Goal: Complete application form: Complete application form

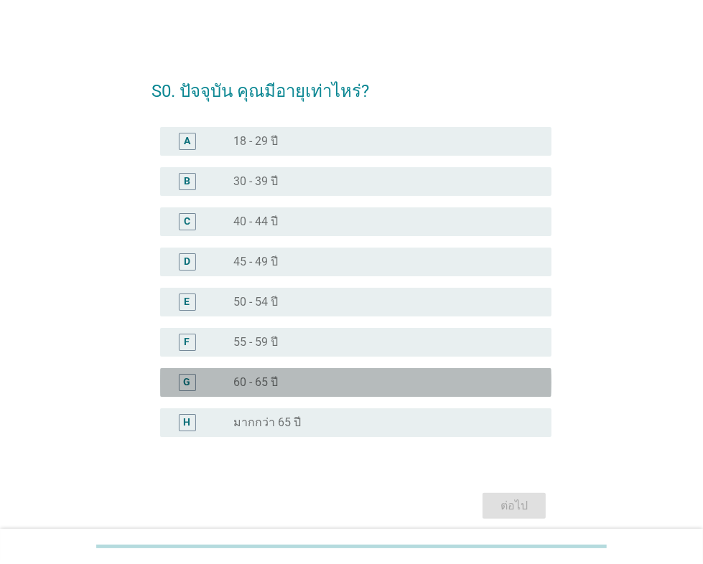
click at [309, 379] on div "radio_button_unchecked 60 - 65 ปี" at bounding box center [380, 382] width 295 height 14
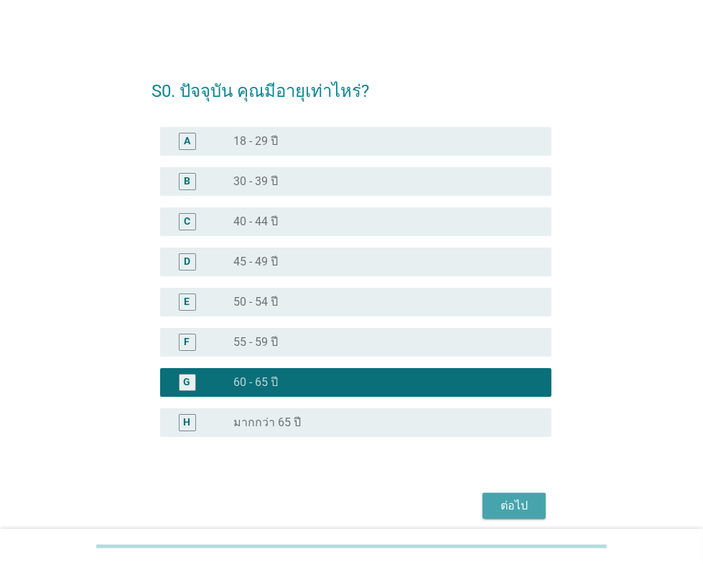
click at [527, 512] on div "ต่อไป" at bounding box center [514, 505] width 40 height 17
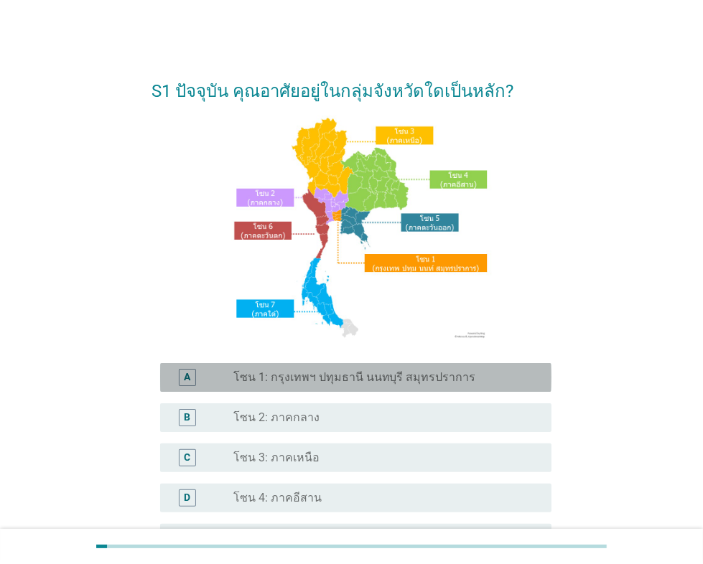
click at [352, 378] on label "โซน 1: กรุงเทพฯ ปทุมธานี นนทบุรี สมุทรปราการ" at bounding box center [354, 377] width 243 height 14
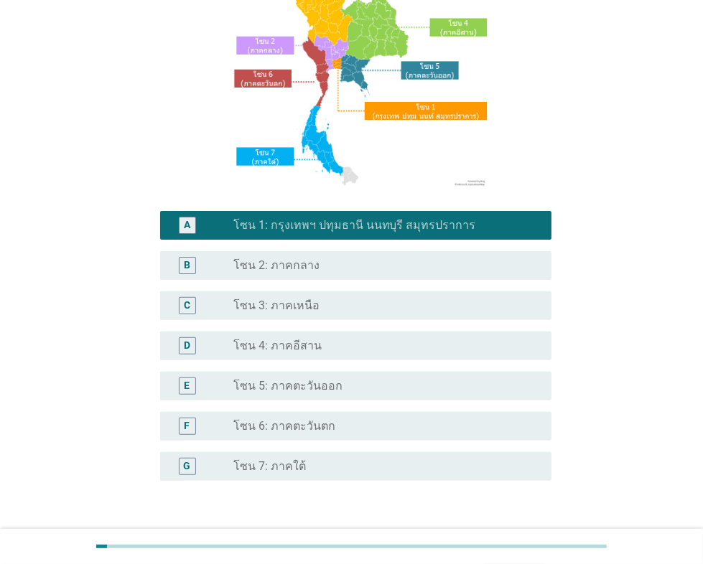
scroll to position [253, 0]
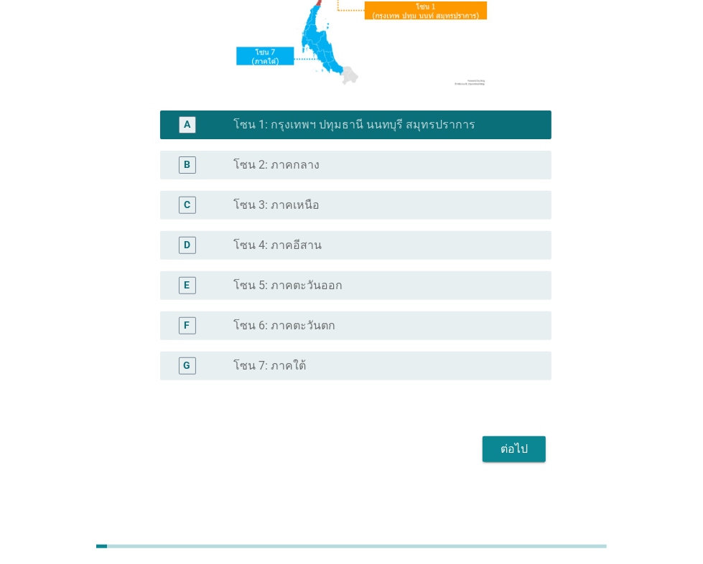
click at [521, 452] on div "ต่อไป" at bounding box center [514, 449] width 40 height 17
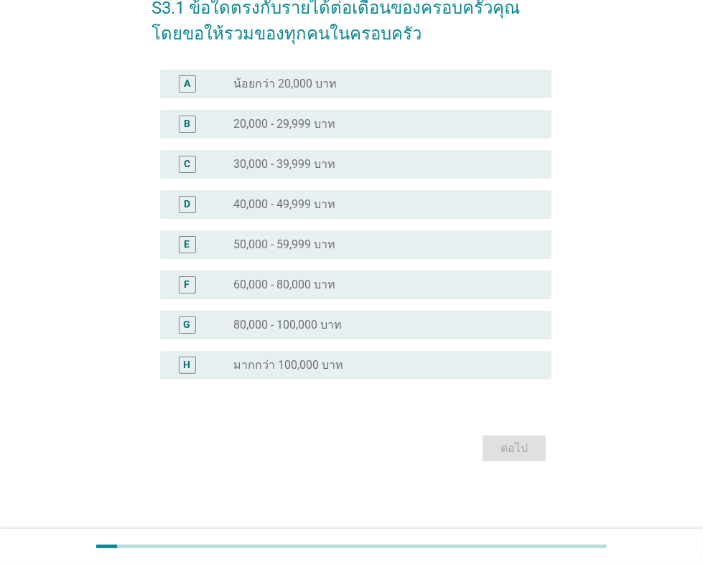
scroll to position [0, 0]
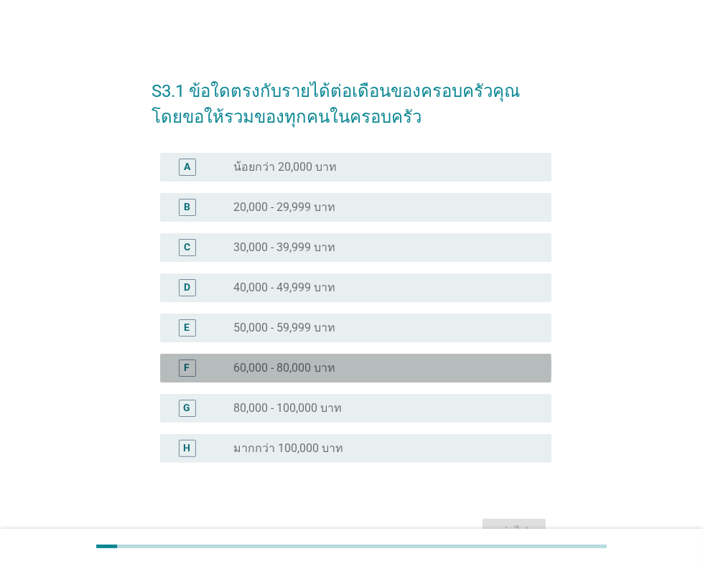
click at [382, 370] on div "radio_button_unchecked 60,000 - 80,000 บาท" at bounding box center [380, 368] width 295 height 14
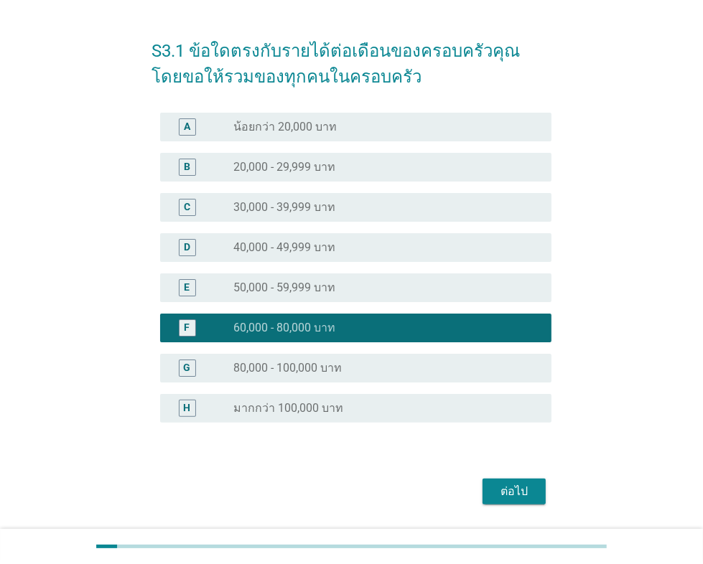
scroll to position [83, 0]
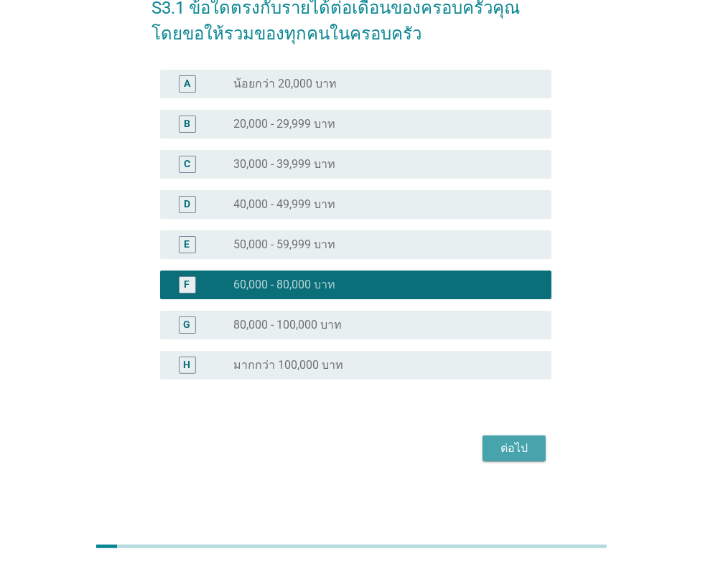
click at [505, 450] on div "ต่อไป" at bounding box center [514, 448] width 40 height 17
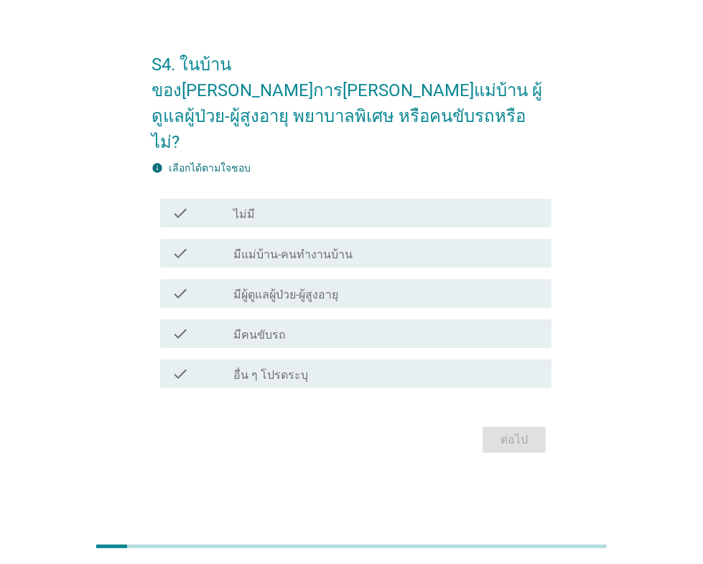
scroll to position [0, 0]
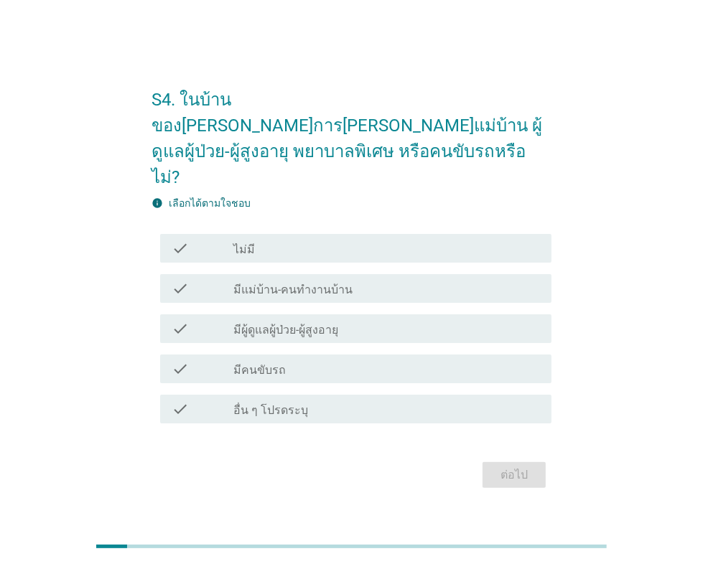
click at [290, 240] on div "check_box_outline_blank ไม่มี" at bounding box center [386, 248] width 307 height 17
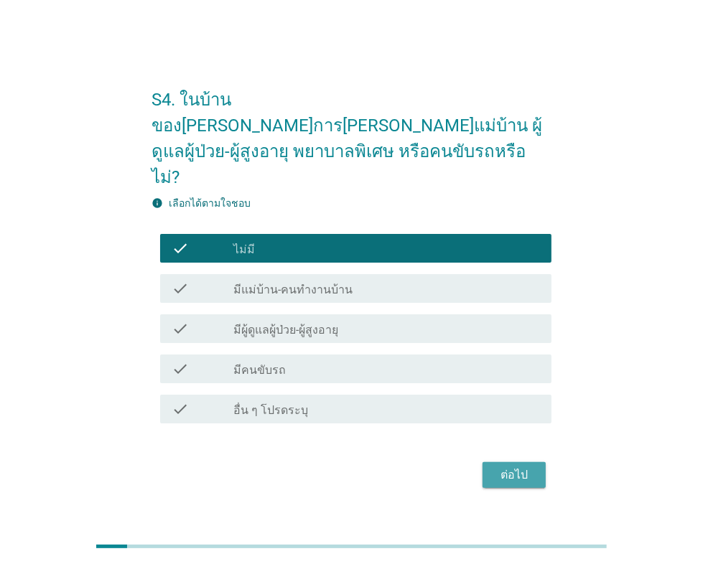
click at [517, 462] on button "ต่อไป" at bounding box center [513, 475] width 63 height 26
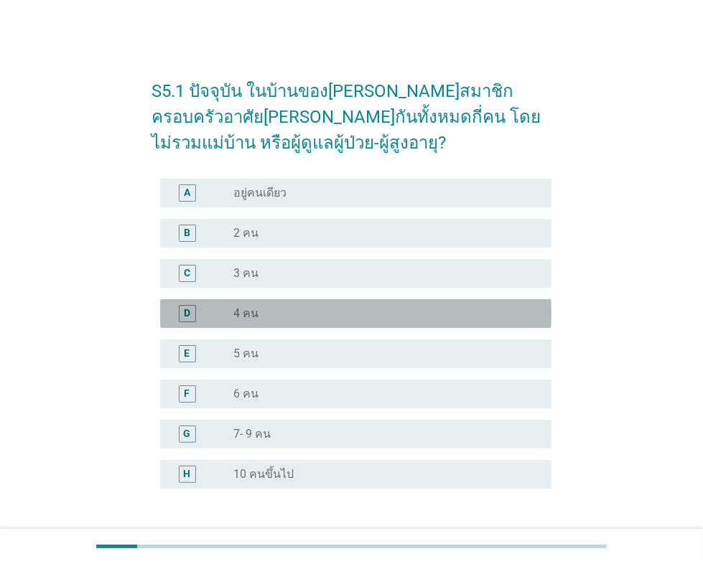
click at [357, 317] on div "radio_button_unchecked 4 คน" at bounding box center [380, 314] width 295 height 14
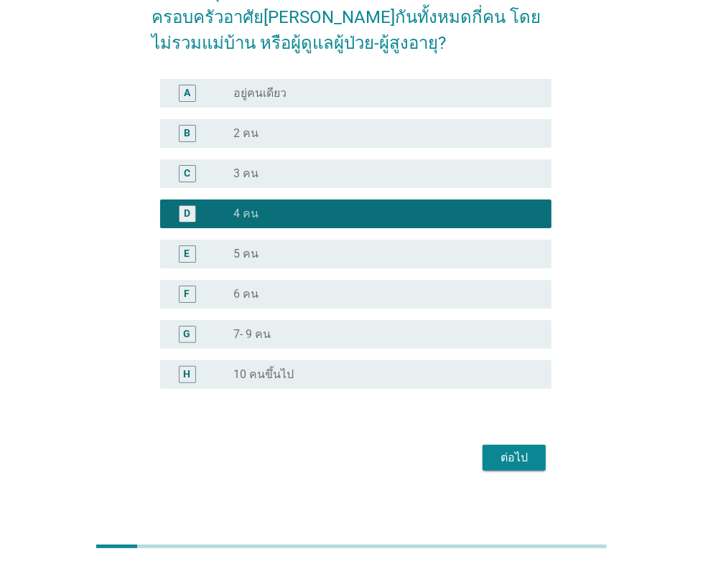
scroll to position [109, 0]
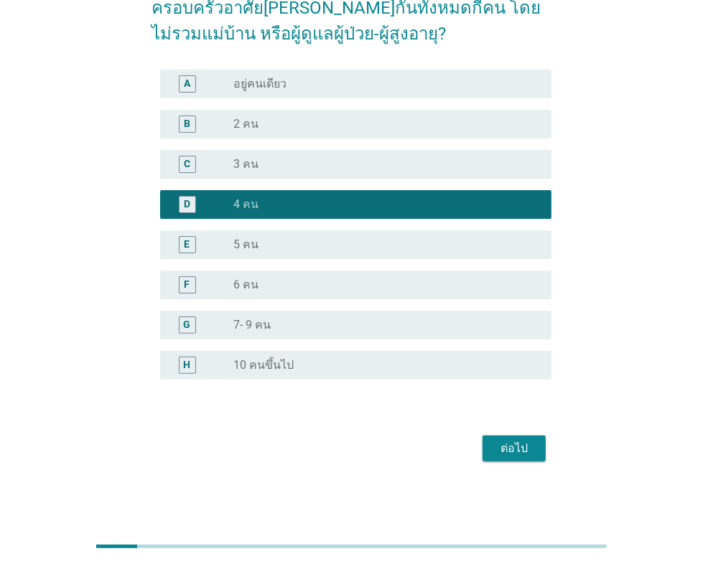
click at [517, 448] on div "ต่อไป" at bounding box center [514, 448] width 40 height 17
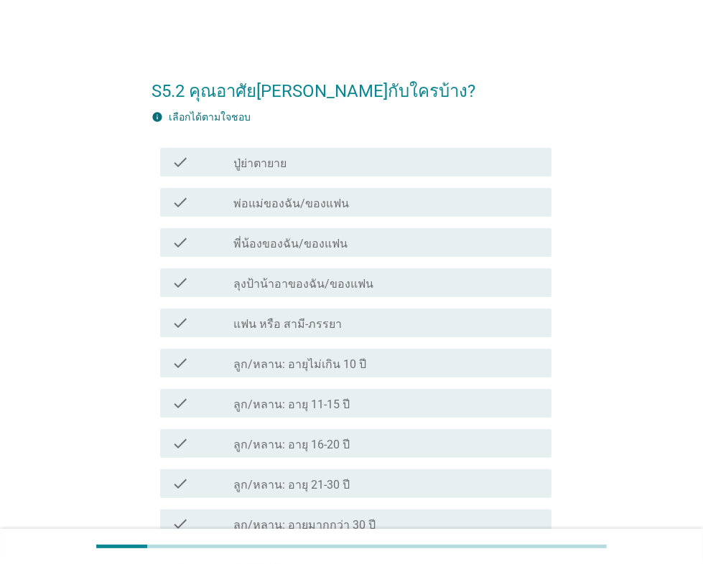
click at [368, 327] on div "check_box_outline_blank แฟน หรือ สามี-ภรรยา" at bounding box center [386, 322] width 307 height 17
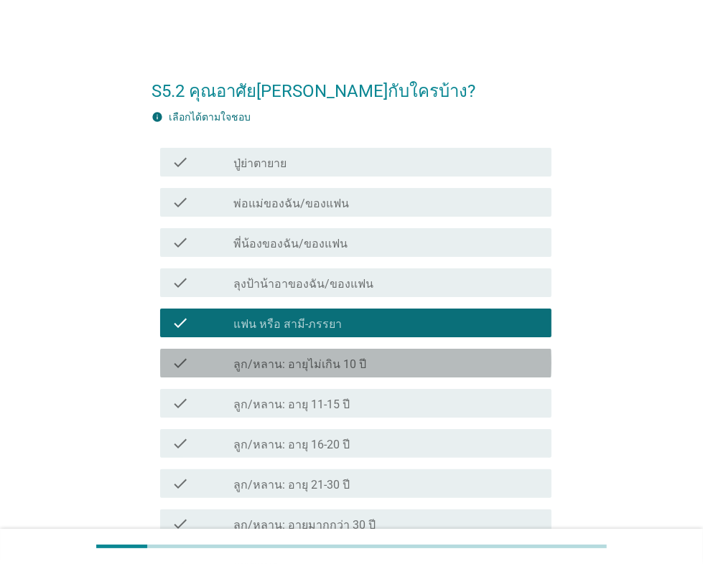
click at [375, 360] on div "check_box_outline_blank ลูก/หลาน: อายุไม่เกิน 10 ปี" at bounding box center [386, 363] width 307 height 17
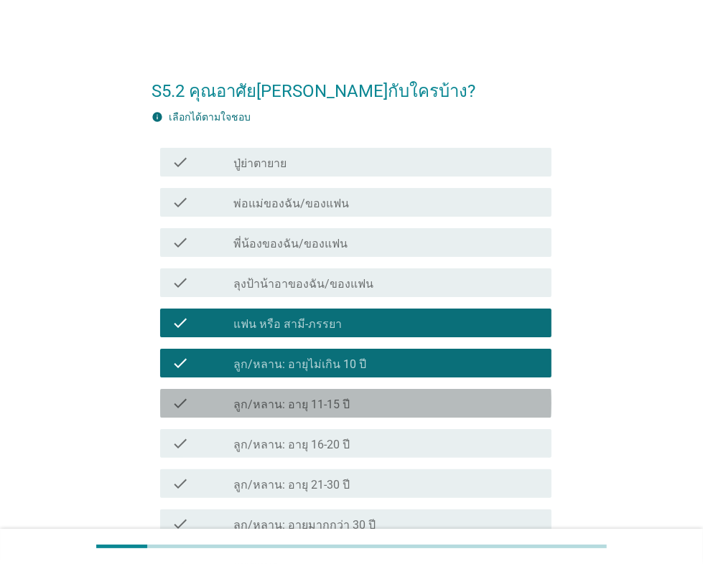
click at [376, 403] on div "check_box_outline_blank ลูก/หลาน: อายุ 11-15 ปี" at bounding box center [386, 403] width 307 height 17
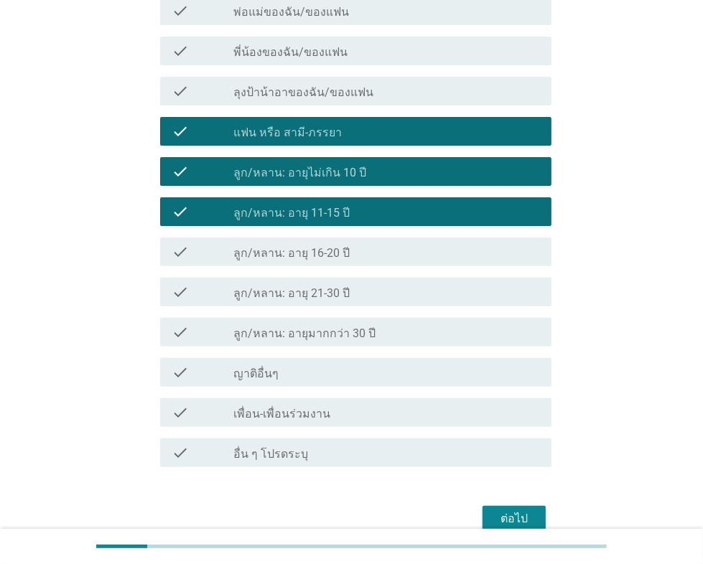
scroll to position [261, 0]
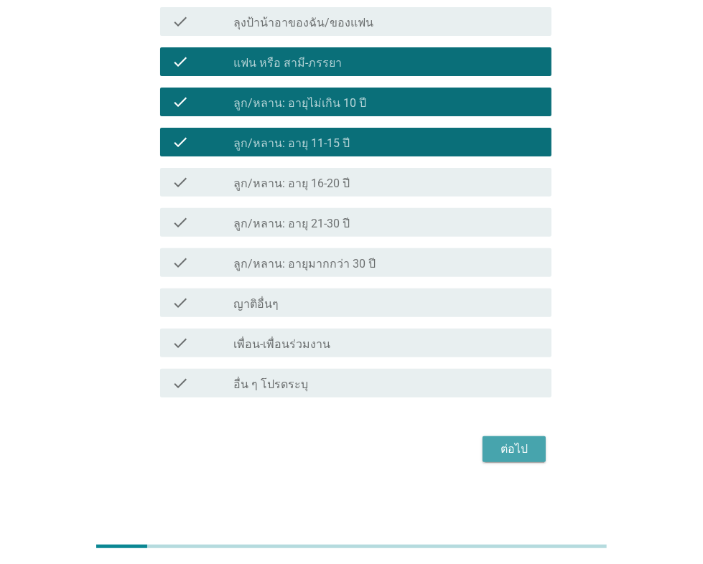
click at [519, 441] on div "ต่อไป" at bounding box center [514, 449] width 40 height 17
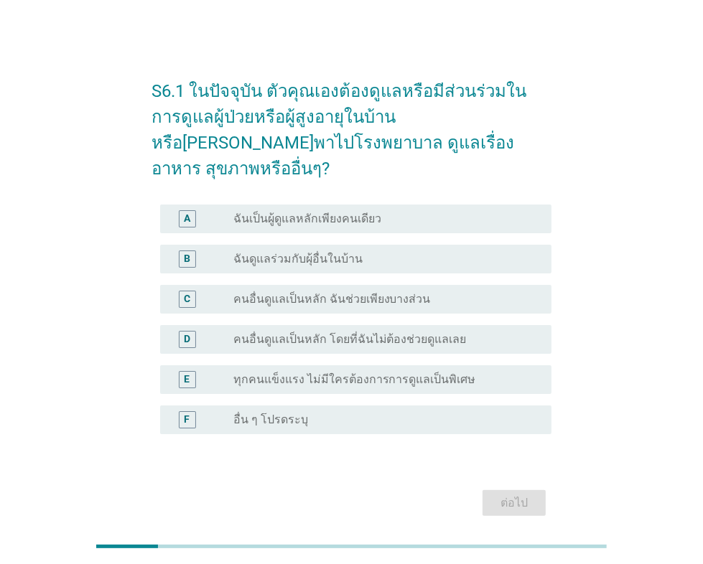
click at [363, 212] on label "ฉันเป็นผู้ดูแลหลักเพียงคนเดียว" at bounding box center [307, 219] width 148 height 14
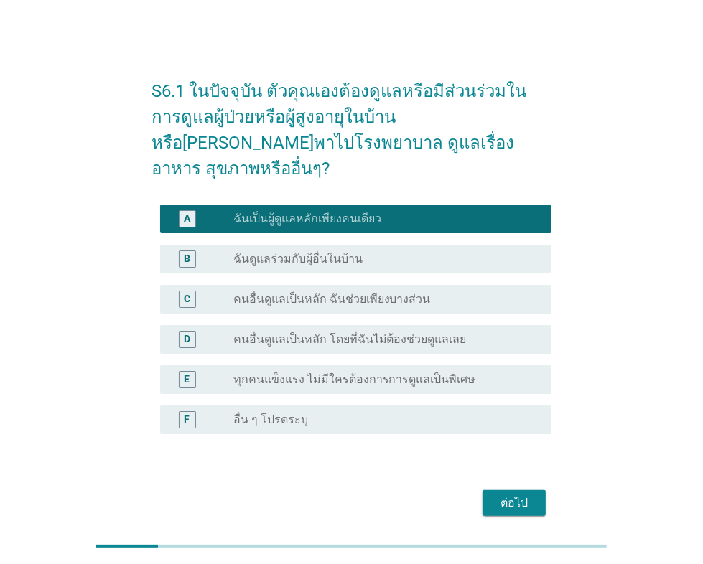
click at [509, 495] on div "ต่อไป" at bounding box center [514, 503] width 40 height 17
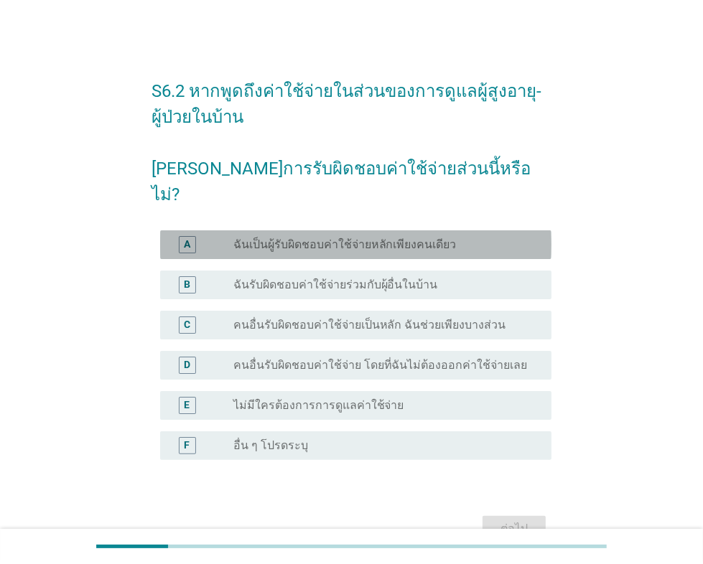
click at [365, 238] on label "ฉันเป็นผู้รับผิดชอบค่าใช้จ่ายหลักเพียงคนเดียว" at bounding box center [344, 245] width 223 height 14
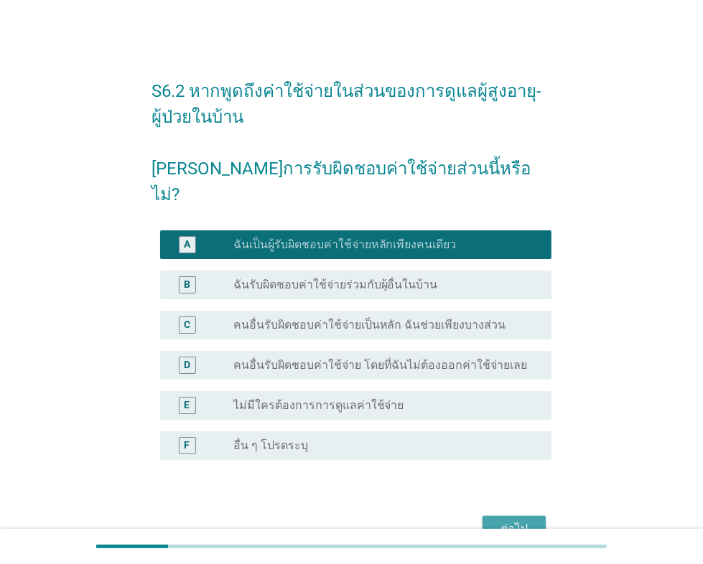
click at [517, 520] on div "ต่อไป" at bounding box center [514, 528] width 40 height 17
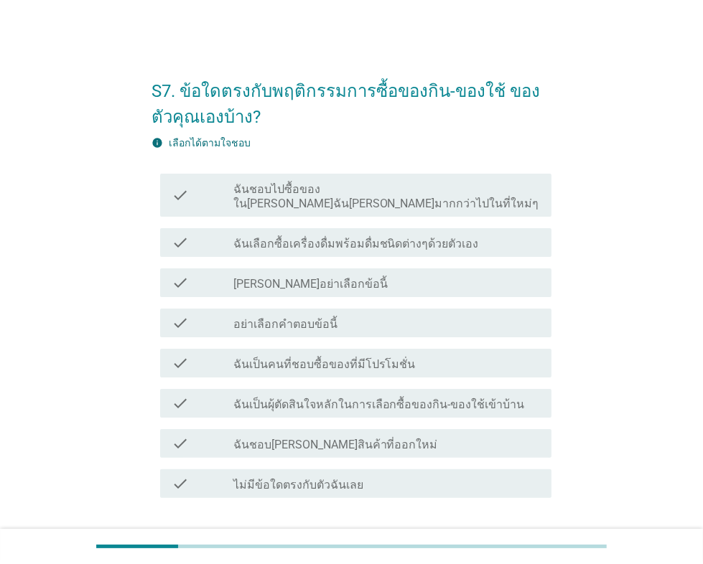
click at [401, 192] on label "ฉันชอบไปซื้อของใน[PERSON_NAME]ฉัน[PERSON_NAME]มากกว่าไปในที่ใหม่ๆ" at bounding box center [386, 196] width 307 height 29
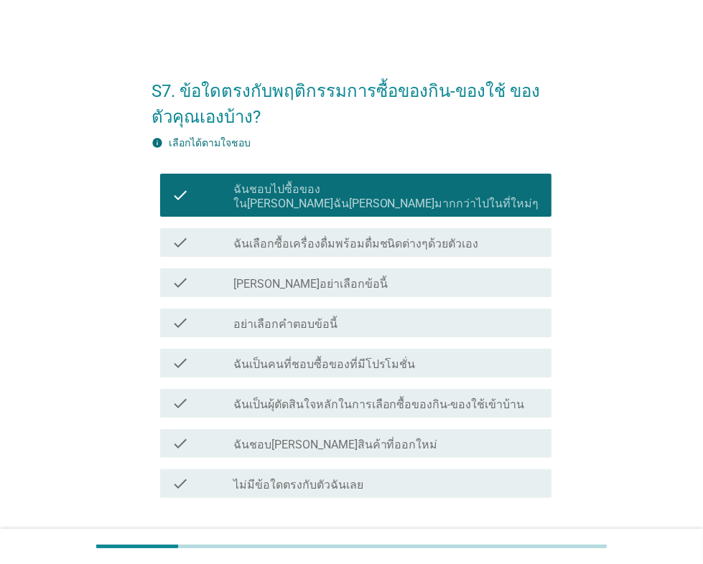
click at [422, 355] on div "check_box_outline_blank ฉันเป็นคนที่ชอบซื้อของที่มีโปรโมชั่น" at bounding box center [386, 363] width 307 height 17
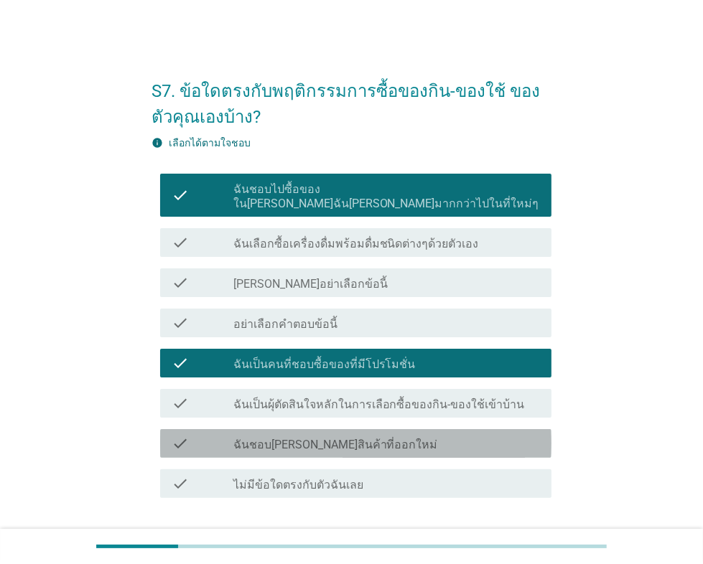
click at [396, 435] on div "check_box_outline_blank ฉันชอบ[PERSON_NAME]สินค้าที่ออกใหม่" at bounding box center [386, 443] width 307 height 17
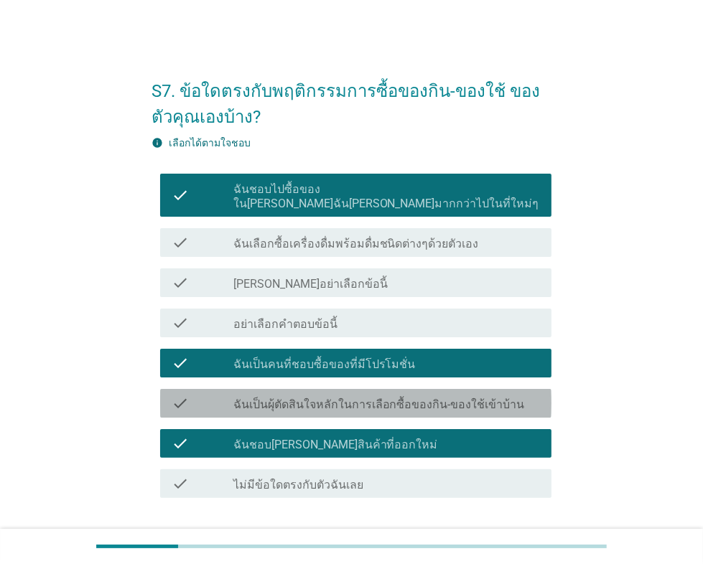
click at [416, 403] on div "check check_box_outline_blank ฉันเป็นผุ้ตัดสินใจหลักในการเลือกซื้อของกิน-ของใช้…" at bounding box center [355, 403] width 391 height 29
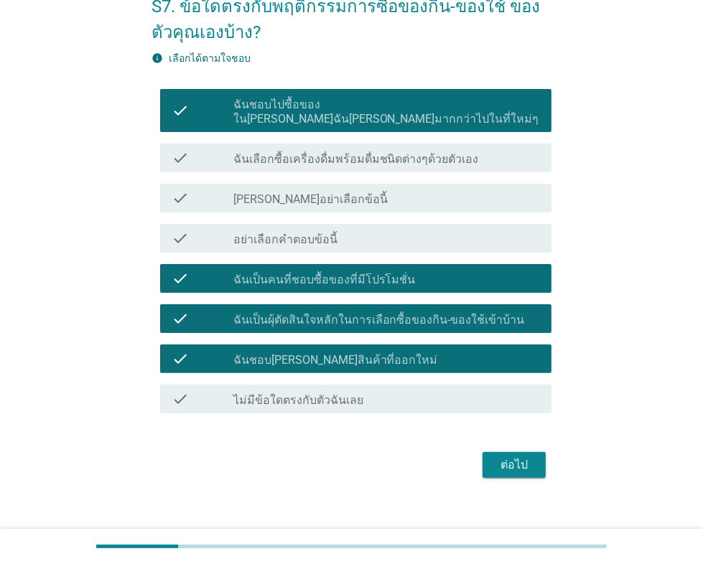
scroll to position [86, 0]
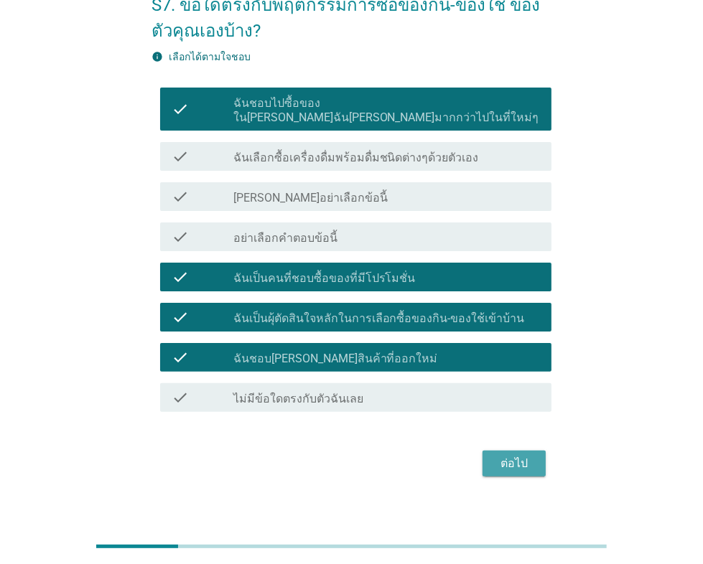
click at [504, 455] on div "ต่อไป" at bounding box center [514, 463] width 40 height 17
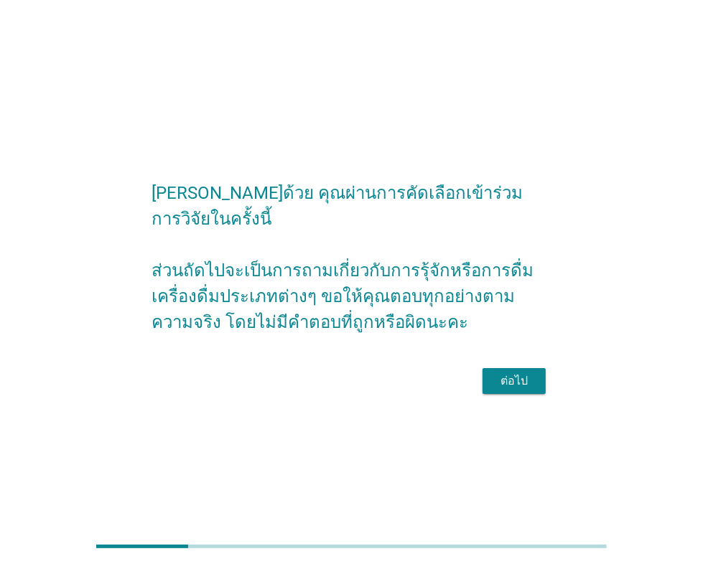
click at [515, 373] on div "ต่อไป" at bounding box center [514, 381] width 40 height 17
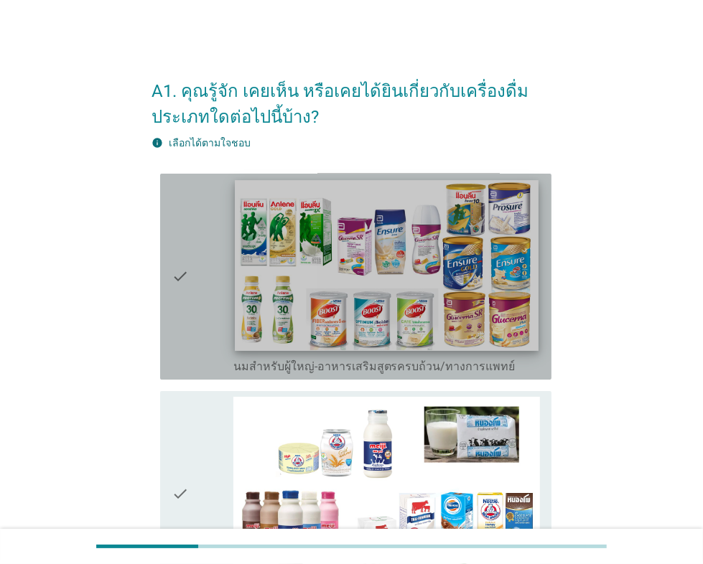
click at [452, 320] on img at bounding box center [387, 265] width 304 height 171
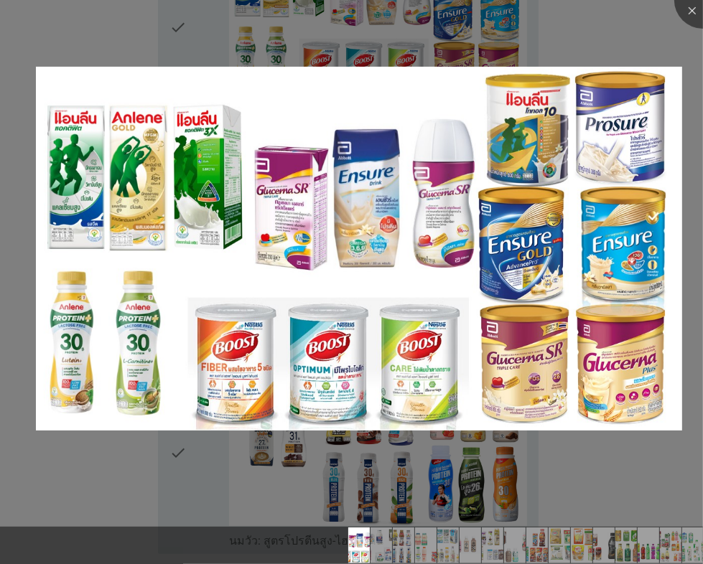
scroll to position [248, 0]
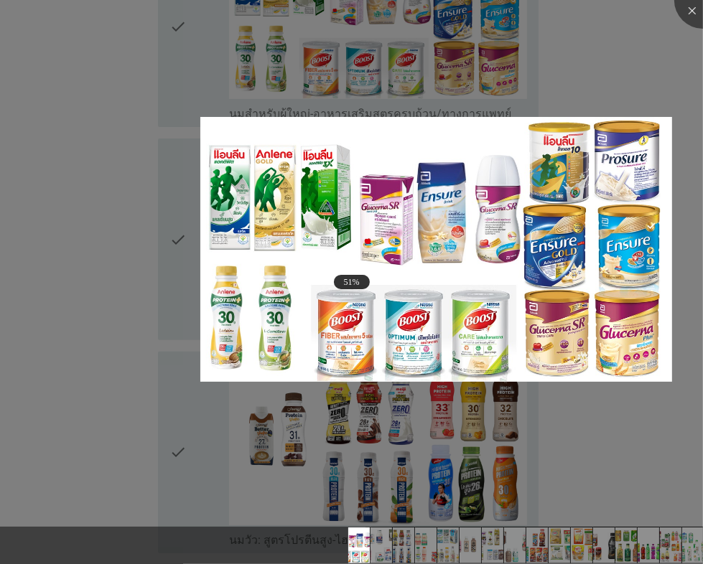
click at [98, 275] on div at bounding box center [351, 282] width 703 height 564
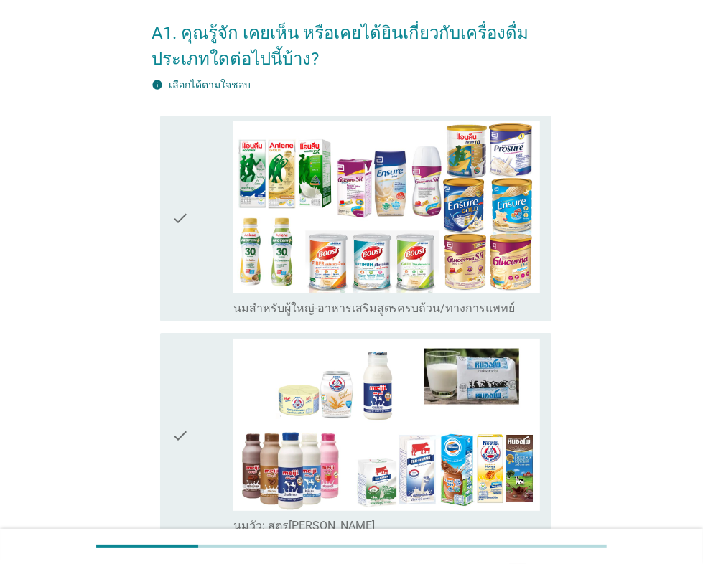
scroll to position [0, 0]
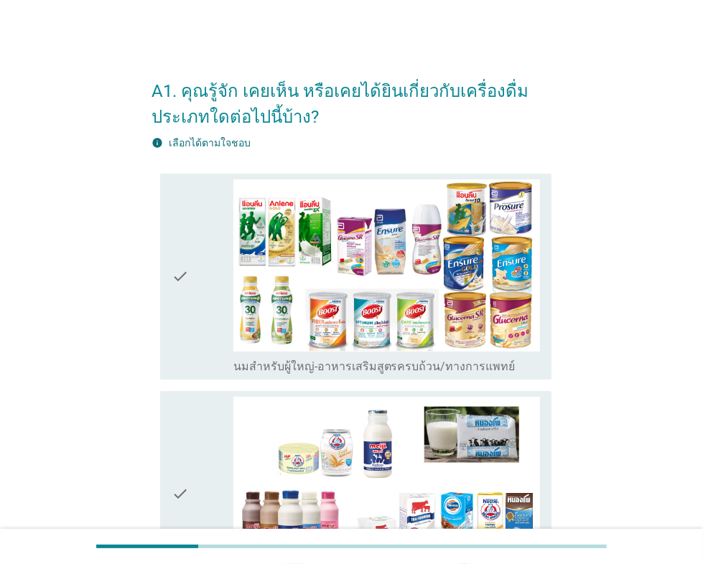
click at [183, 279] on icon "check" at bounding box center [180, 276] width 17 height 195
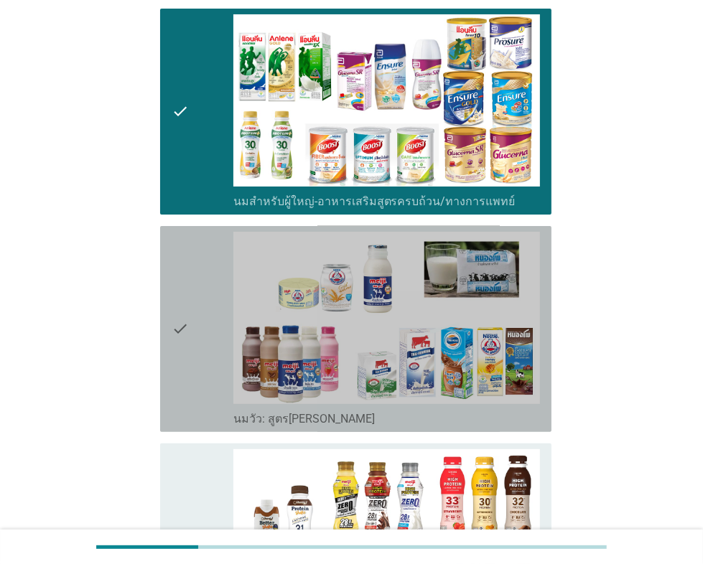
click at [182, 283] on icon "check" at bounding box center [180, 329] width 17 height 195
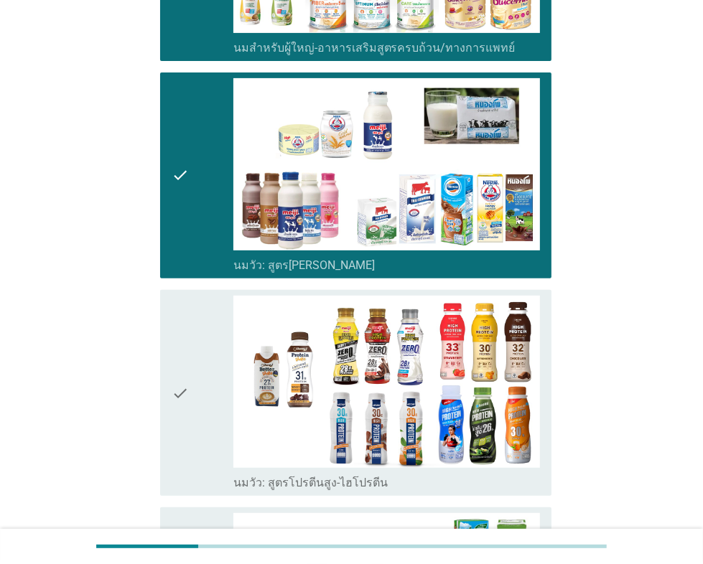
scroll to position [496, 0]
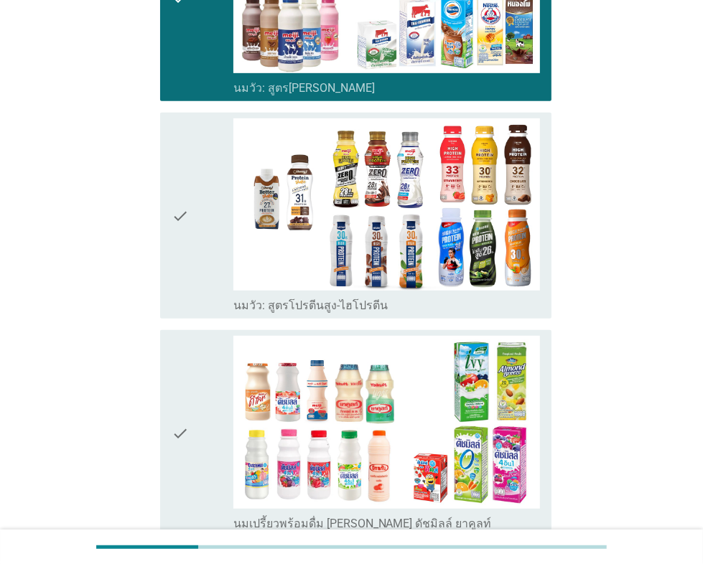
click at [190, 228] on div "check" at bounding box center [202, 215] width 61 height 195
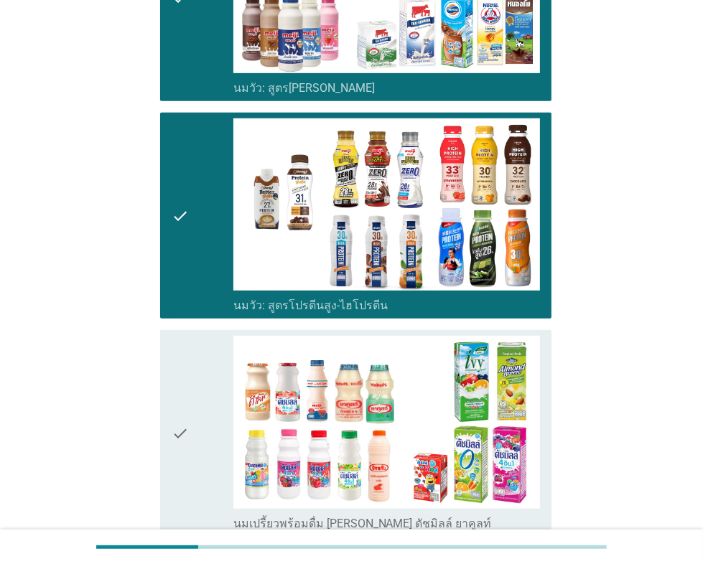
click at [181, 389] on icon "check" at bounding box center [180, 433] width 17 height 195
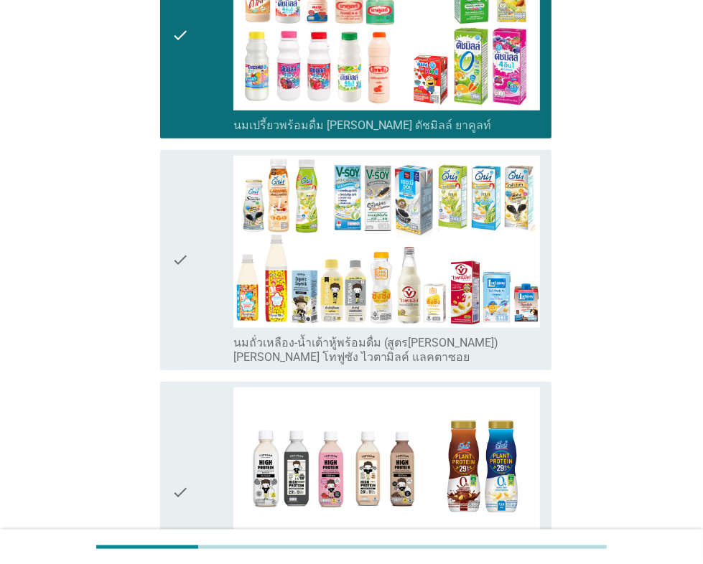
scroll to position [909, 0]
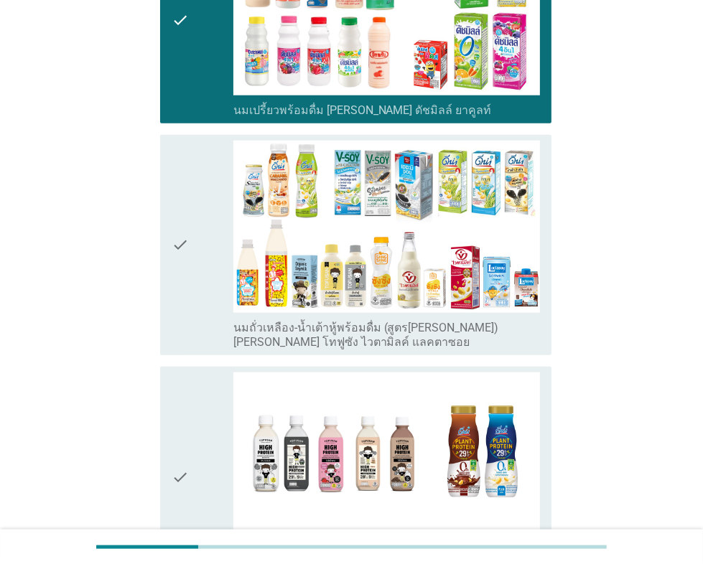
click at [186, 274] on icon "check" at bounding box center [180, 245] width 17 height 209
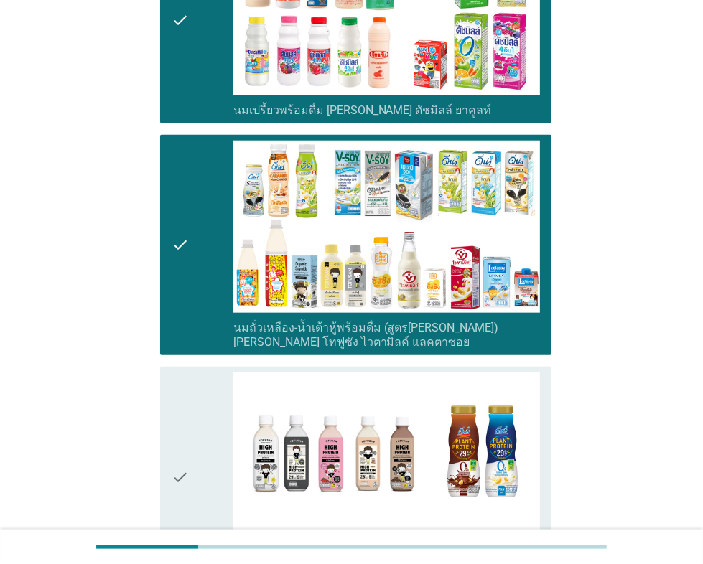
click at [197, 424] on div "check" at bounding box center [202, 477] width 61 height 209
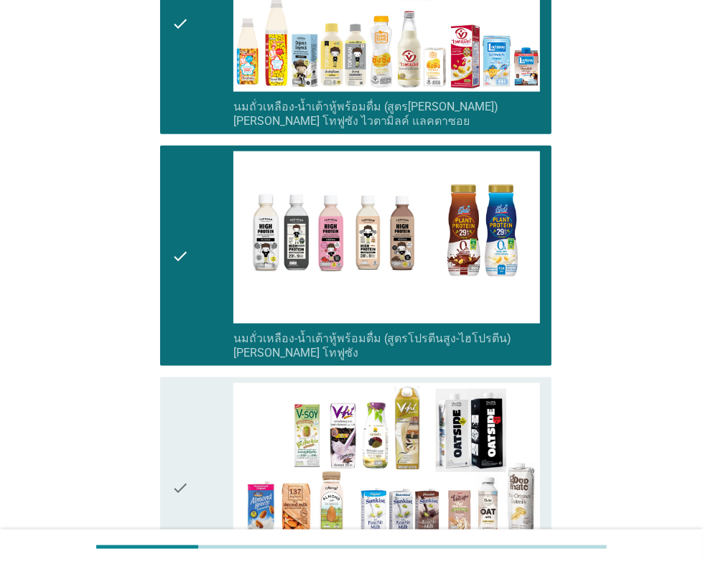
scroll to position [1405, 0]
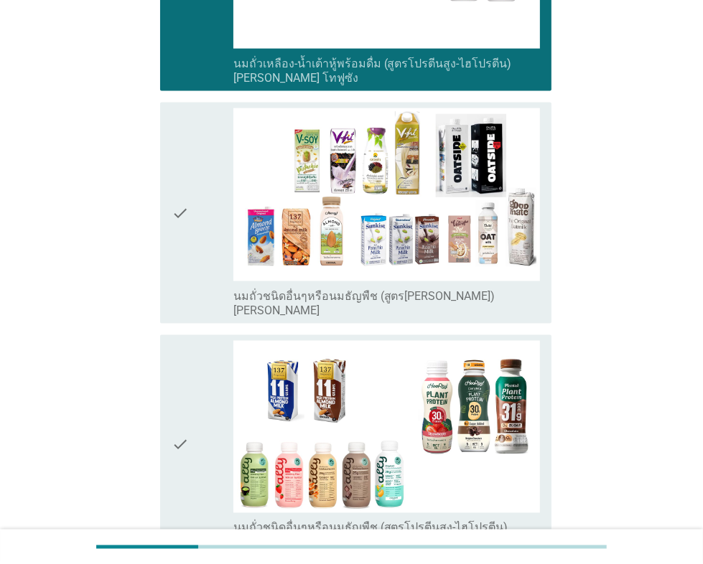
click at [192, 274] on div "check" at bounding box center [202, 212] width 61 height 209
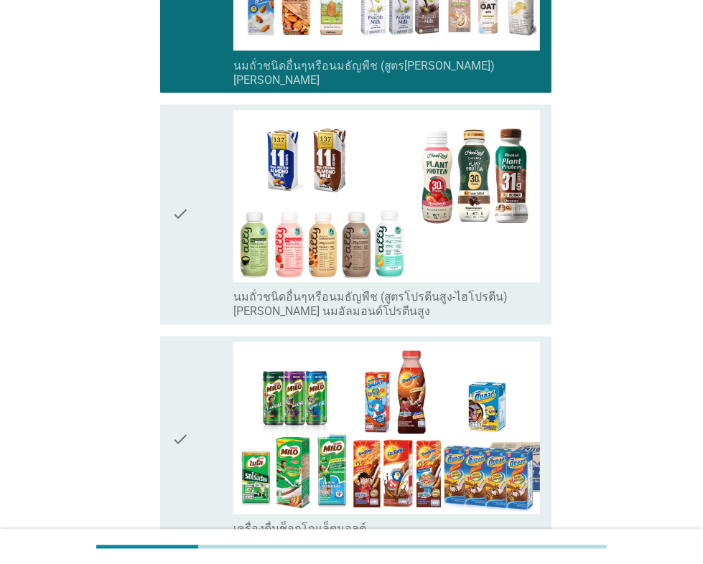
scroll to position [1736, 0]
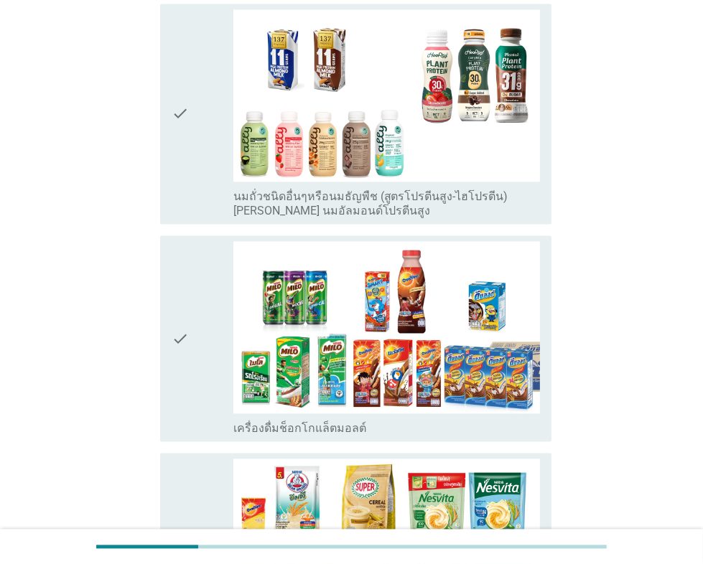
click at [188, 340] on icon "check" at bounding box center [180, 339] width 17 height 195
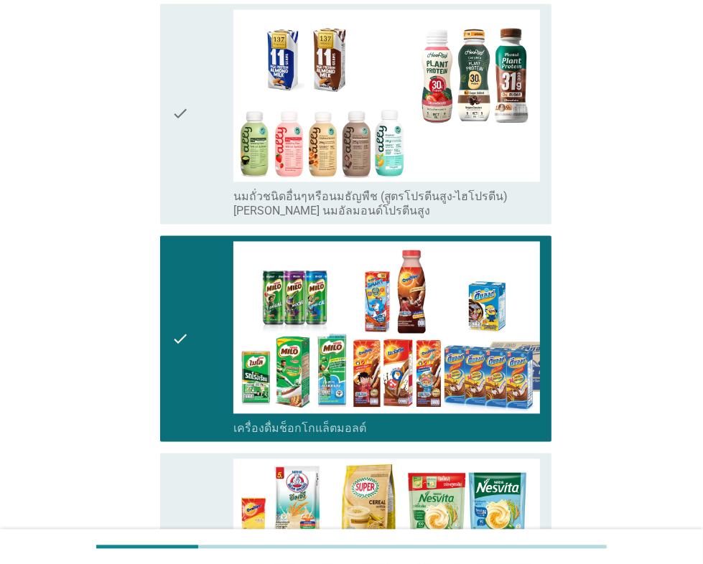
scroll to position [2067, 0]
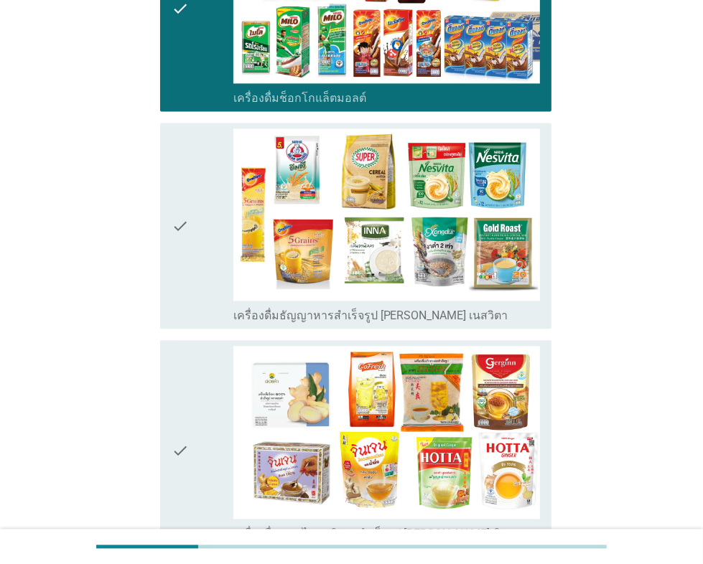
click at [187, 245] on icon "check" at bounding box center [180, 225] width 17 height 195
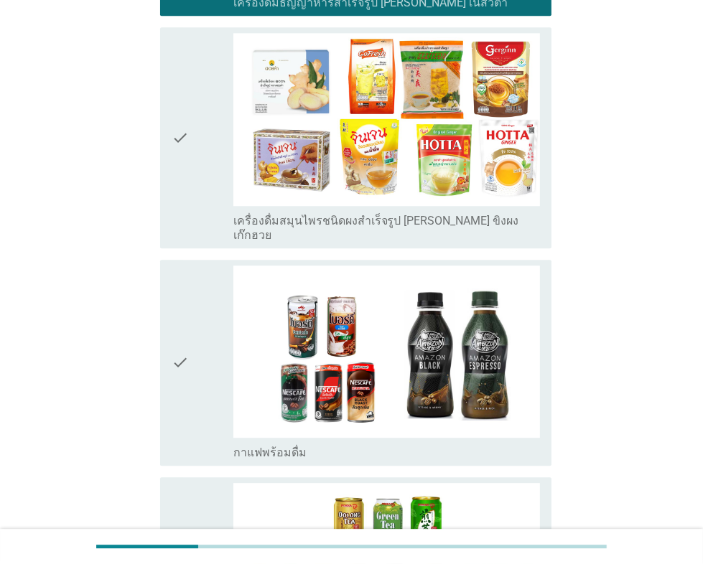
scroll to position [2398, 0]
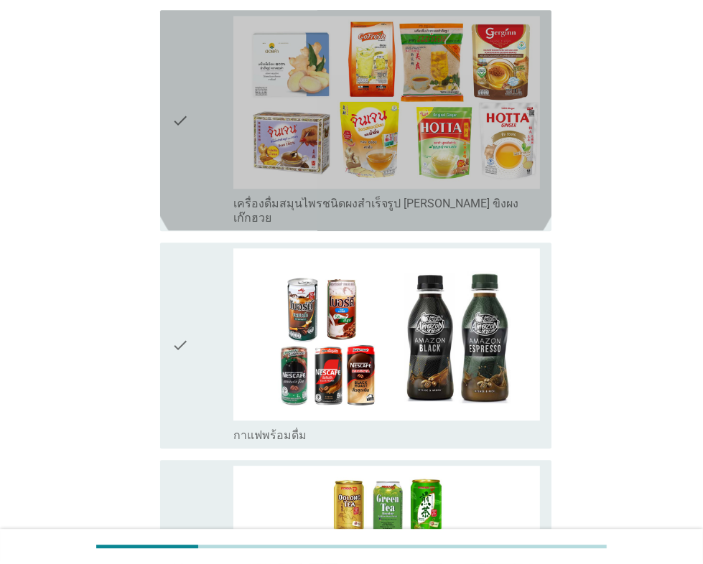
click at [190, 172] on div "check" at bounding box center [202, 120] width 61 height 209
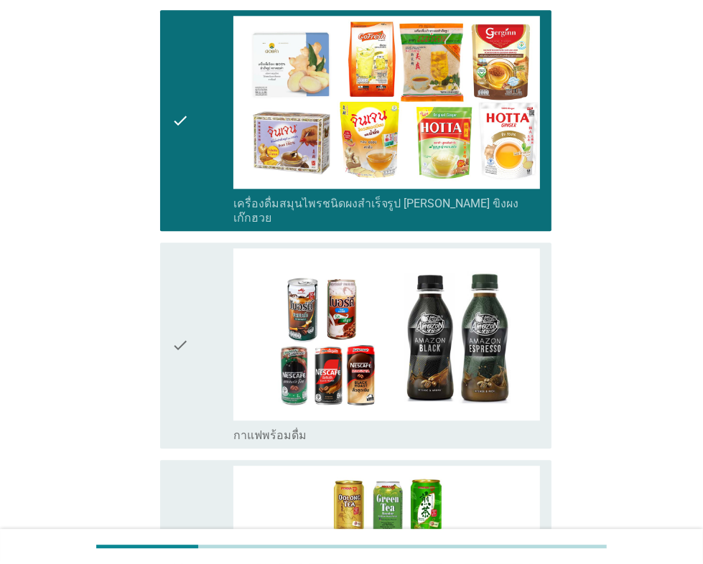
click at [179, 308] on icon "check" at bounding box center [180, 345] width 17 height 195
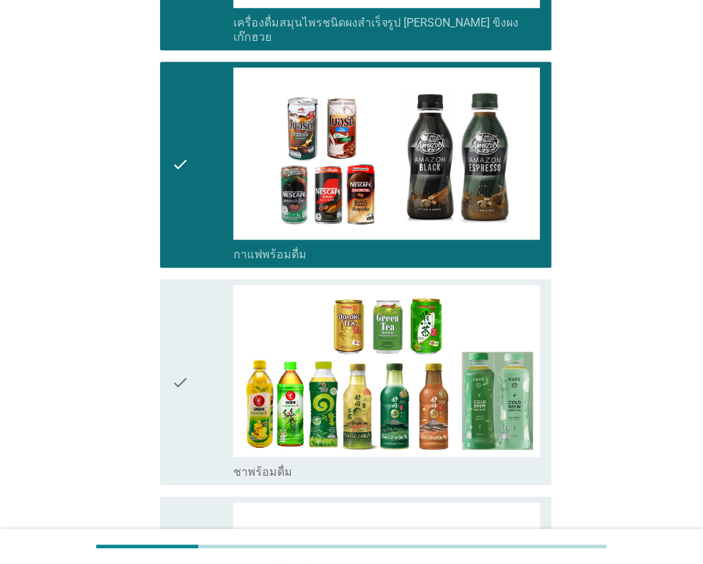
scroll to position [2728, 0]
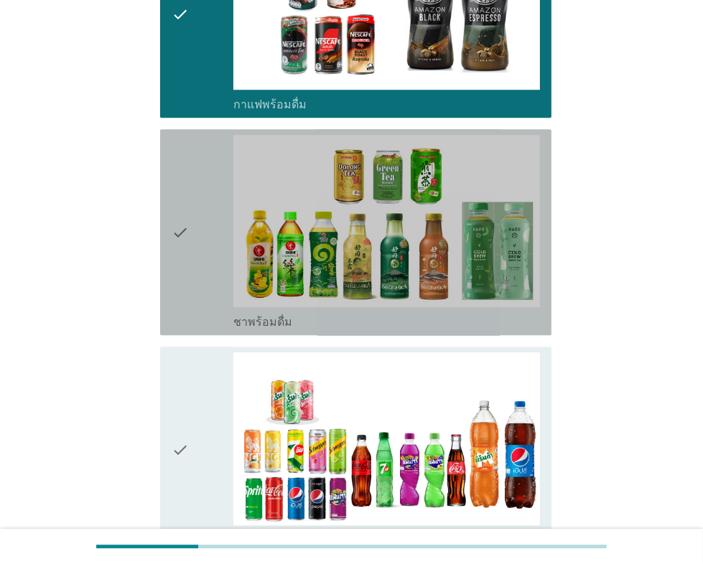
click at [193, 234] on div "check" at bounding box center [202, 232] width 61 height 195
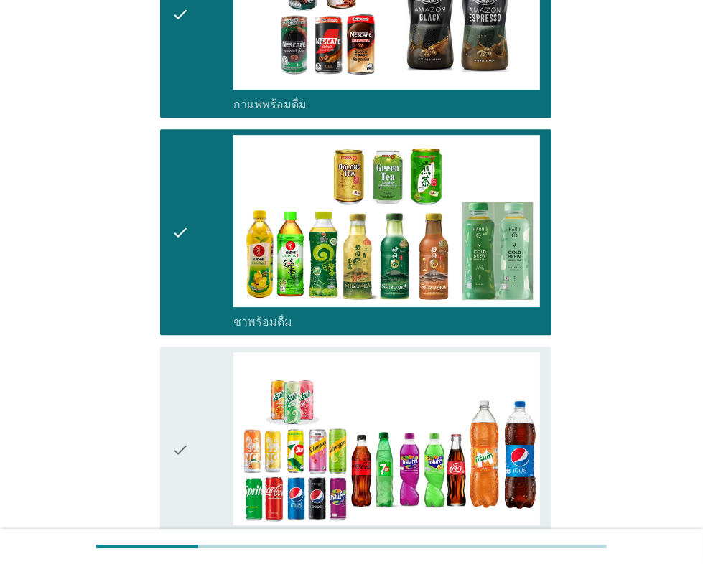
click at [198, 383] on div "check" at bounding box center [202, 449] width 61 height 195
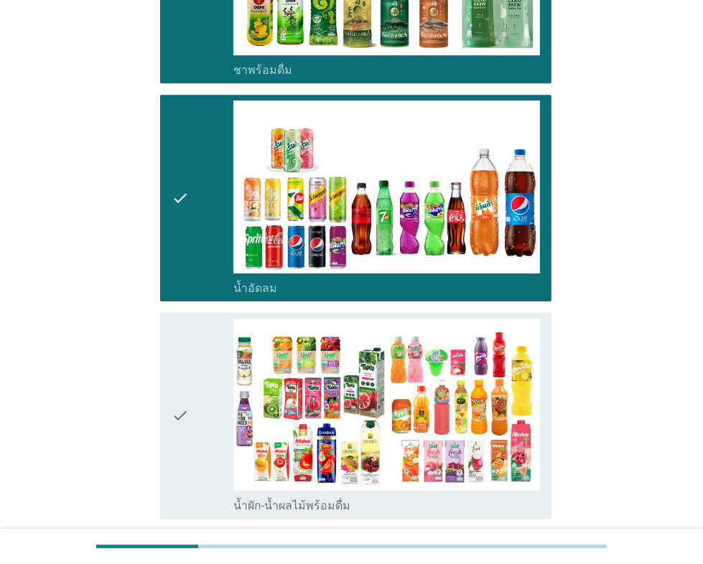
scroll to position [3224, 0]
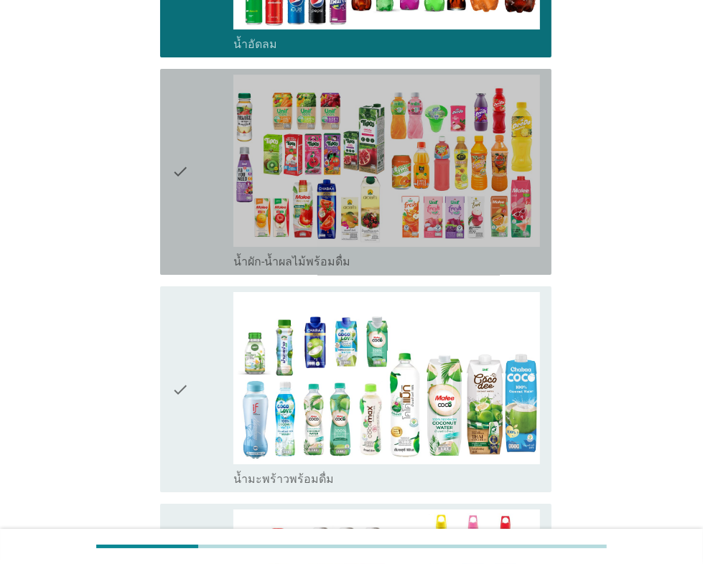
click at [189, 211] on div "check" at bounding box center [202, 172] width 61 height 195
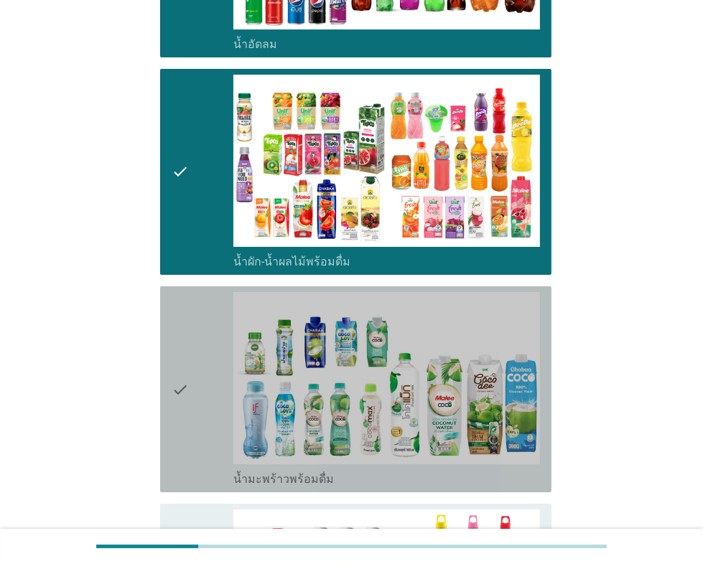
click at [190, 340] on div "check" at bounding box center [202, 389] width 61 height 195
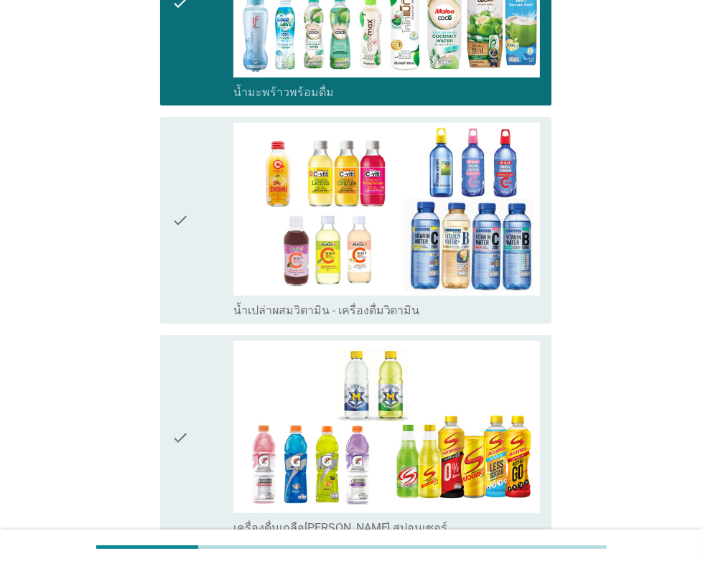
scroll to position [3638, 0]
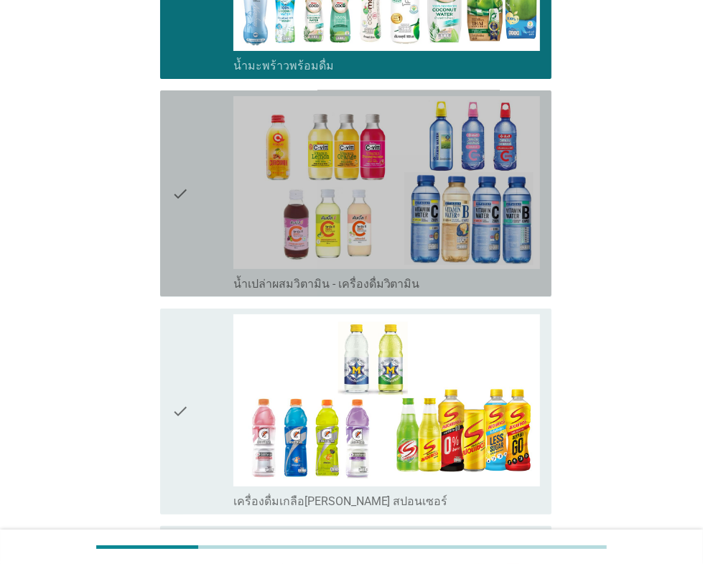
click at [188, 202] on icon "check" at bounding box center [180, 193] width 17 height 195
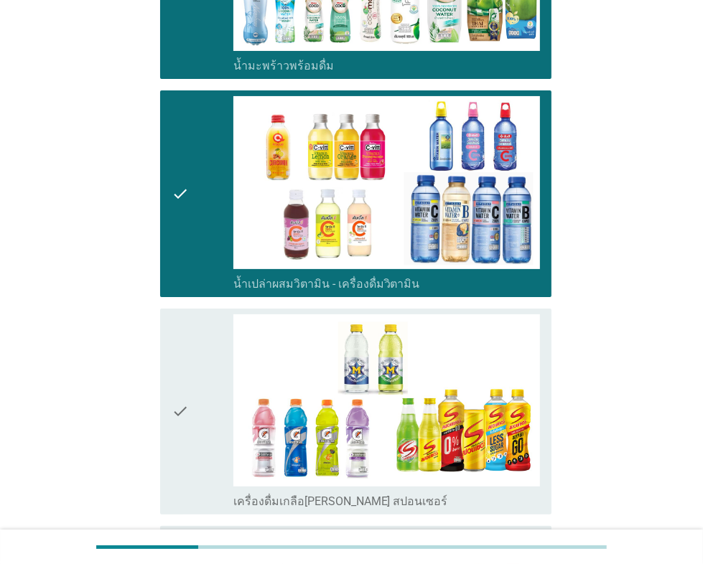
click at [174, 349] on icon "check" at bounding box center [180, 411] width 17 height 195
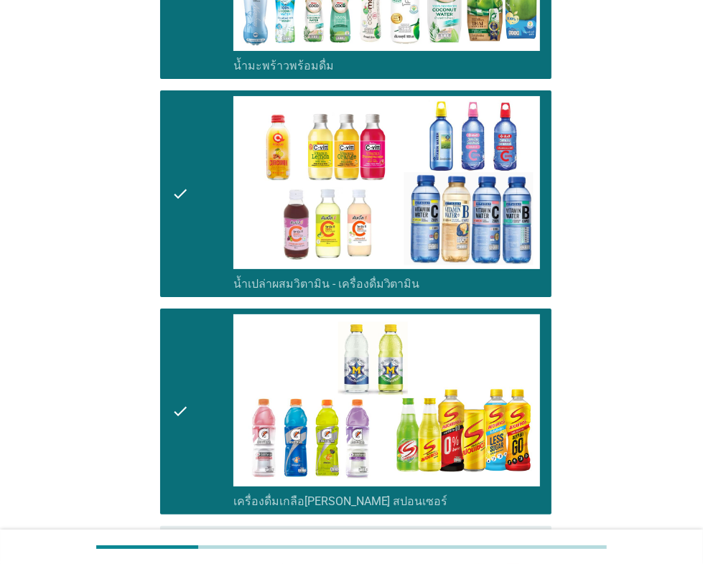
scroll to position [3969, 0]
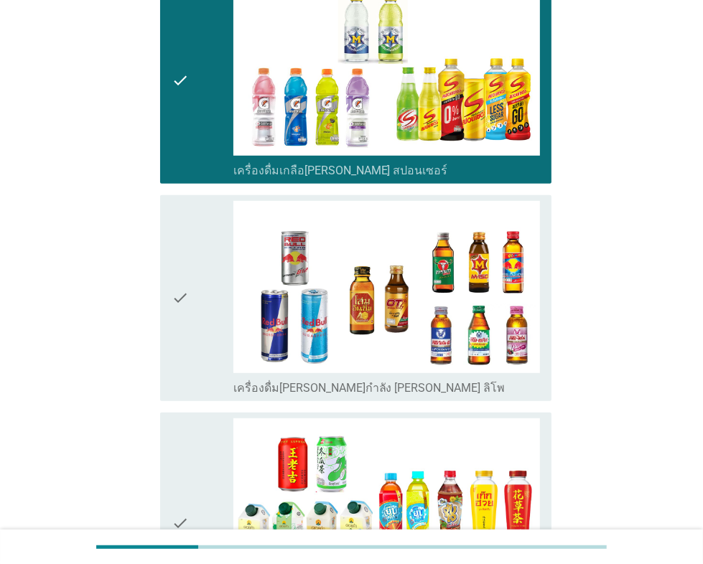
click at [184, 326] on icon "check" at bounding box center [180, 298] width 17 height 195
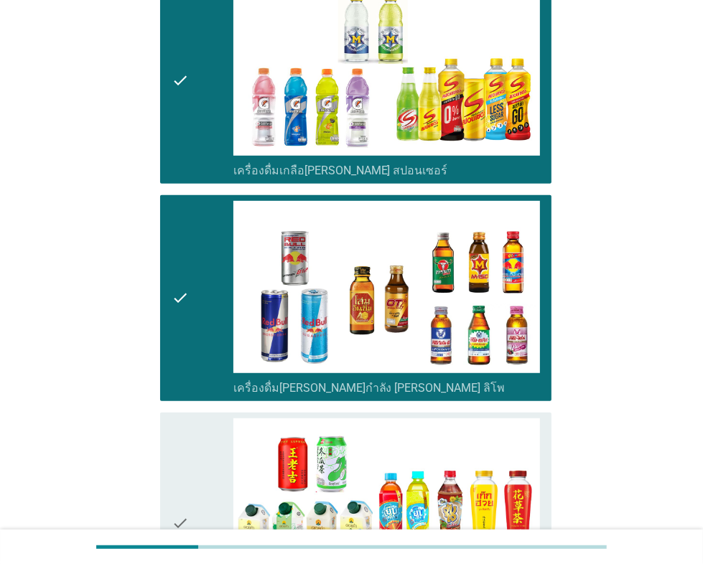
scroll to position [4300, 0]
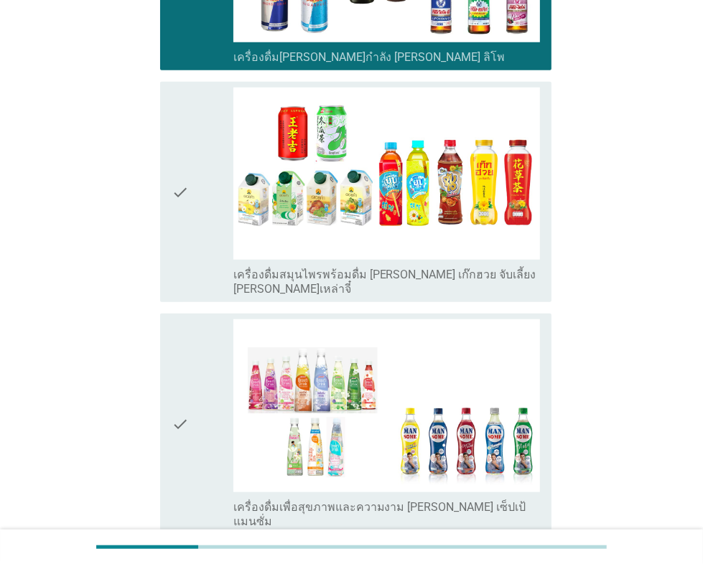
click at [186, 345] on icon "check" at bounding box center [180, 423] width 17 height 209
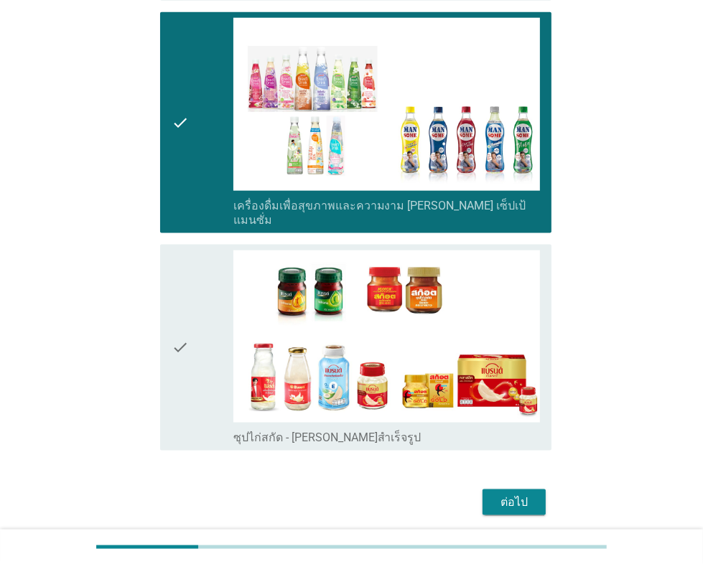
scroll to position [4603, 0]
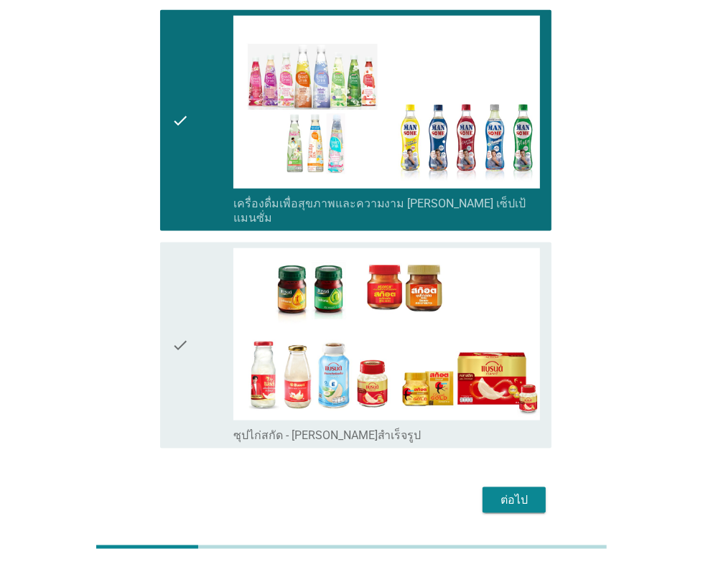
click at [197, 327] on div "check" at bounding box center [202, 345] width 61 height 195
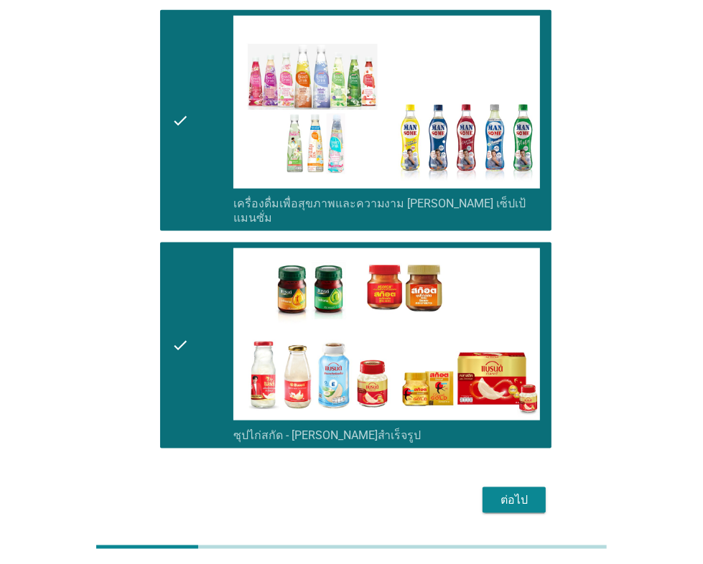
click at [512, 492] on div "ต่อไป" at bounding box center [514, 500] width 40 height 17
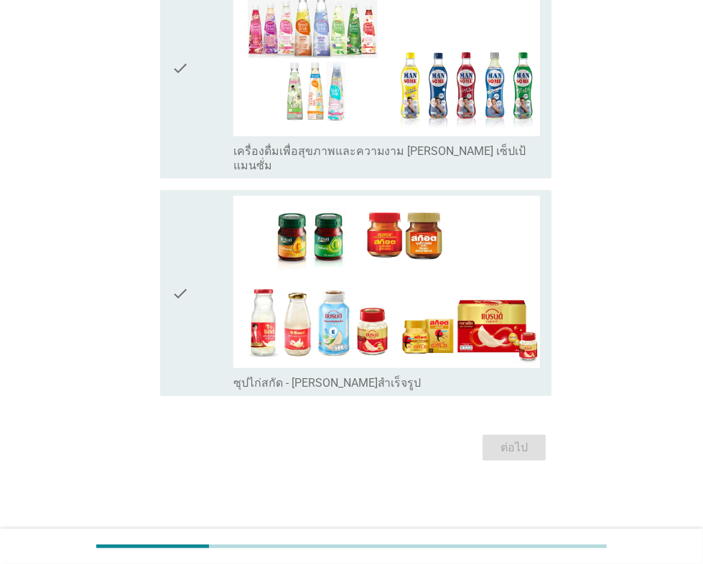
scroll to position [0, 0]
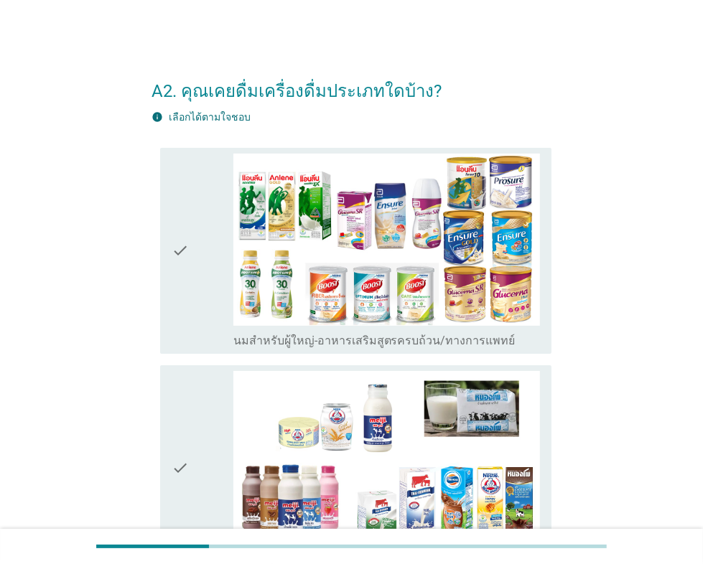
click at [201, 298] on div "check" at bounding box center [202, 251] width 61 height 195
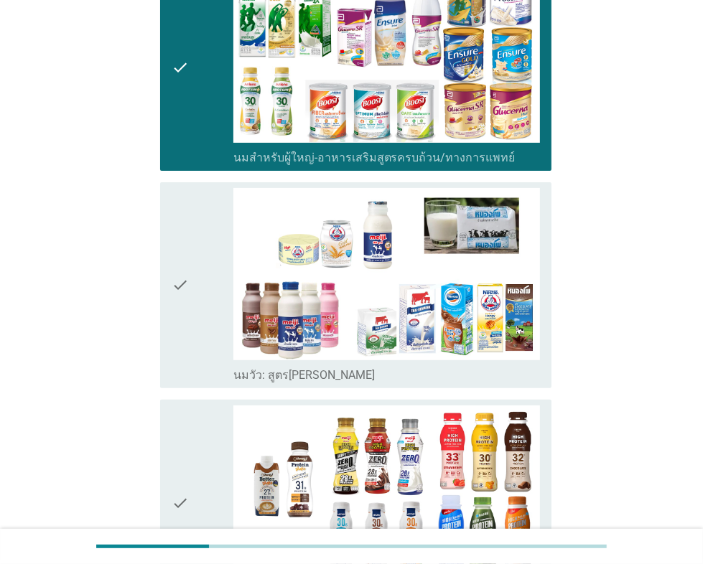
scroll to position [248, 0]
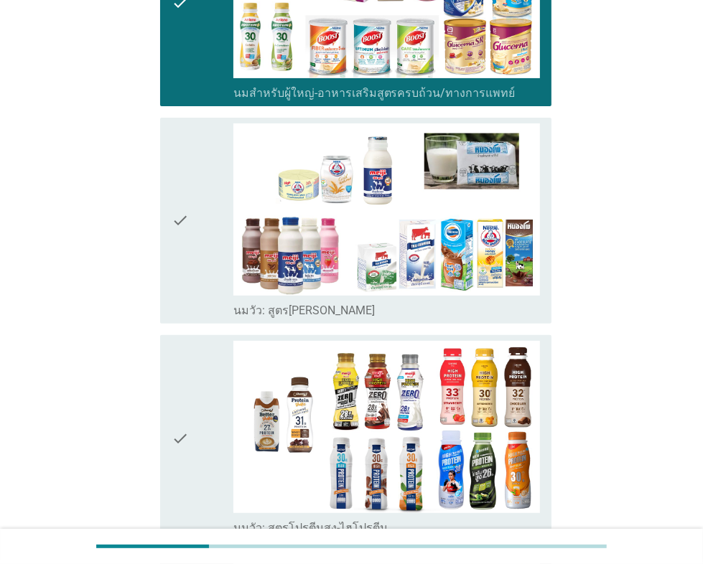
click at [195, 266] on div "check" at bounding box center [202, 220] width 61 height 195
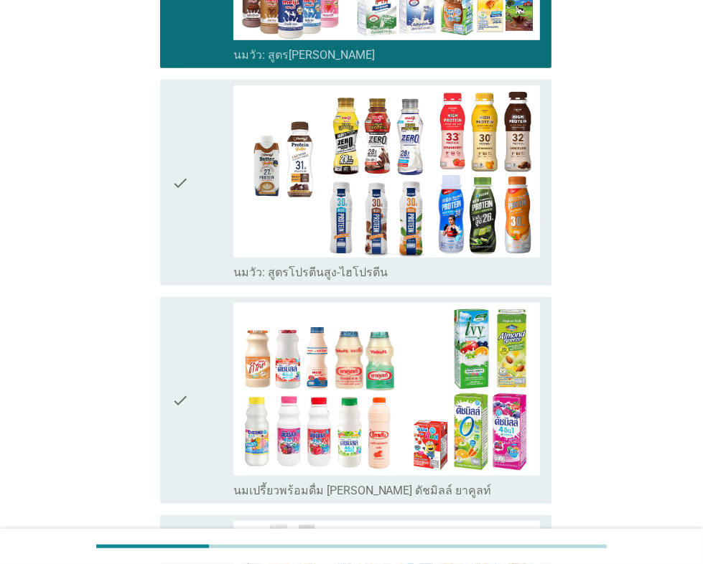
scroll to position [579, 0]
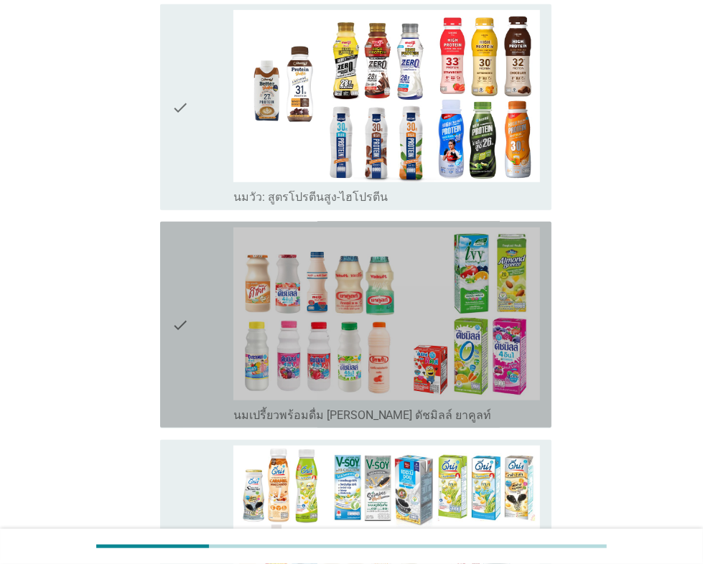
click at [196, 276] on div "check" at bounding box center [202, 325] width 61 height 195
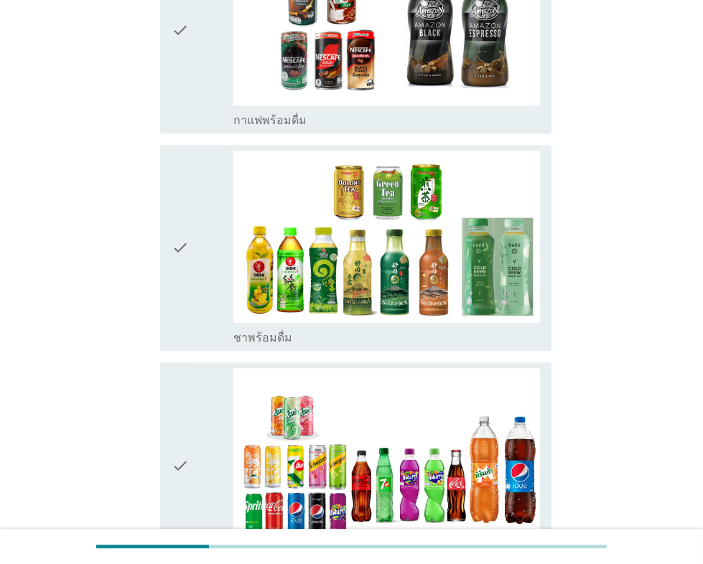
scroll to position [2481, 0]
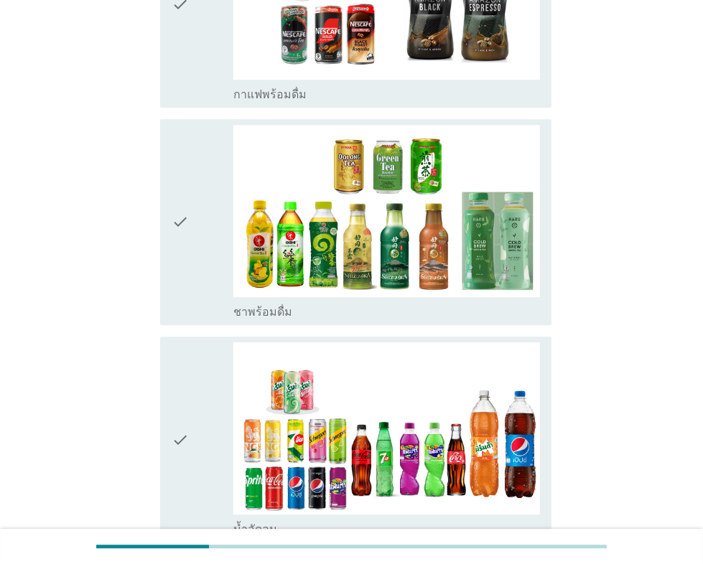
click at [187, 261] on icon "check" at bounding box center [180, 222] width 17 height 195
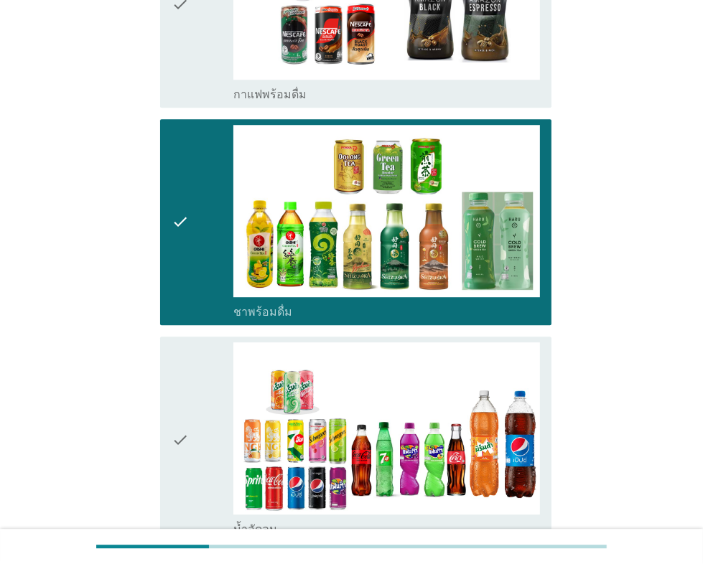
click at [194, 418] on div "check" at bounding box center [202, 439] width 61 height 195
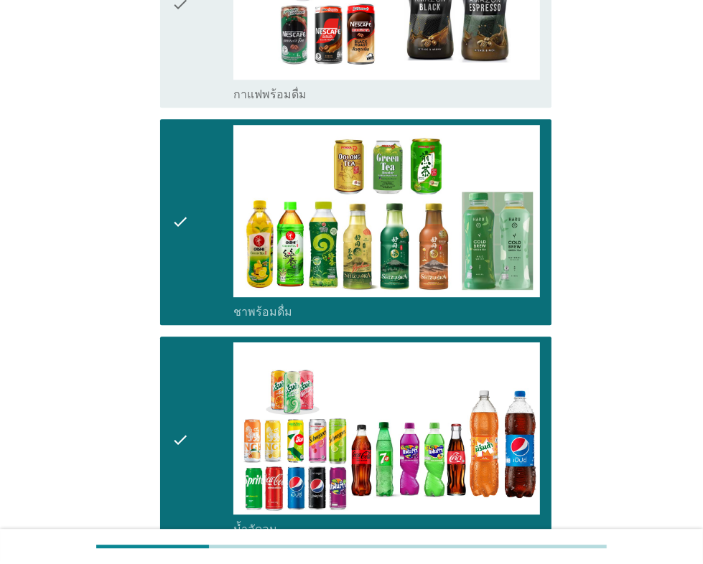
scroll to position [2811, 0]
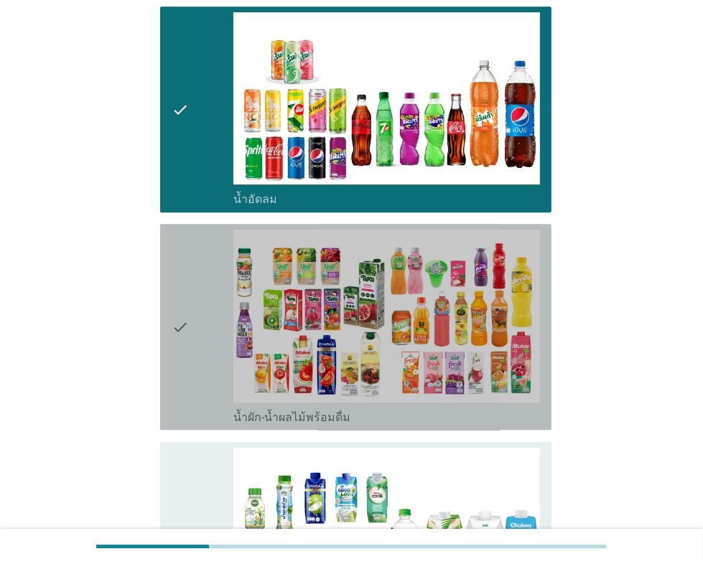
click at [196, 347] on div "check" at bounding box center [202, 327] width 61 height 195
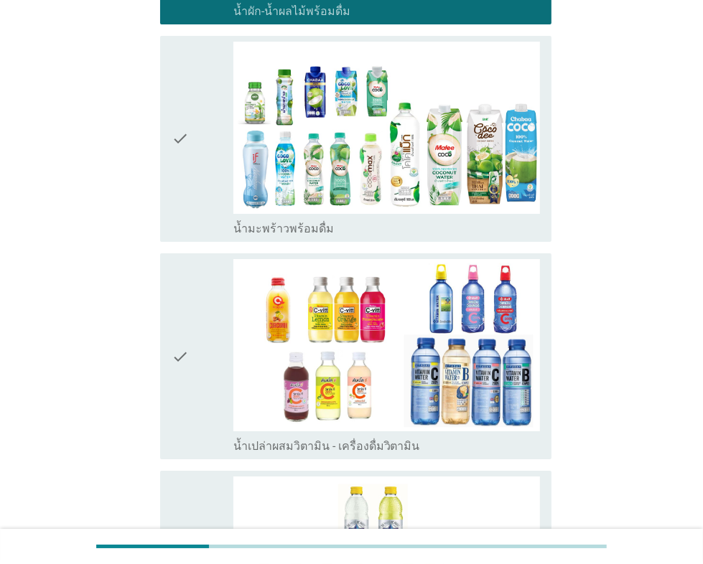
scroll to position [3224, 0]
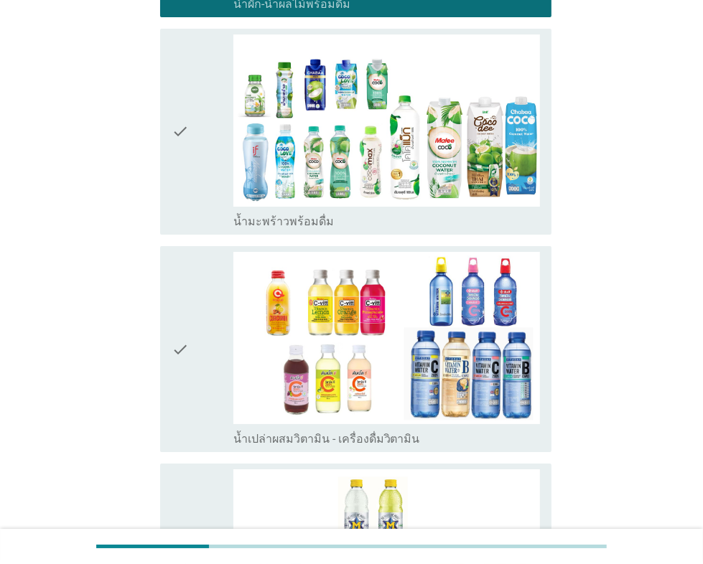
click at [185, 177] on icon "check" at bounding box center [180, 131] width 17 height 195
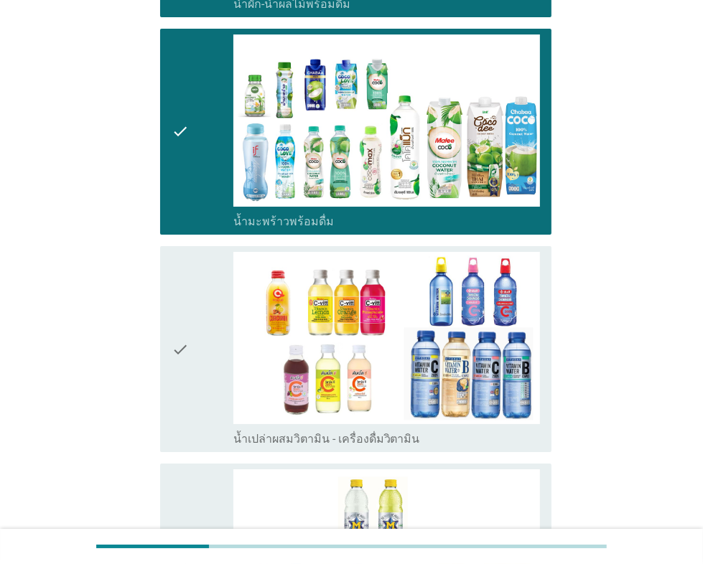
click at [191, 271] on div "check" at bounding box center [202, 349] width 61 height 195
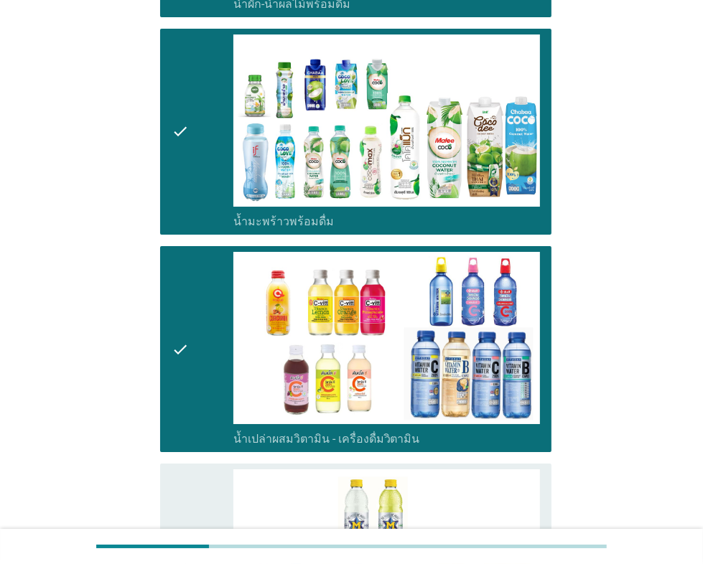
scroll to position [3555, 0]
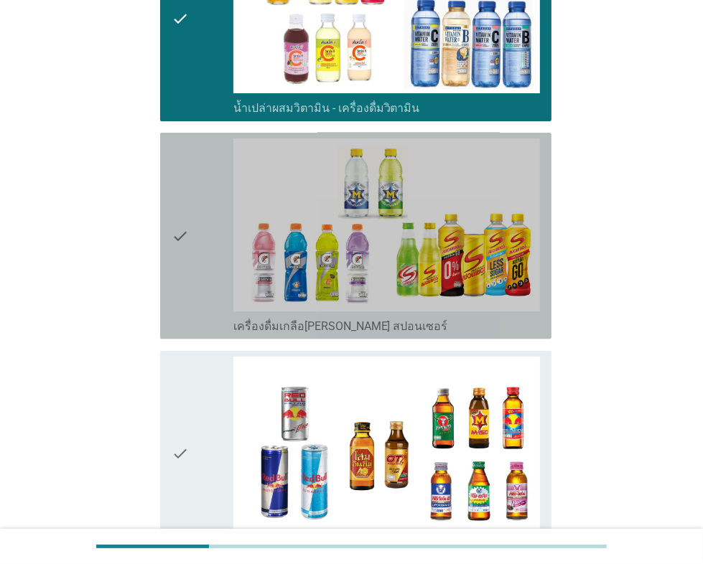
click at [192, 245] on div "check" at bounding box center [202, 236] width 61 height 195
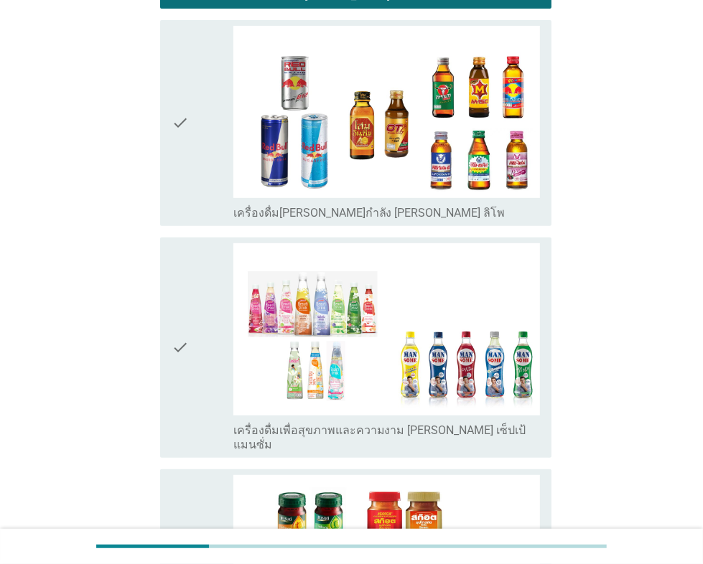
scroll to position [3969, 0]
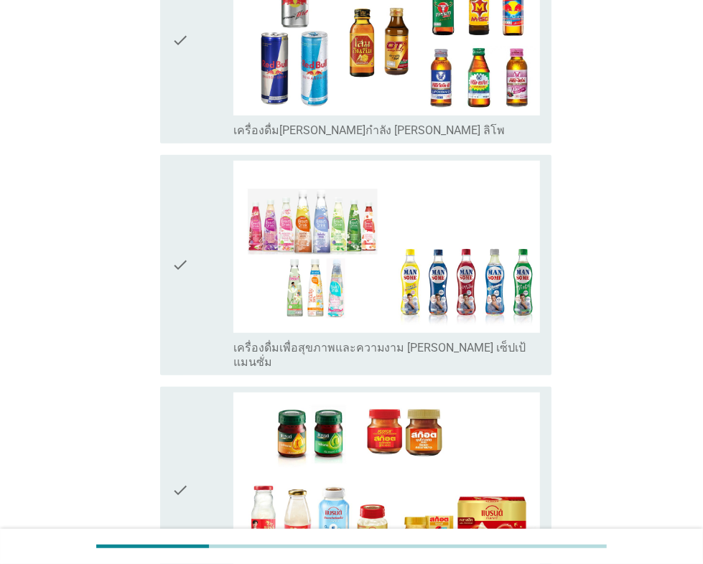
click at [191, 287] on div "check" at bounding box center [202, 265] width 61 height 209
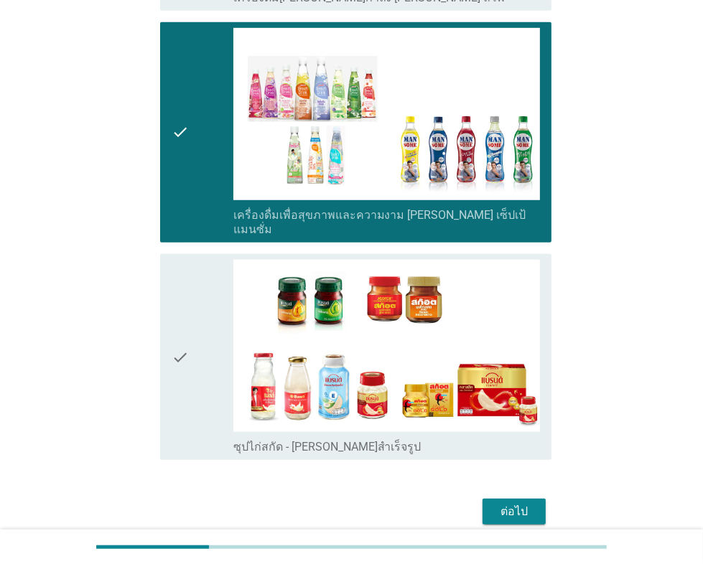
scroll to position [4129, 0]
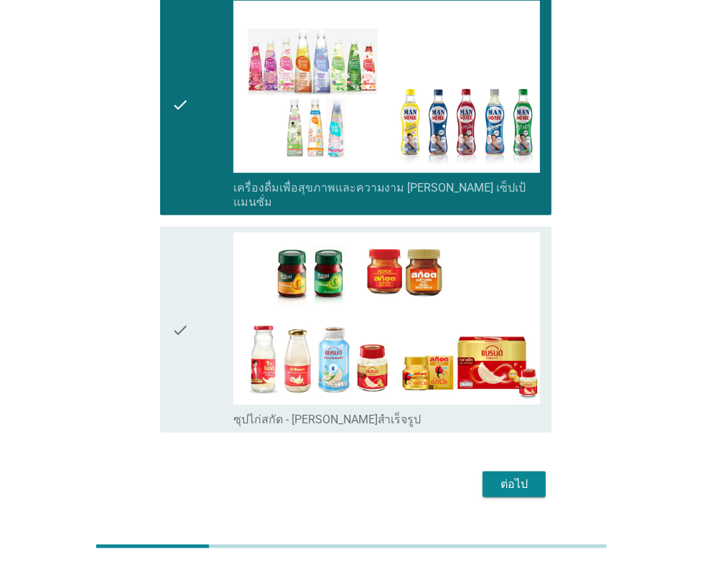
click at [191, 289] on div "check" at bounding box center [202, 330] width 61 height 195
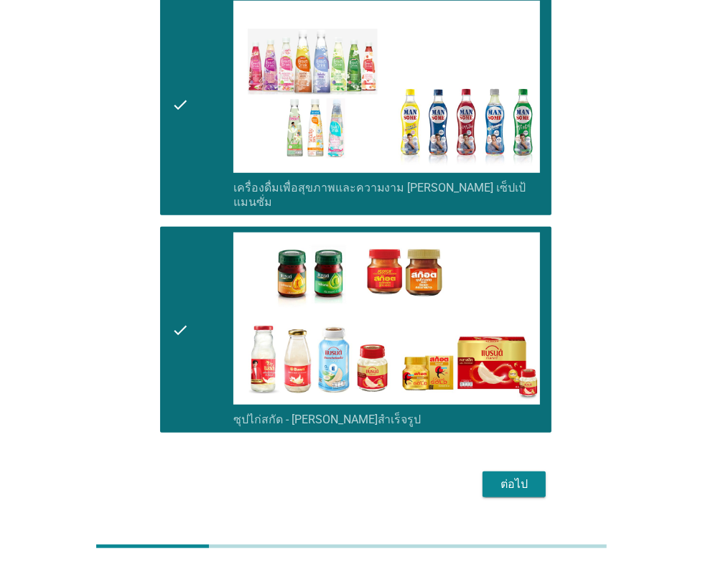
click at [510, 476] on div "ต่อไป" at bounding box center [514, 484] width 40 height 17
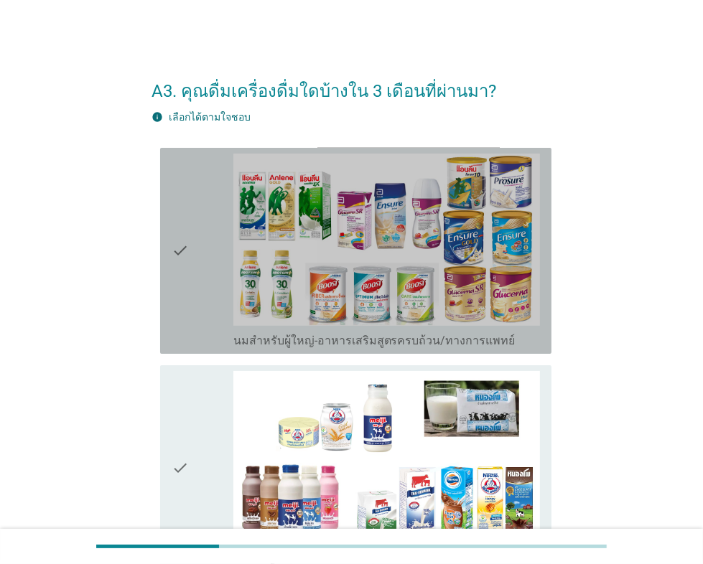
click at [190, 312] on div "check" at bounding box center [202, 251] width 61 height 195
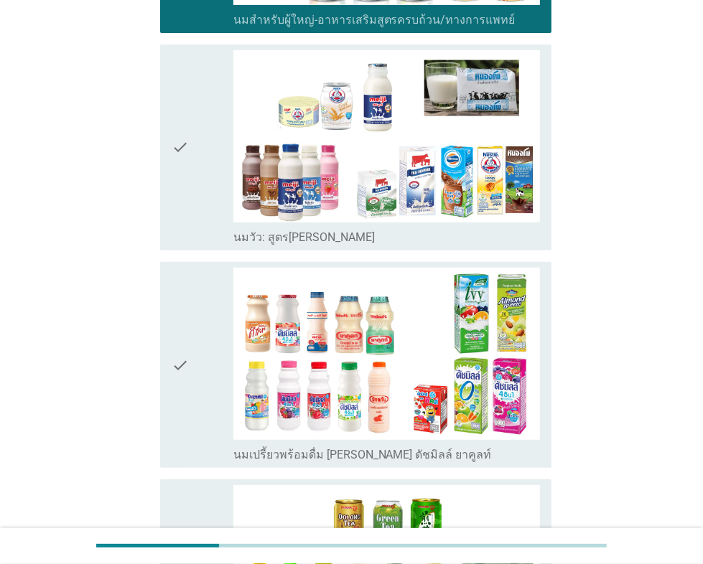
scroll to position [330, 0]
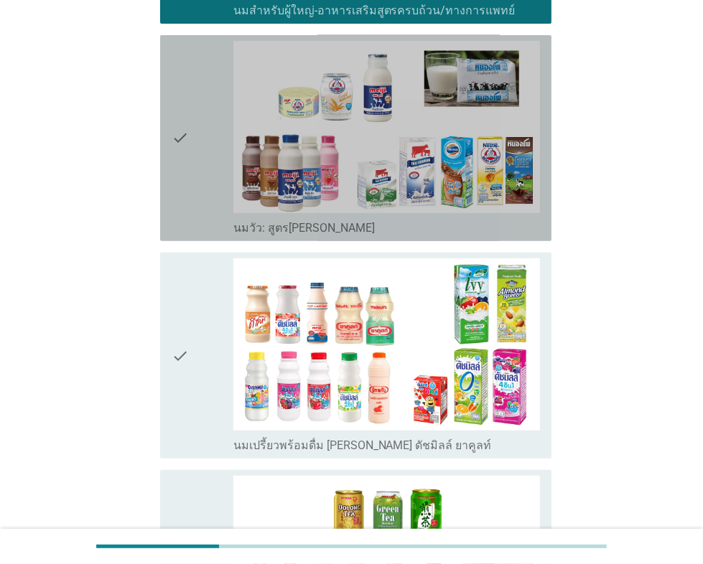
click at [198, 190] on div "check" at bounding box center [202, 138] width 61 height 195
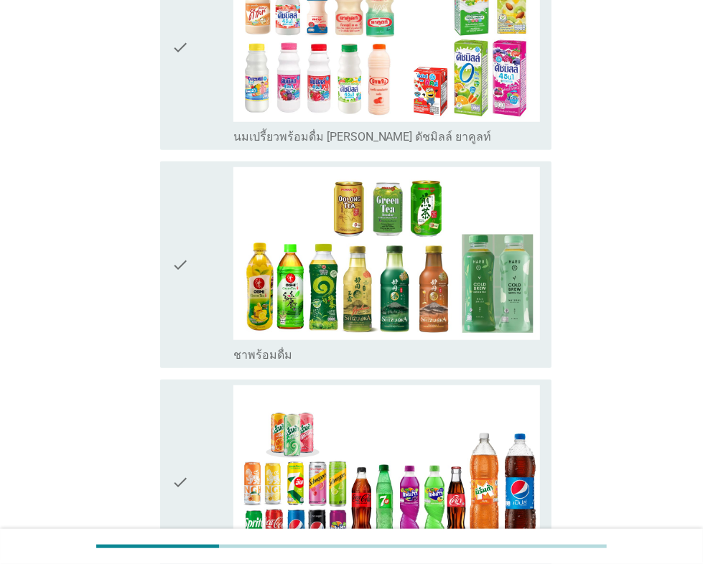
scroll to position [661, 0]
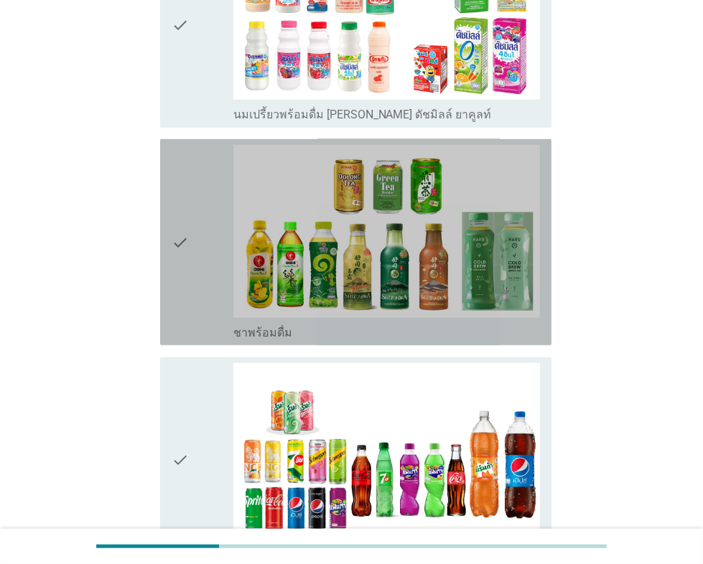
click at [201, 277] on div "check" at bounding box center [202, 242] width 61 height 195
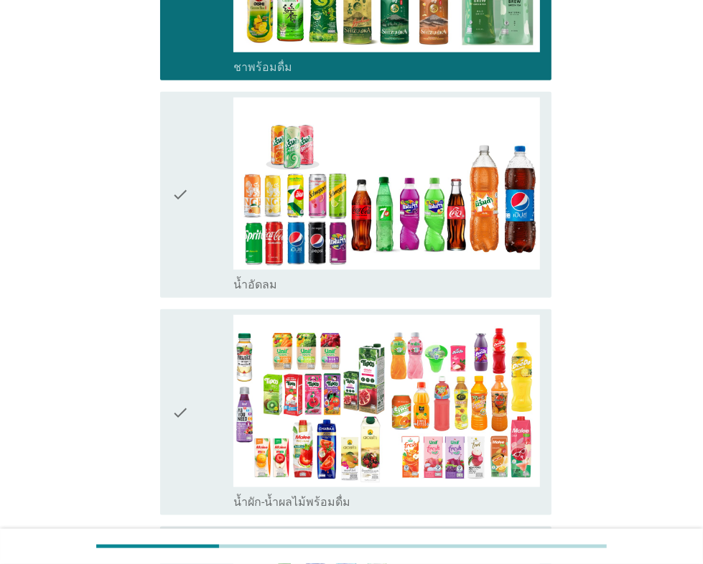
scroll to position [992, 0]
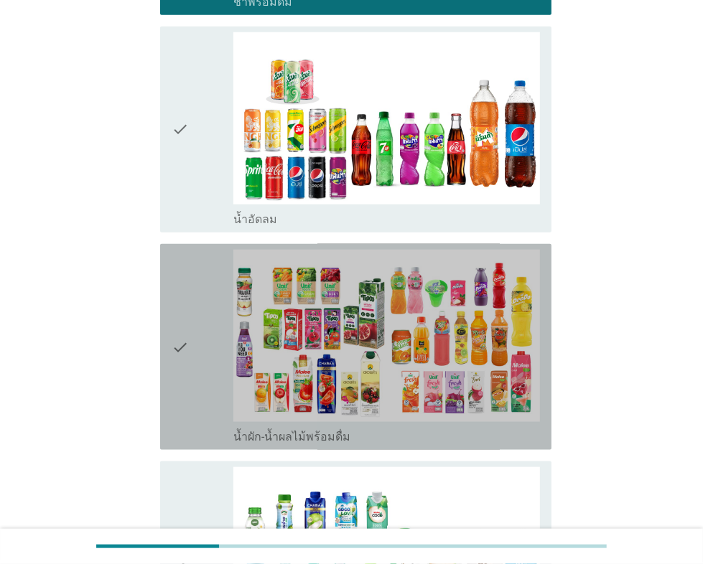
click at [194, 315] on div "check" at bounding box center [202, 347] width 61 height 195
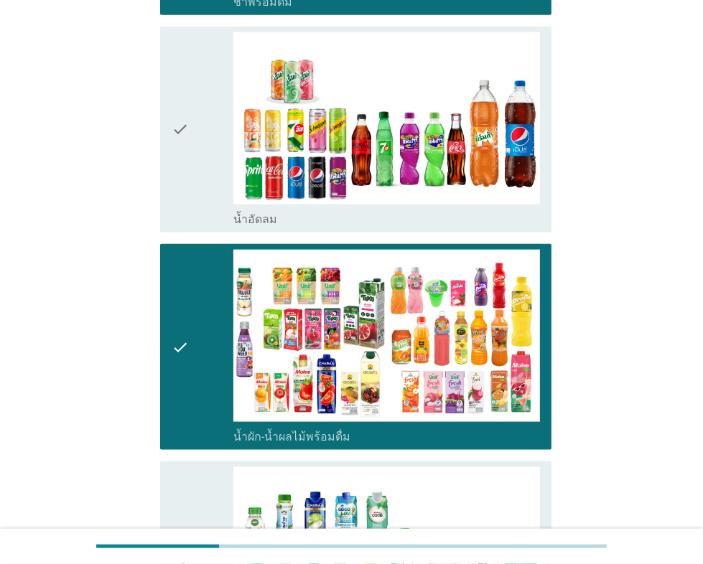
click at [192, 187] on div "check" at bounding box center [202, 129] width 61 height 195
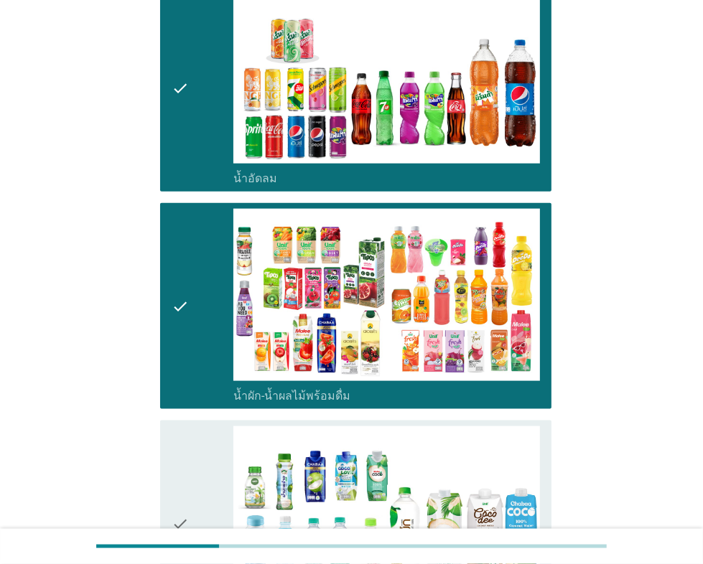
scroll to position [1323, 0]
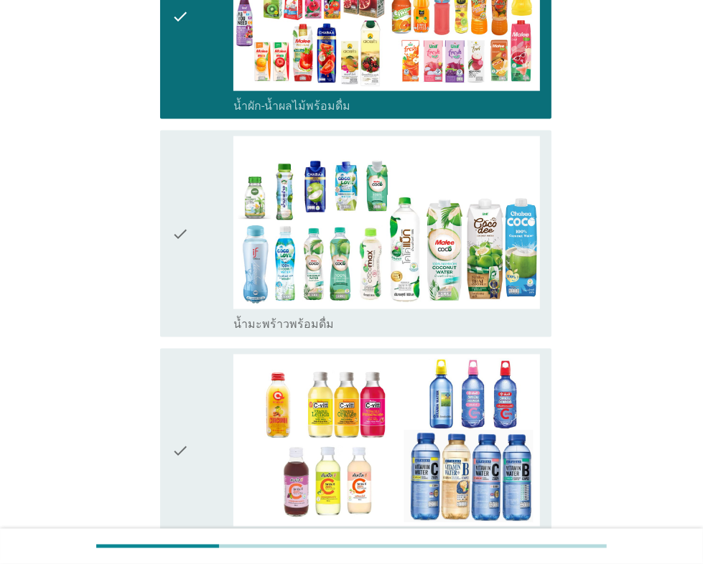
click at [210, 396] on div "check" at bounding box center [202, 452] width 61 height 195
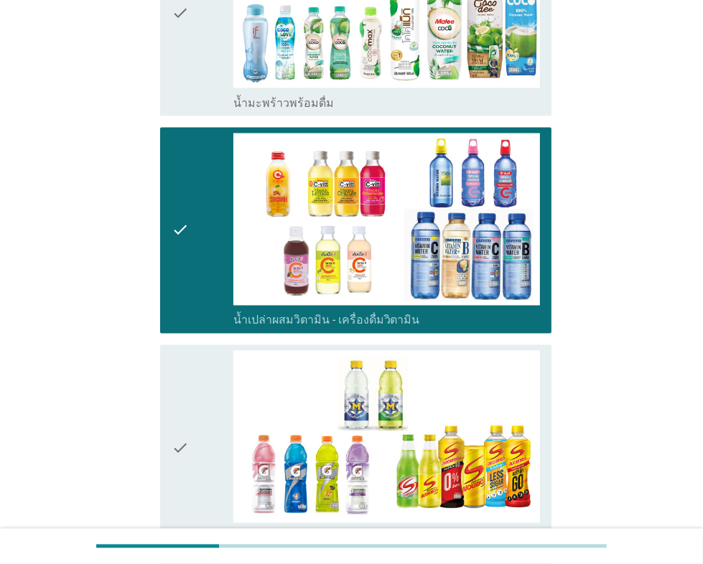
scroll to position [1654, 0]
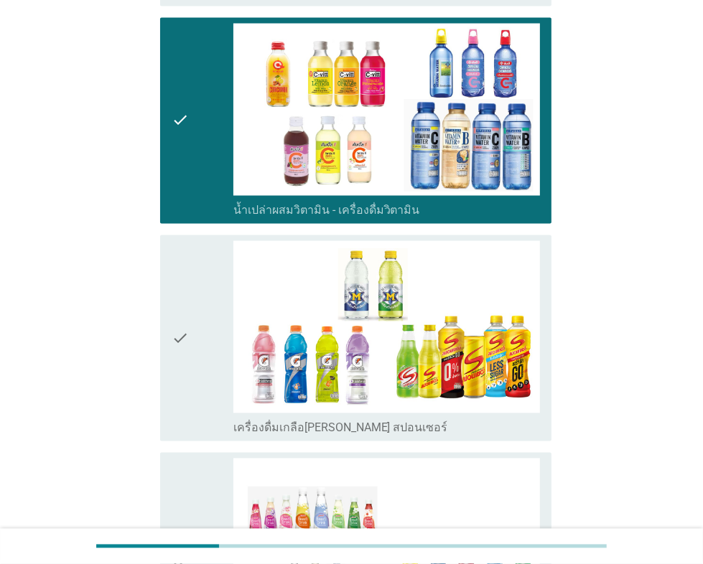
click at [208, 347] on div "check" at bounding box center [202, 338] width 61 height 195
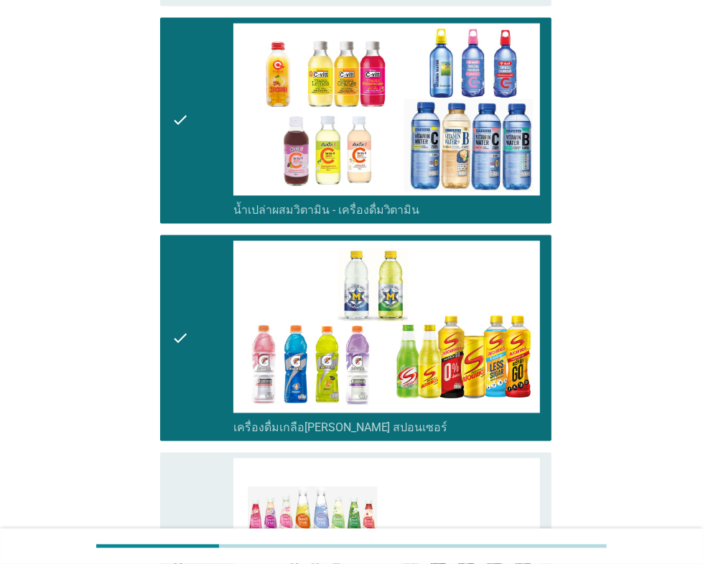
scroll to position [1984, 0]
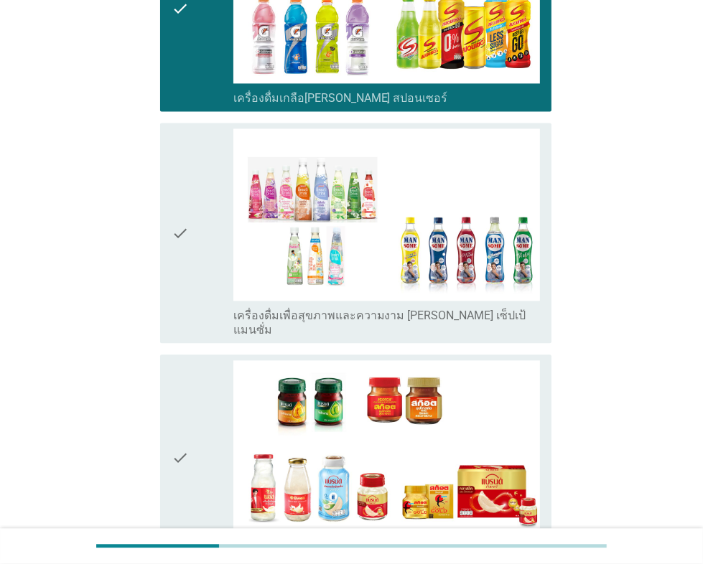
click at [203, 378] on div "check" at bounding box center [202, 457] width 61 height 195
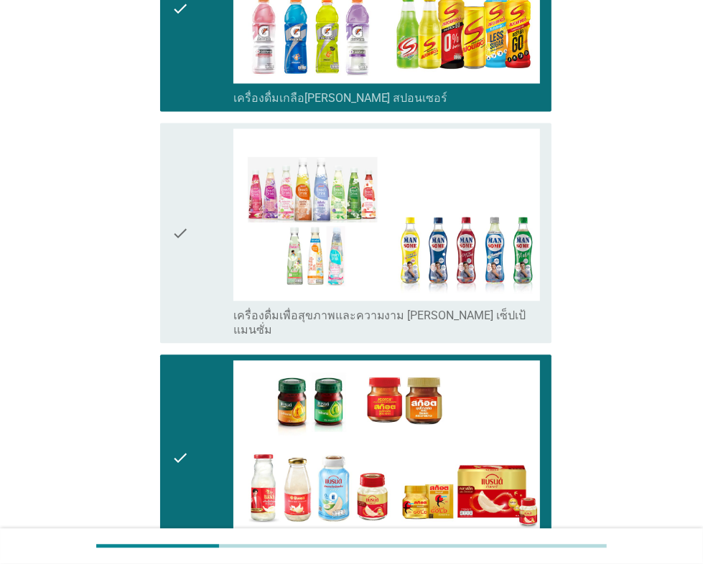
scroll to position [2130, 0]
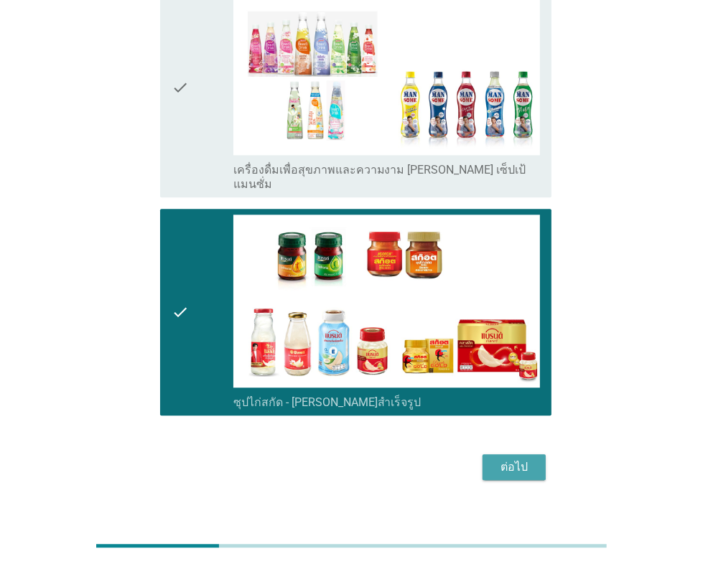
click at [518, 459] on div "ต่อไป" at bounding box center [514, 467] width 40 height 17
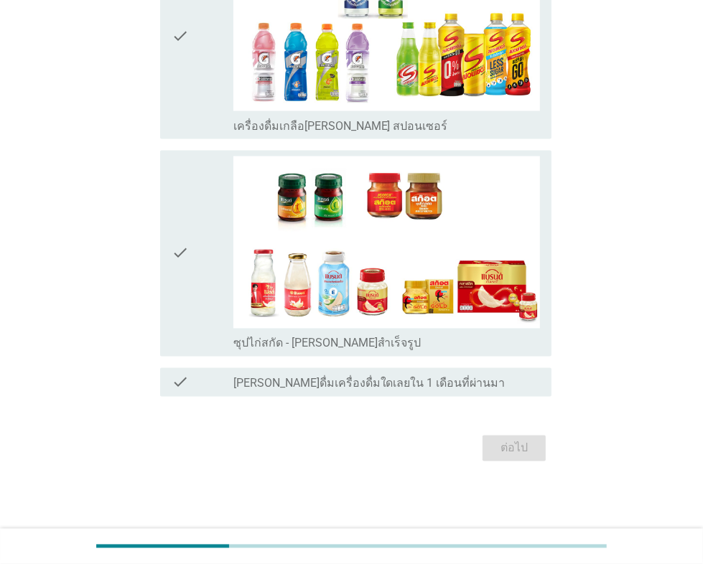
scroll to position [0, 0]
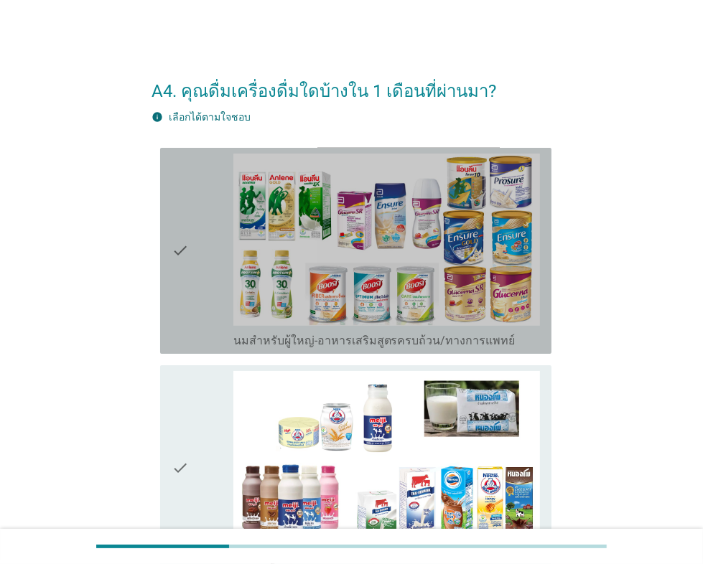
click at [187, 307] on icon "check" at bounding box center [180, 251] width 17 height 195
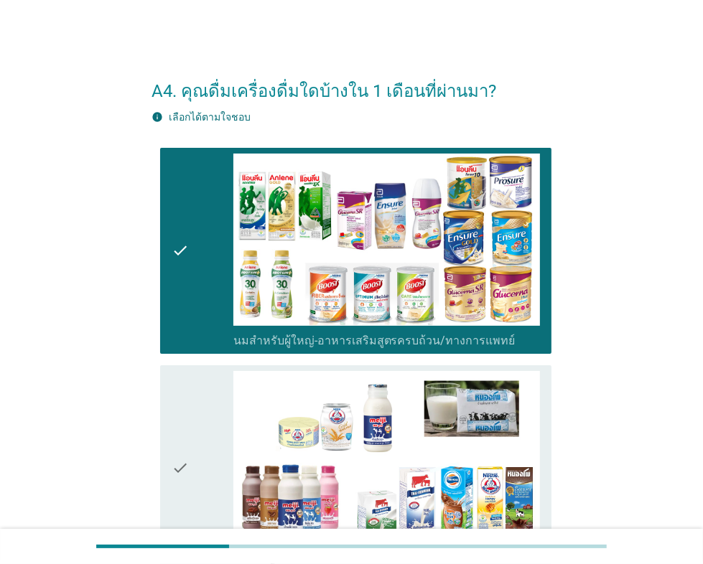
click at [200, 417] on div "check" at bounding box center [202, 468] width 61 height 195
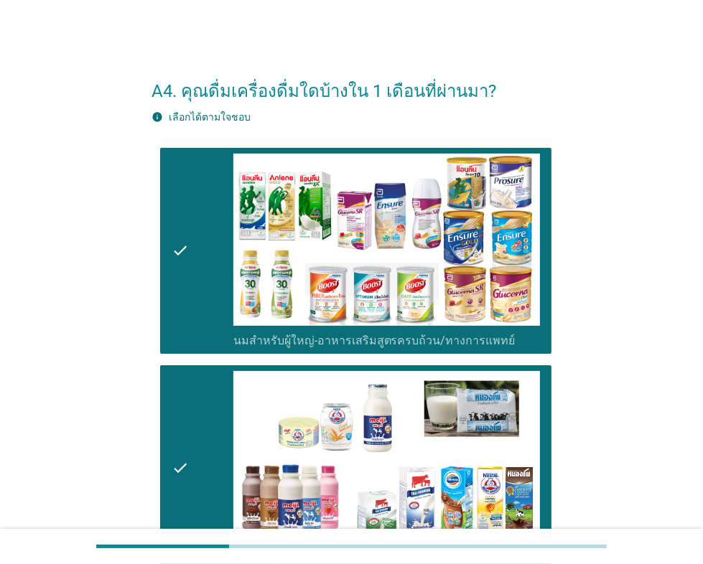
scroll to position [330, 0]
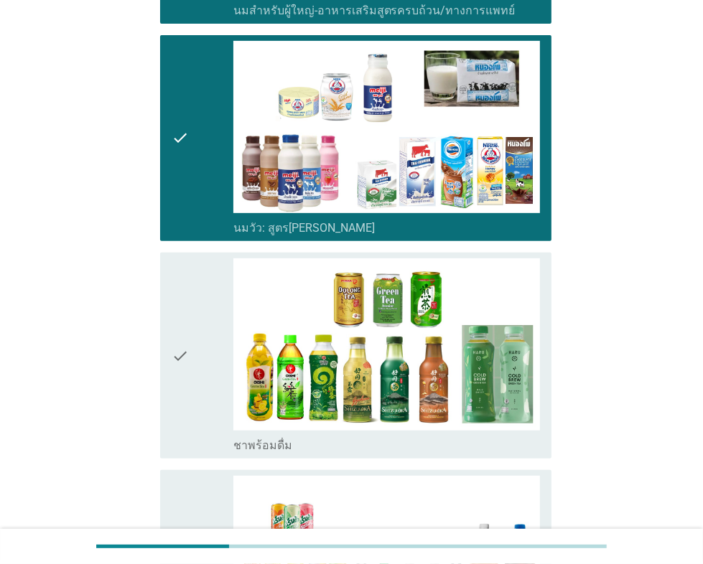
click at [197, 373] on div "check" at bounding box center [202, 355] width 61 height 195
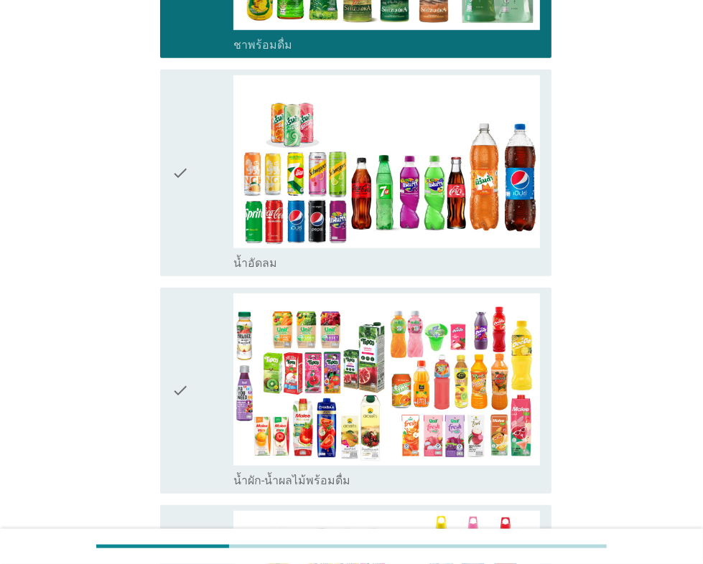
scroll to position [744, 0]
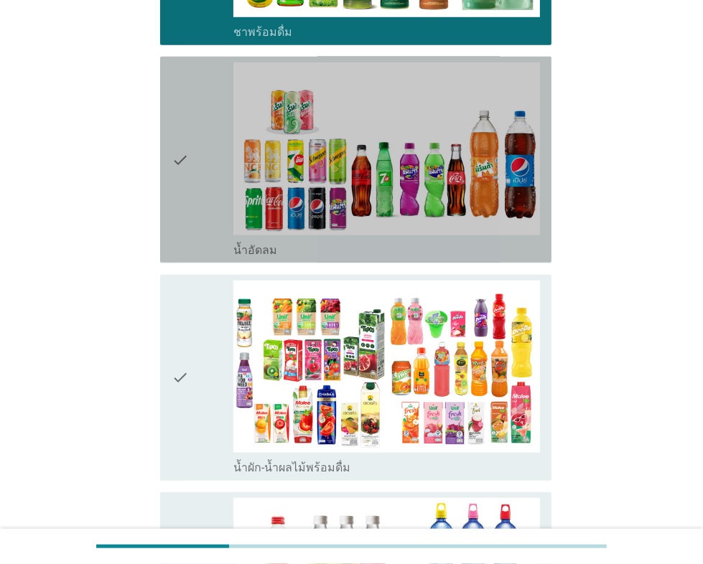
click at [194, 216] on div "check" at bounding box center [202, 159] width 61 height 195
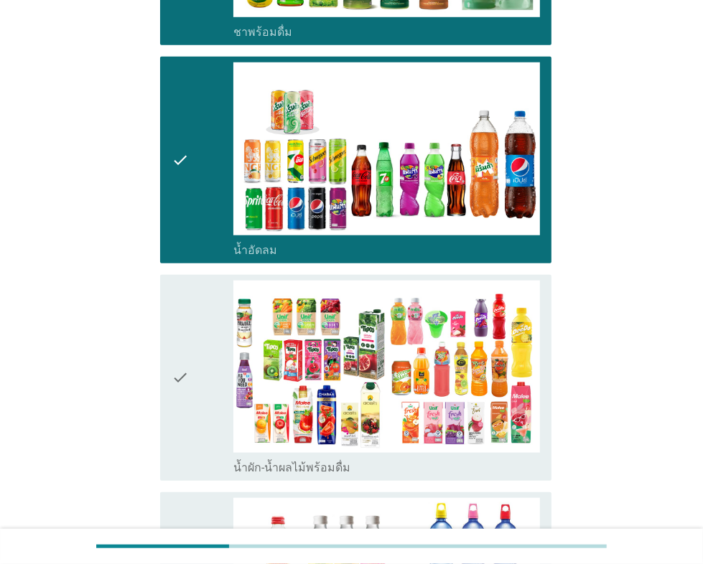
click at [200, 363] on div "check" at bounding box center [202, 378] width 61 height 195
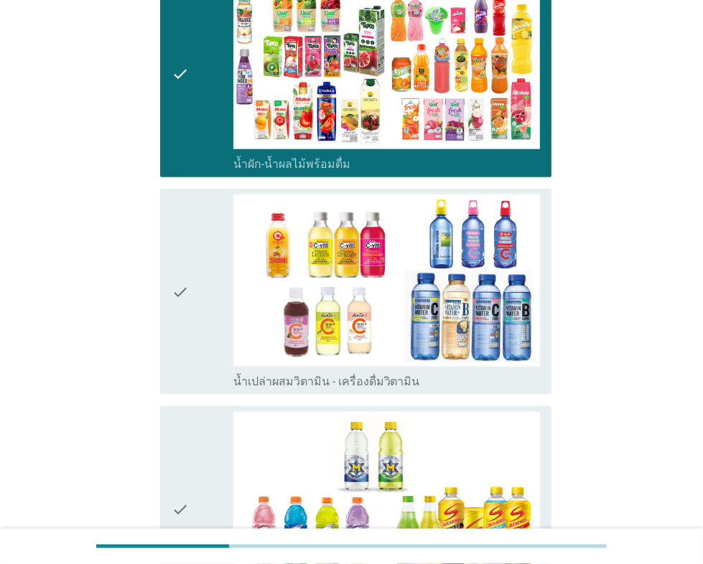
scroll to position [1157, 0]
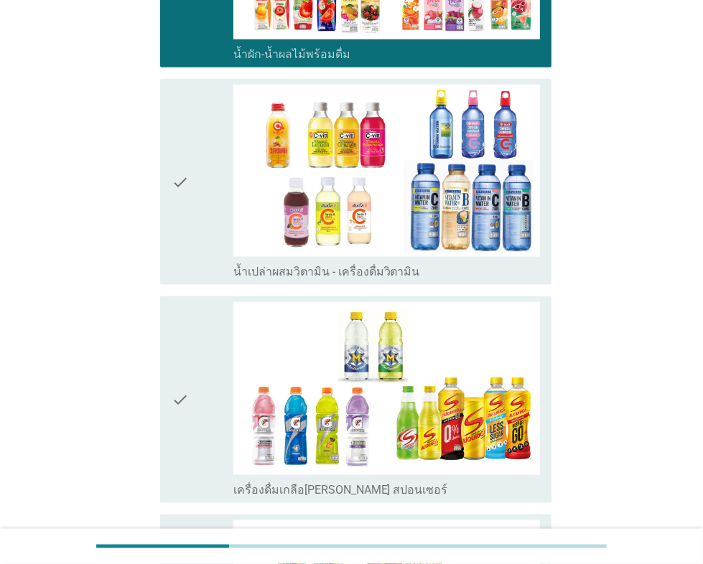
click at [201, 217] on div "check" at bounding box center [202, 182] width 61 height 195
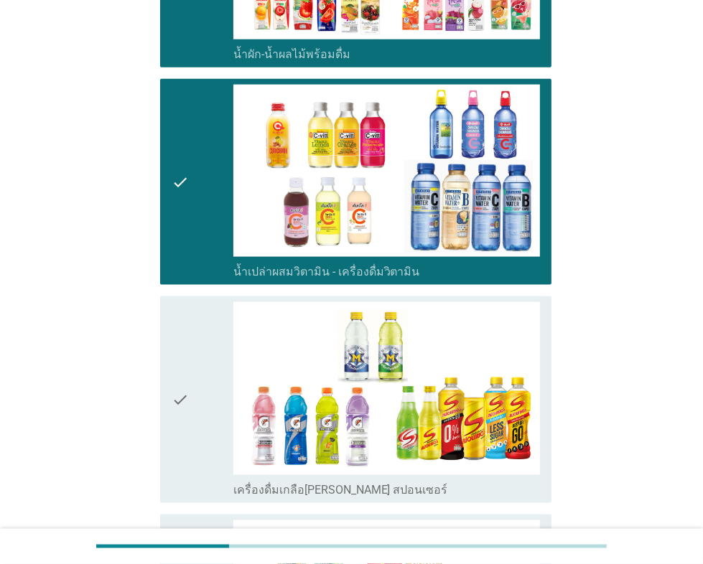
click at [207, 378] on div "check" at bounding box center [202, 399] width 61 height 195
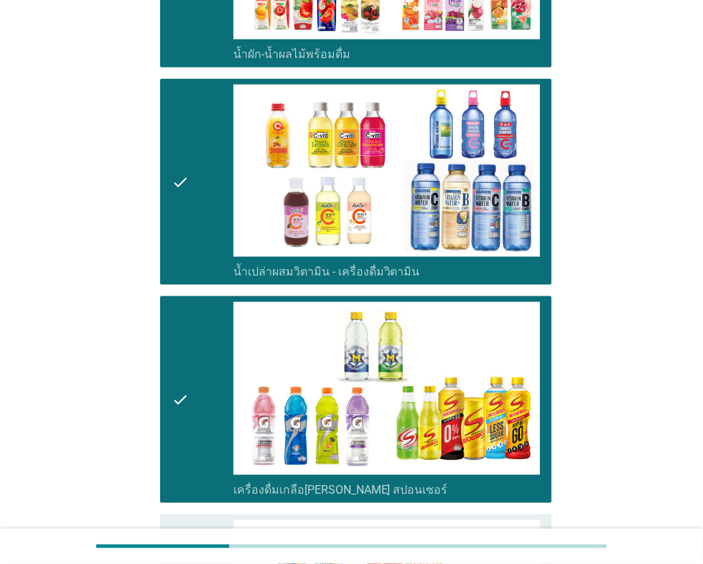
scroll to position [1517, 0]
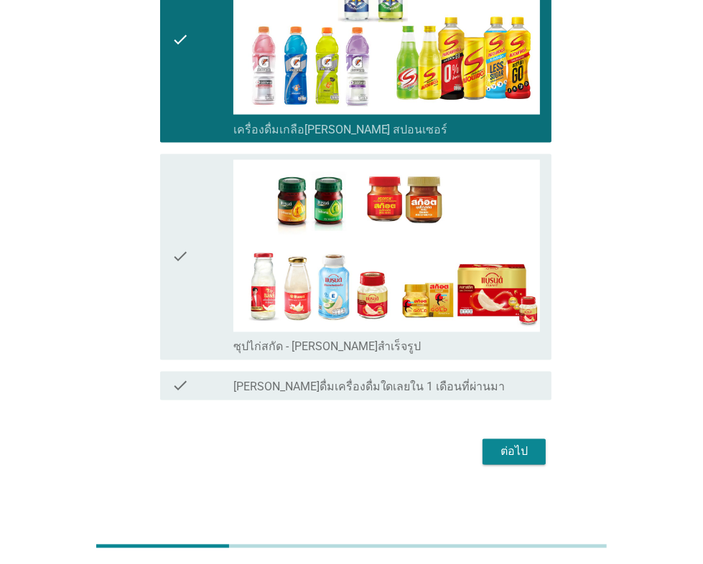
click at [208, 289] on div "check" at bounding box center [202, 257] width 61 height 195
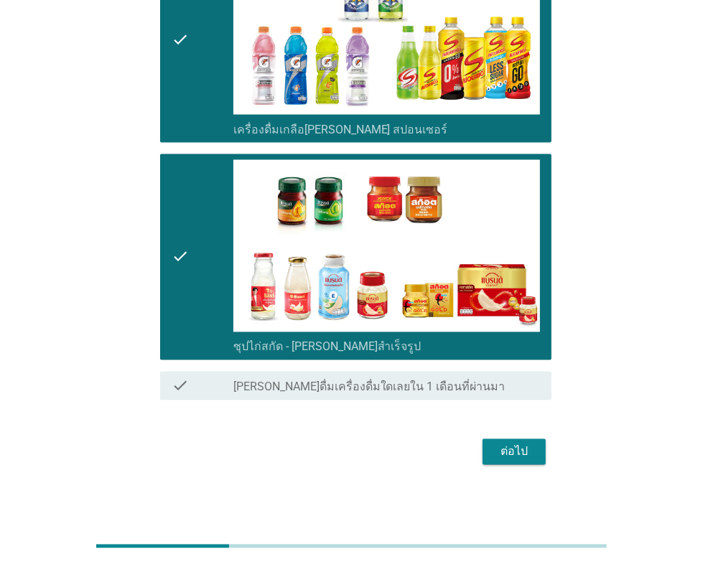
click at [527, 452] on div "ต่อไป" at bounding box center [514, 452] width 40 height 17
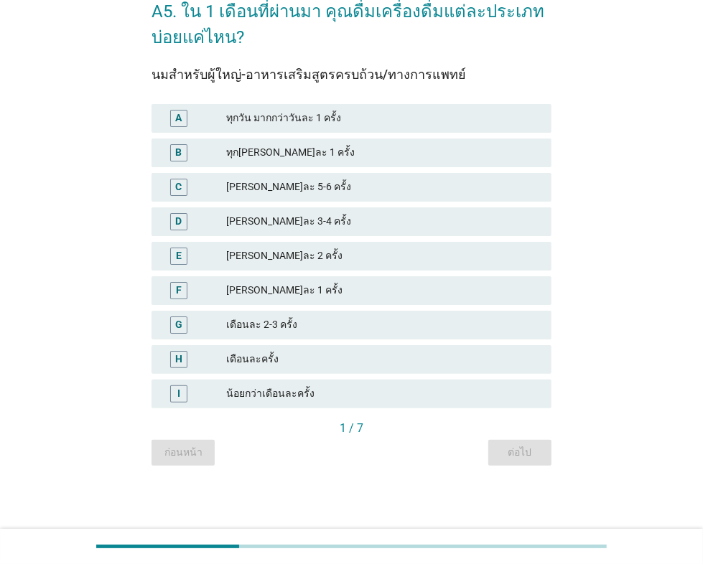
scroll to position [0, 0]
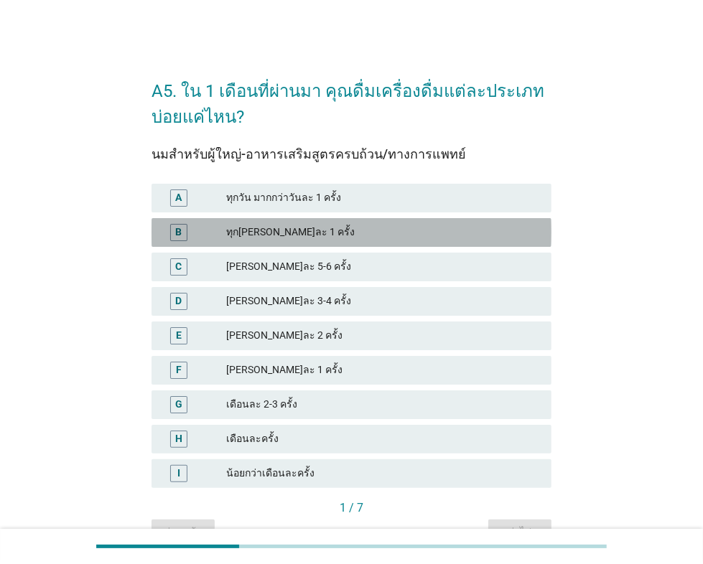
click at [344, 228] on div "ทุก[PERSON_NAME]ละ 1 ครั้ง" at bounding box center [383, 232] width 314 height 17
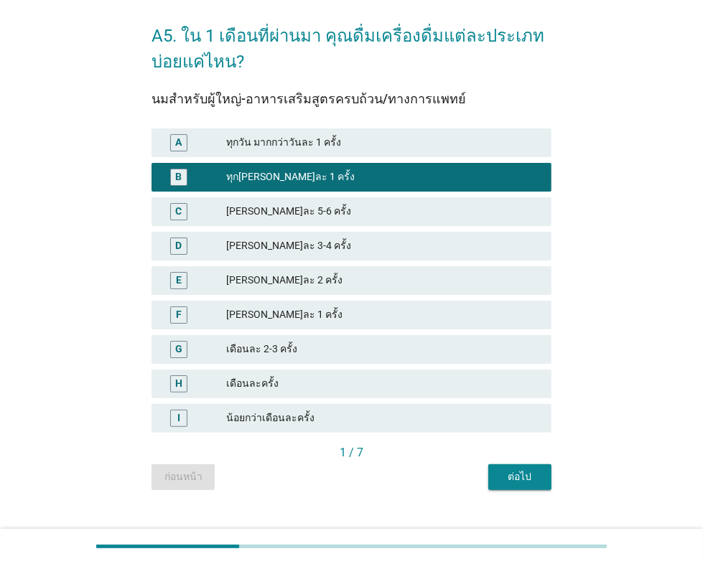
scroll to position [79, 0]
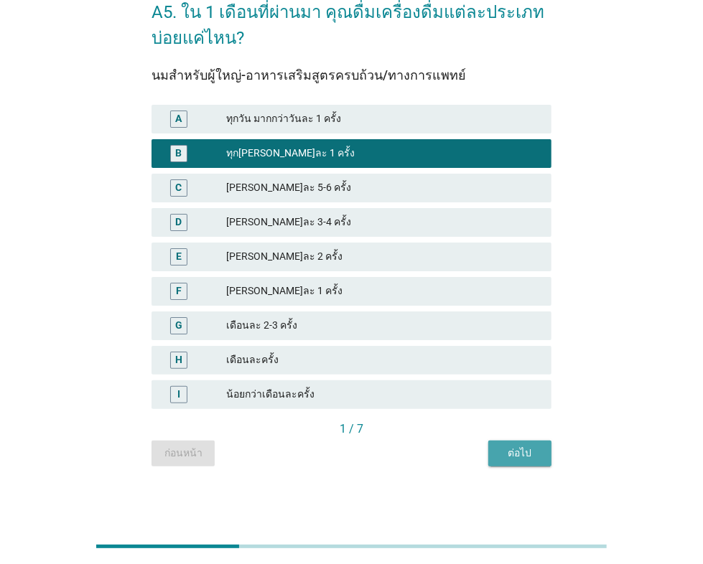
click at [520, 452] on div "ต่อไป" at bounding box center [520, 453] width 40 height 15
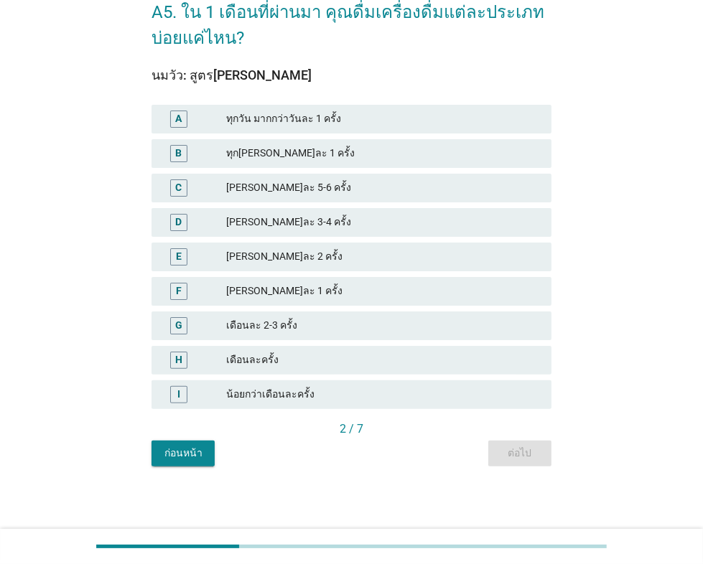
scroll to position [0, 0]
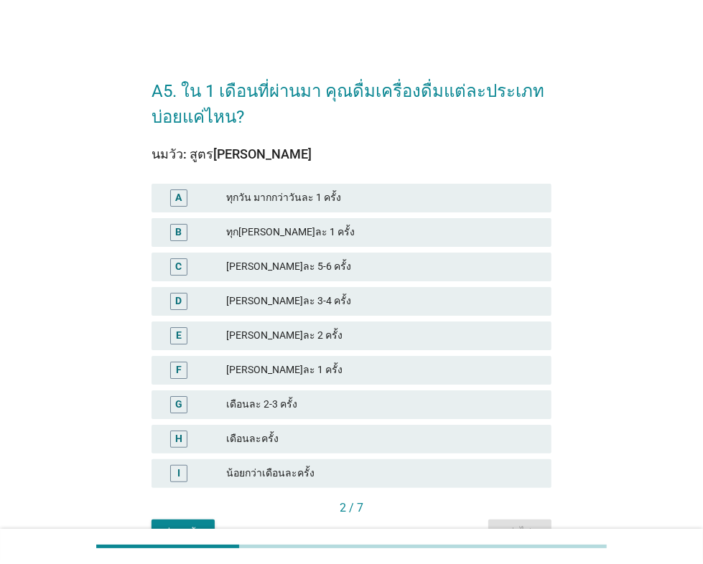
click at [314, 299] on div "[PERSON_NAME]ละ 3-4 ครั้ง" at bounding box center [383, 301] width 314 height 17
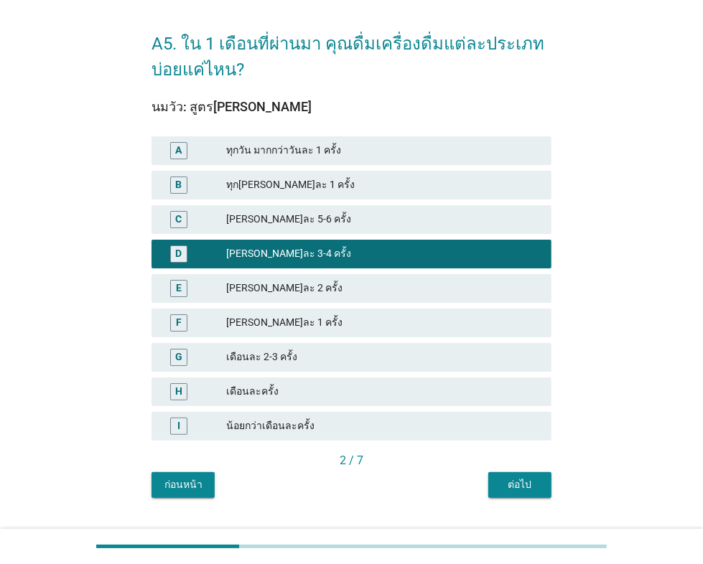
scroll to position [79, 0]
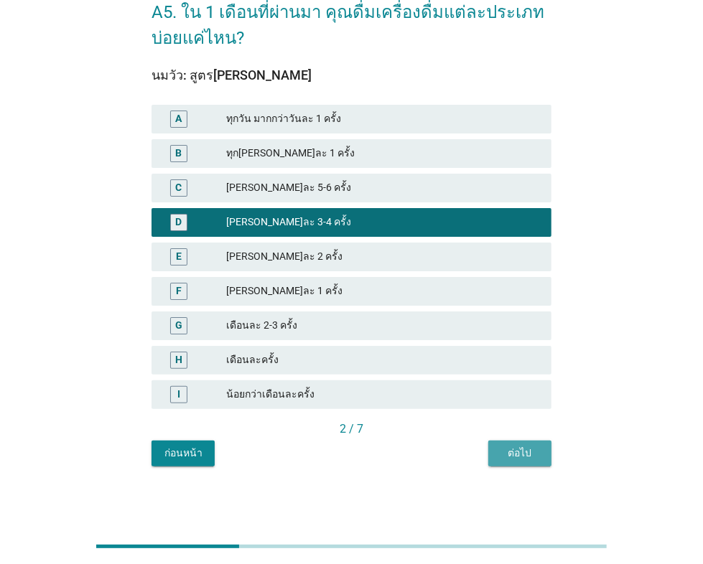
click at [521, 449] on div "ต่อไป" at bounding box center [520, 453] width 40 height 15
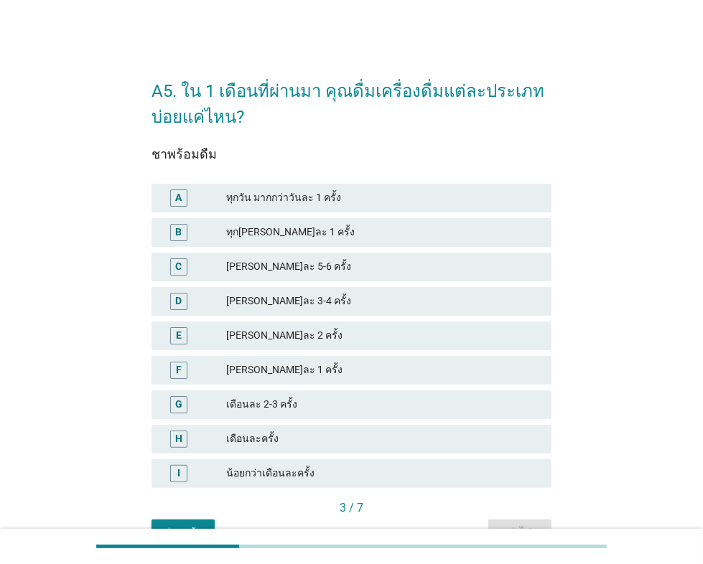
click at [314, 293] on div "[PERSON_NAME]ละ 3-4 ครั้ง" at bounding box center [383, 301] width 314 height 17
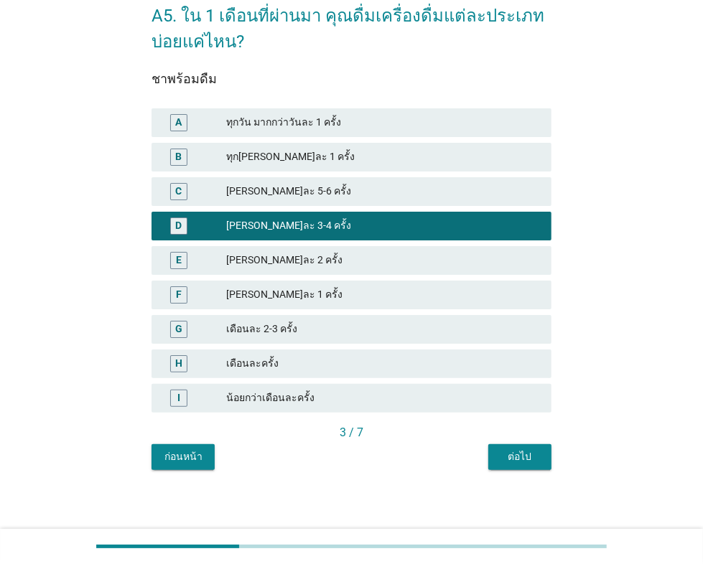
scroll to position [79, 0]
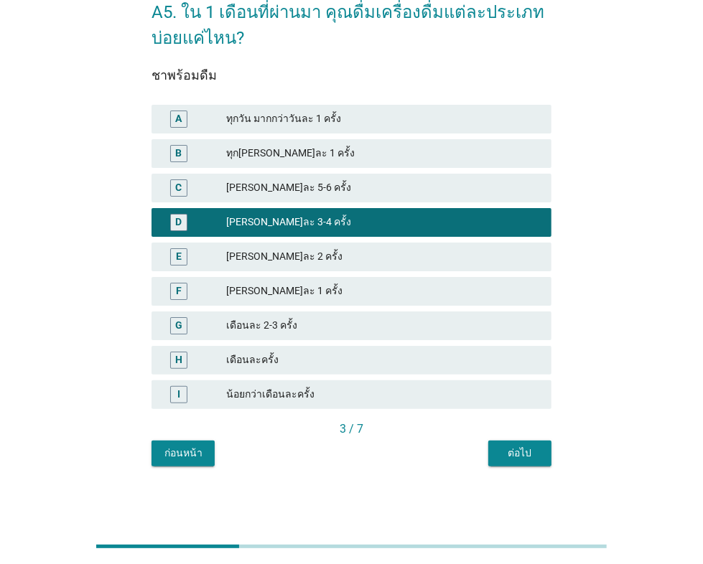
click at [521, 452] on div "ต่อไป" at bounding box center [520, 453] width 40 height 15
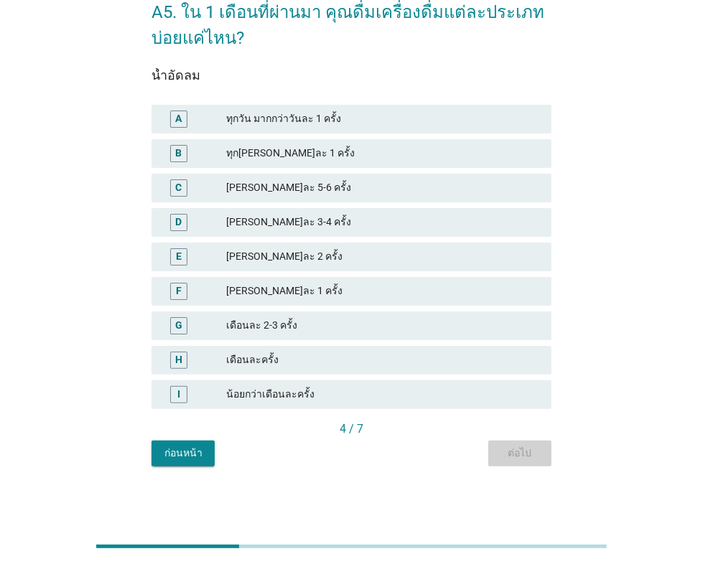
scroll to position [0, 0]
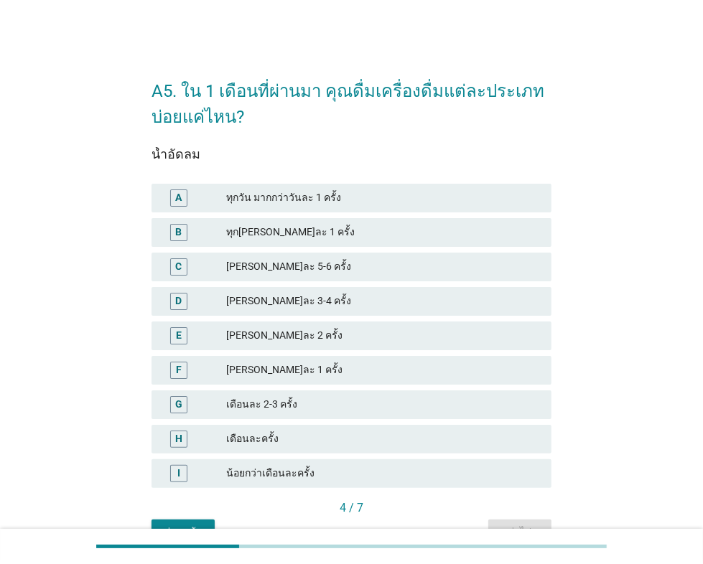
click at [334, 230] on div "ทุก[PERSON_NAME]ละ 1 ครั้ง" at bounding box center [383, 232] width 314 height 17
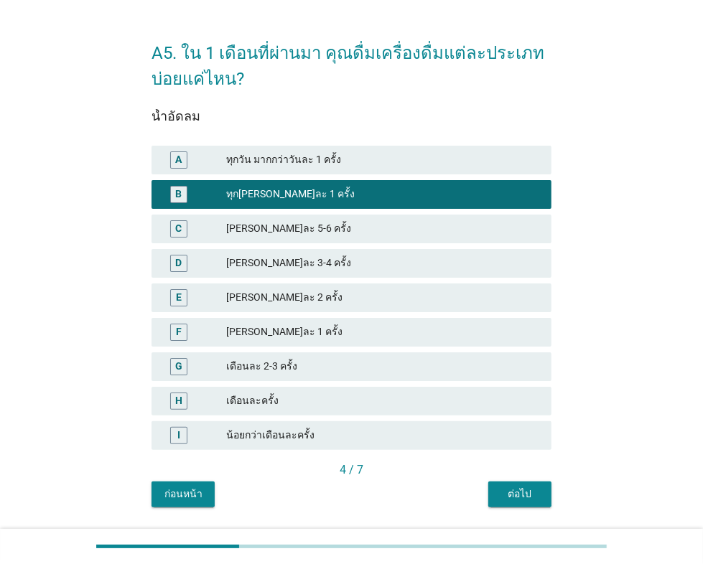
scroll to position [79, 0]
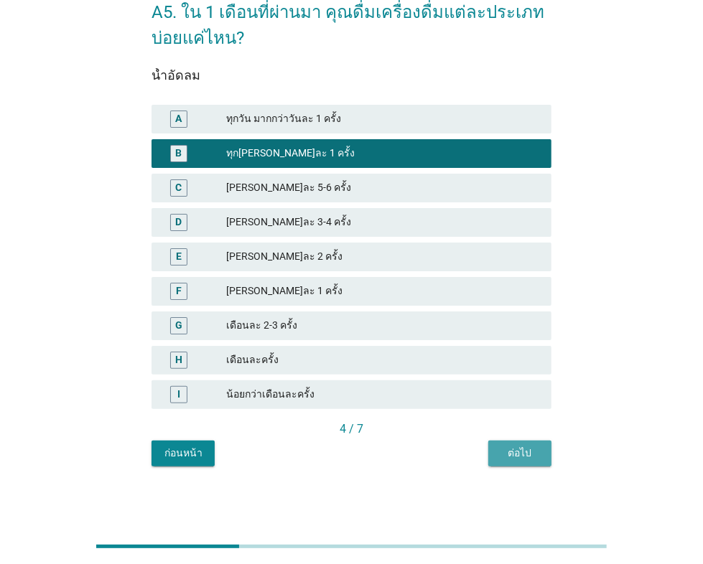
click at [527, 446] on div "ต่อไป" at bounding box center [520, 453] width 40 height 15
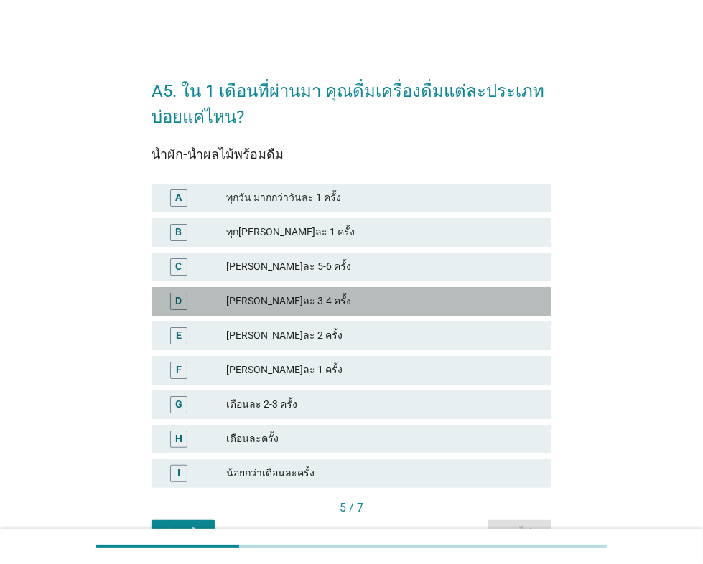
click at [323, 298] on div "[PERSON_NAME]ละ 3-4 ครั้ง" at bounding box center [383, 301] width 314 height 17
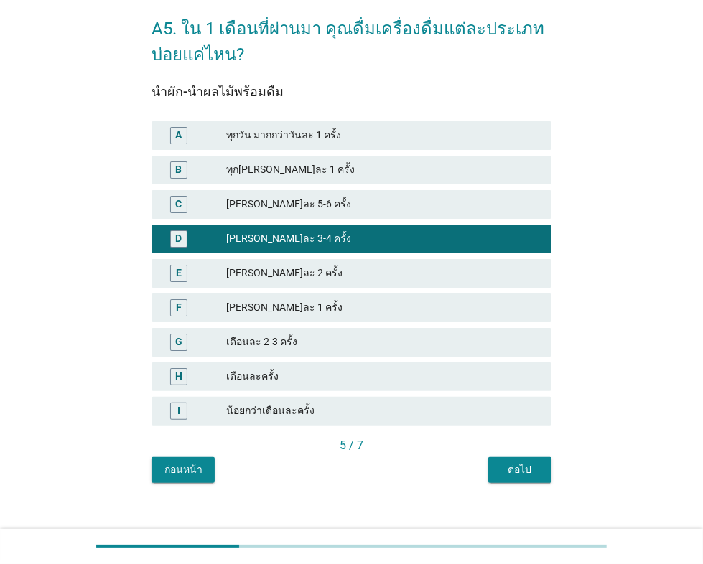
scroll to position [79, 0]
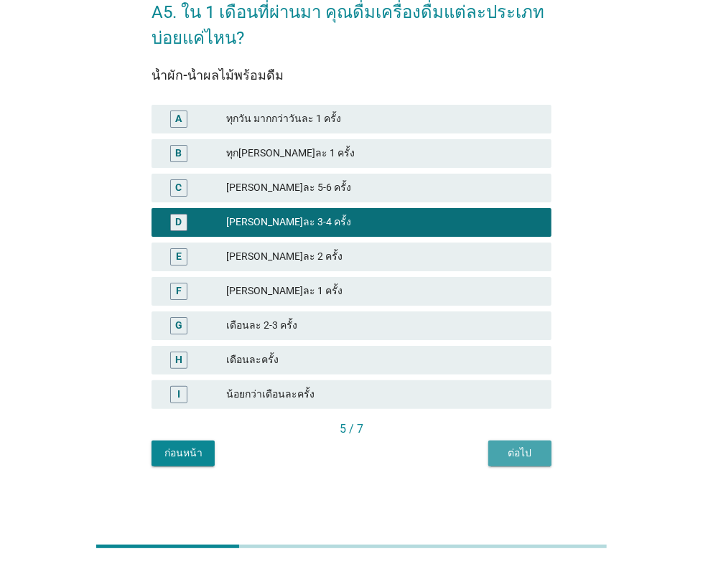
click at [520, 457] on div "ต่อไป" at bounding box center [520, 453] width 40 height 15
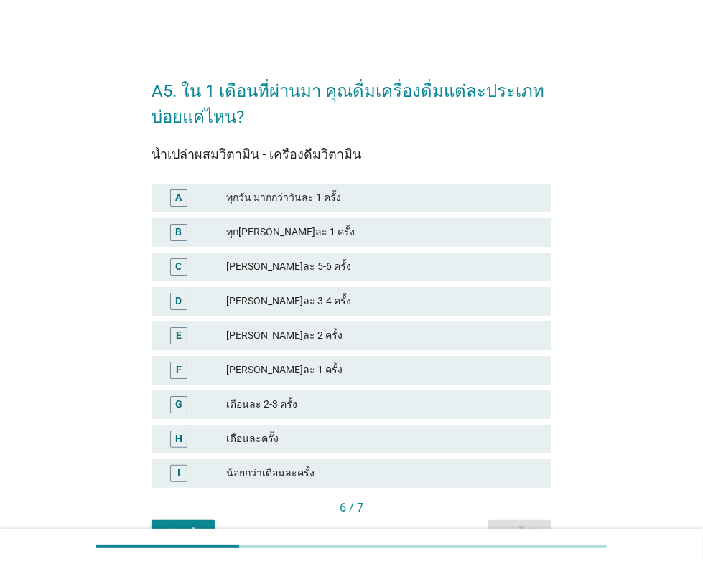
click at [289, 228] on div "ทุก[PERSON_NAME]ละ 1 ครั้ง" at bounding box center [383, 232] width 314 height 17
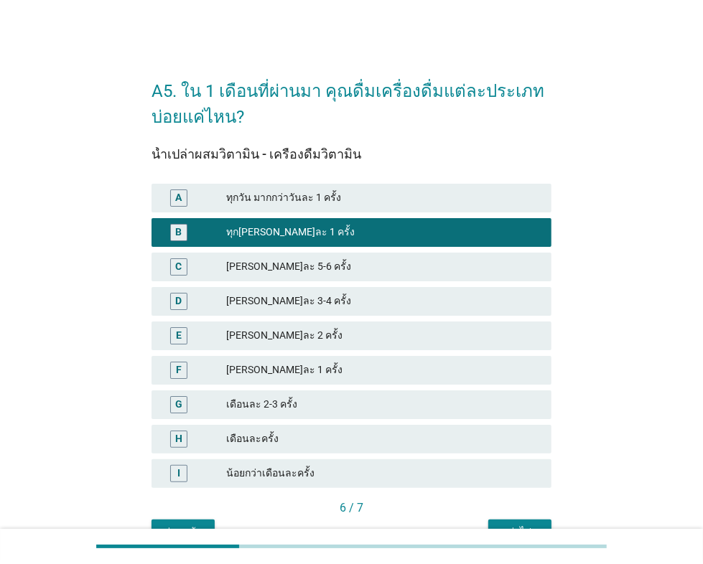
scroll to position [79, 0]
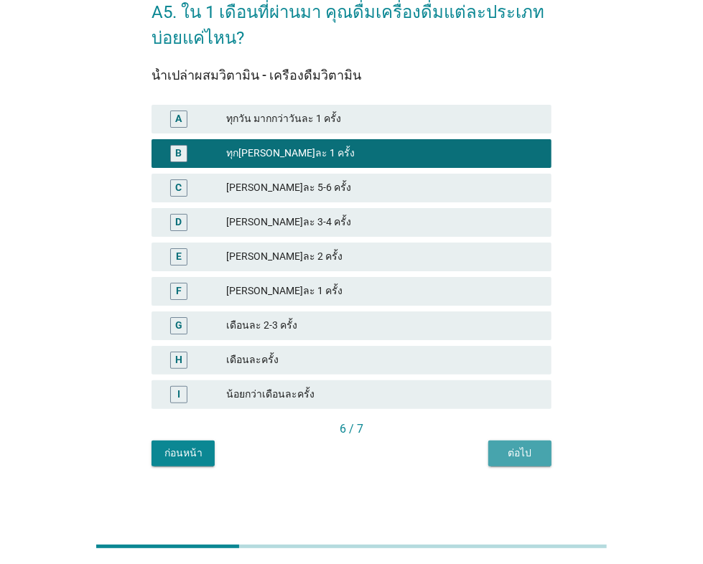
click at [519, 452] on div "ต่อไป" at bounding box center [520, 453] width 40 height 15
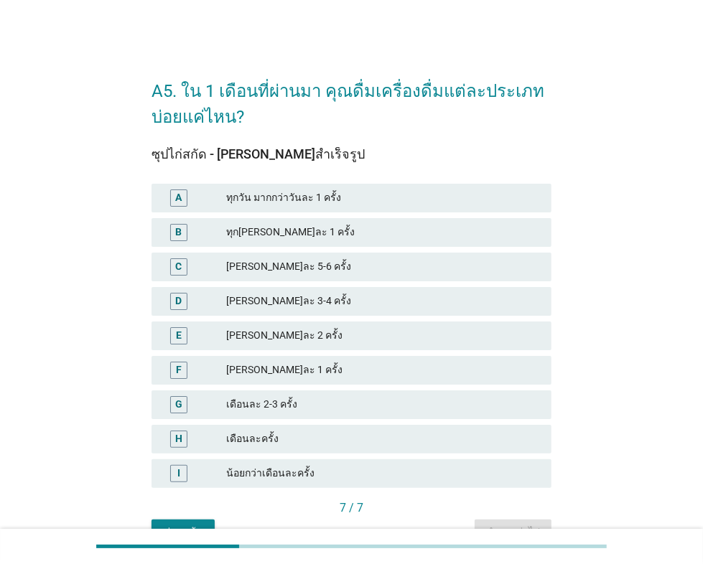
click at [297, 369] on div "[PERSON_NAME]ละ 1 ครั้ง" at bounding box center [383, 370] width 314 height 17
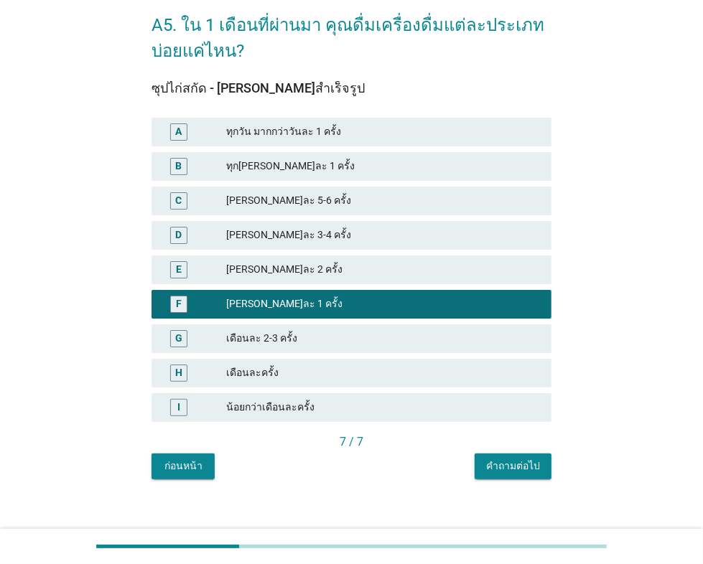
scroll to position [79, 0]
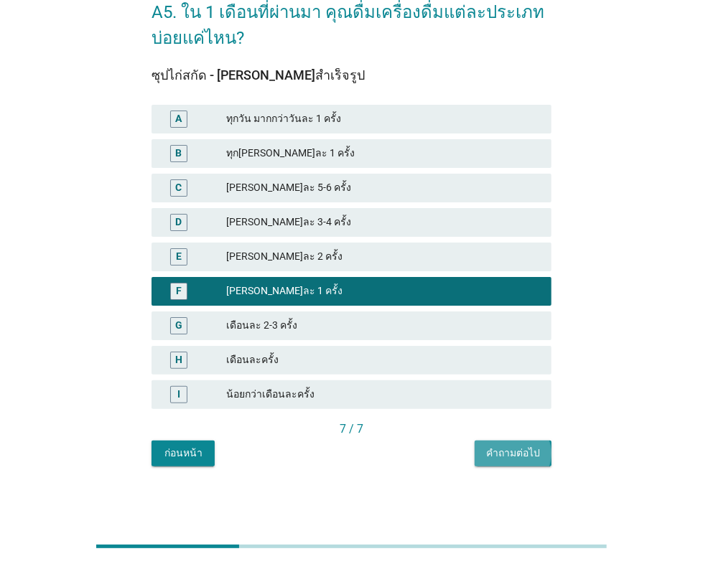
click at [514, 457] on div "คำถามต่อไป" at bounding box center [513, 453] width 54 height 15
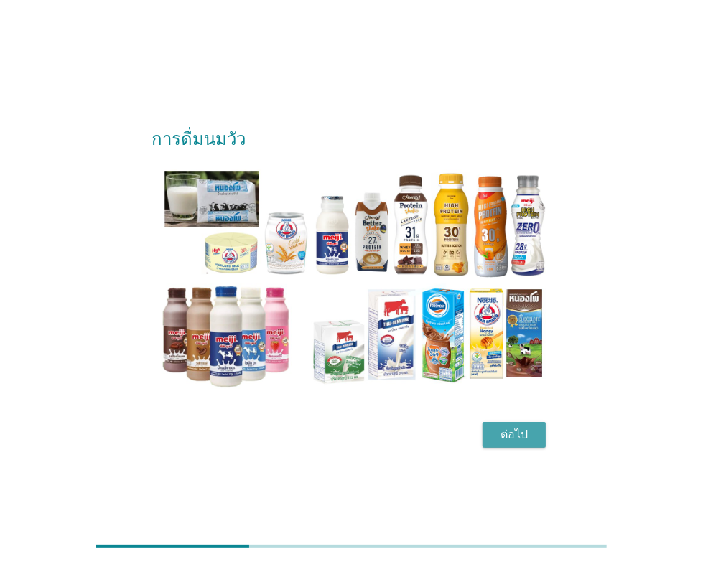
click at [516, 439] on div "ต่อไป" at bounding box center [514, 434] width 40 height 17
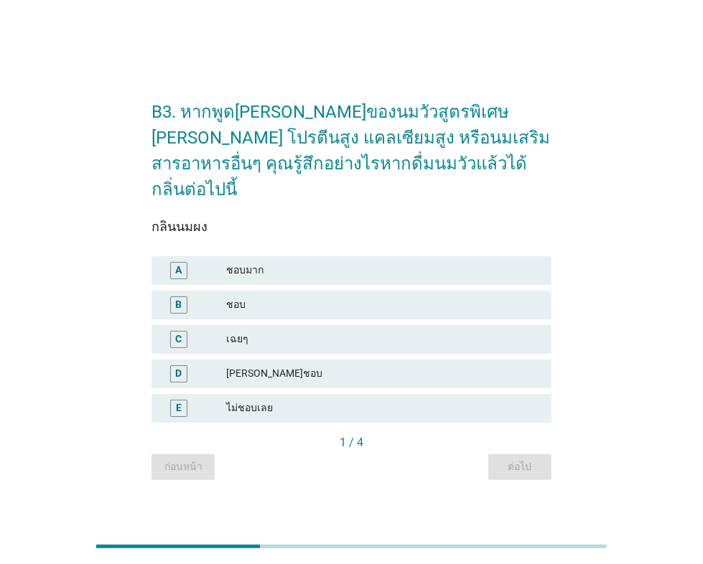
click at [272, 296] on div "ชอบ" at bounding box center [383, 304] width 314 height 17
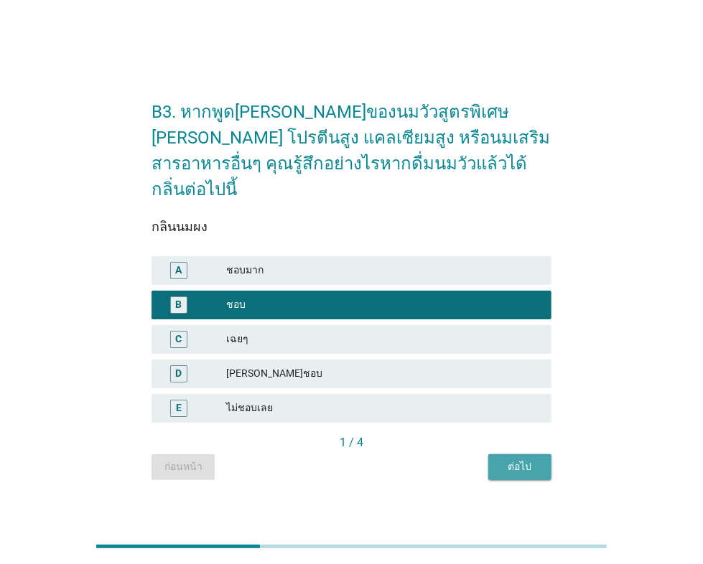
click at [513, 459] on div "ต่อไป" at bounding box center [520, 466] width 40 height 15
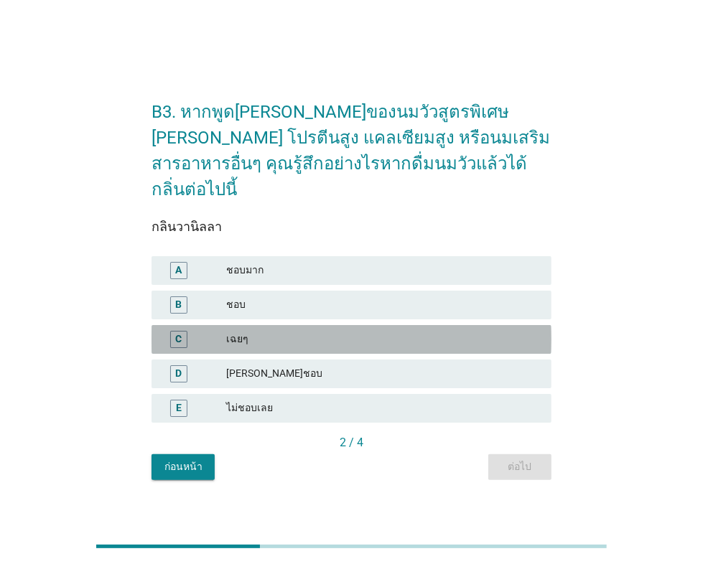
click at [296, 331] on div "เฉยๆ" at bounding box center [383, 339] width 314 height 17
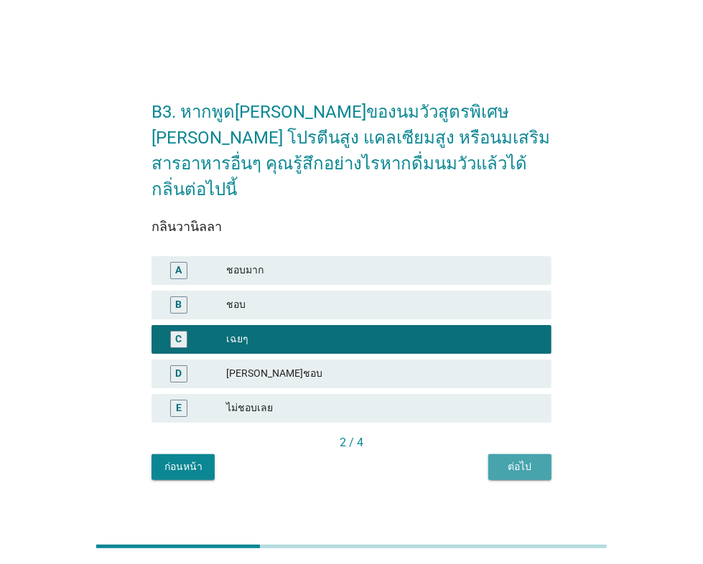
click at [520, 459] on div "ต่อไป" at bounding box center [520, 466] width 40 height 15
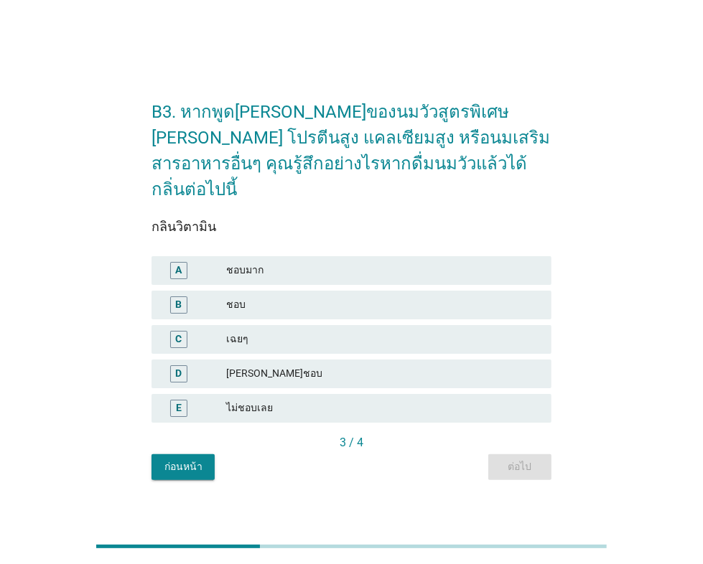
click at [272, 365] on div "[PERSON_NAME]ชอบ" at bounding box center [383, 373] width 314 height 17
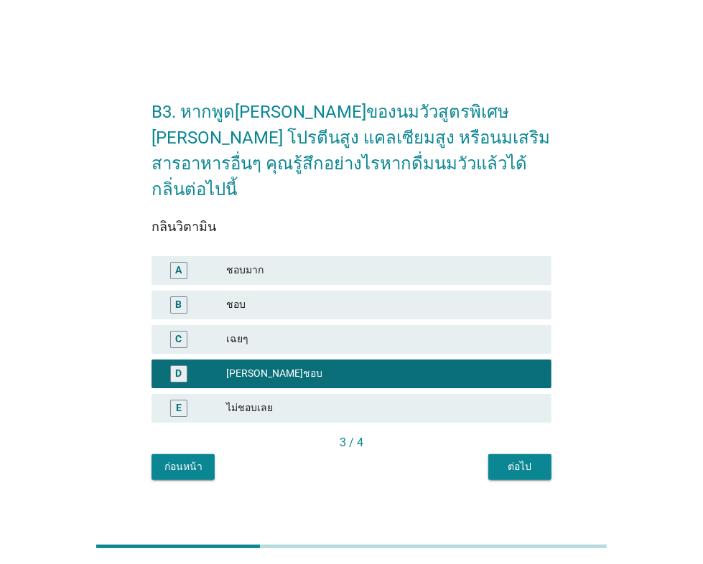
click at [529, 459] on div "ต่อไป" at bounding box center [520, 466] width 40 height 15
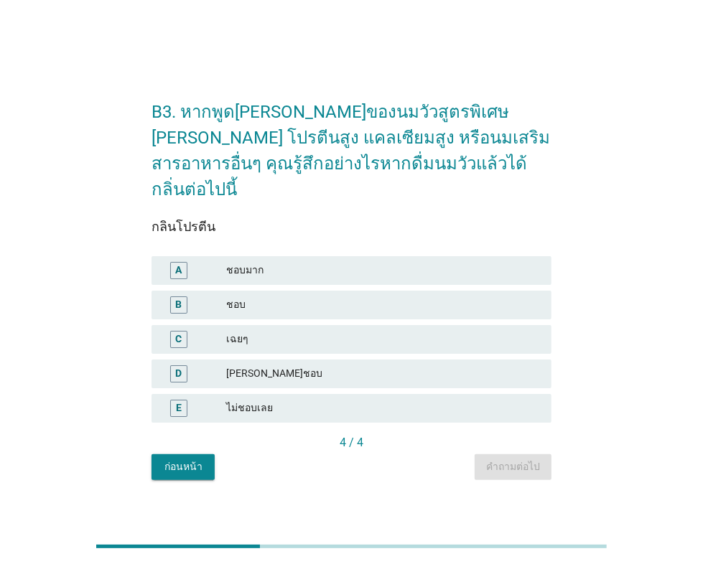
click at [276, 331] on div "เฉยๆ" at bounding box center [383, 339] width 314 height 17
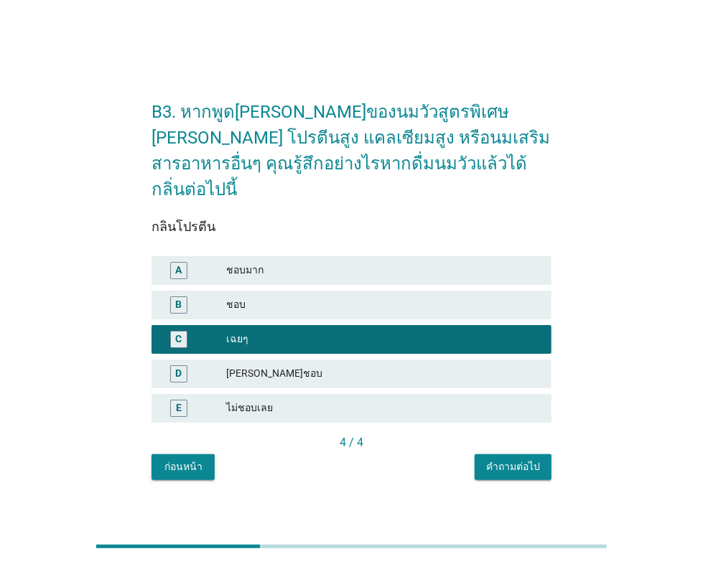
click at [519, 459] on div "คำถามต่อไป" at bounding box center [513, 466] width 54 height 15
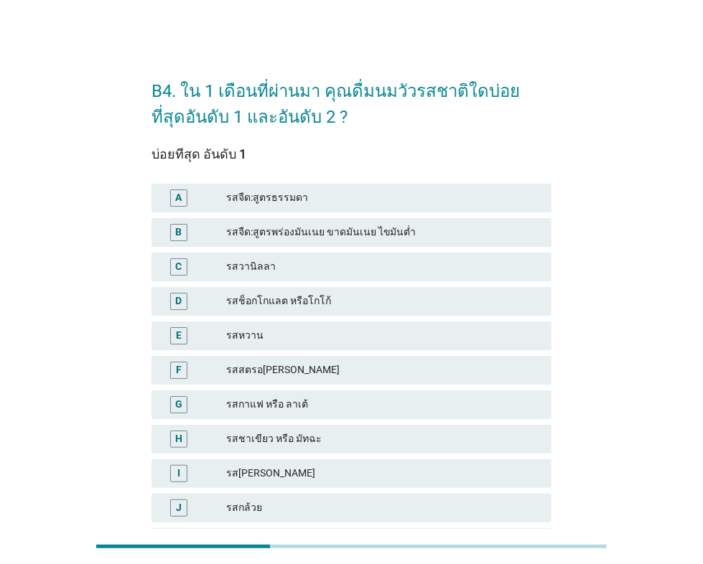
click at [313, 306] on div "รสช็อกโกแลต หรือโกโก้" at bounding box center [383, 301] width 314 height 17
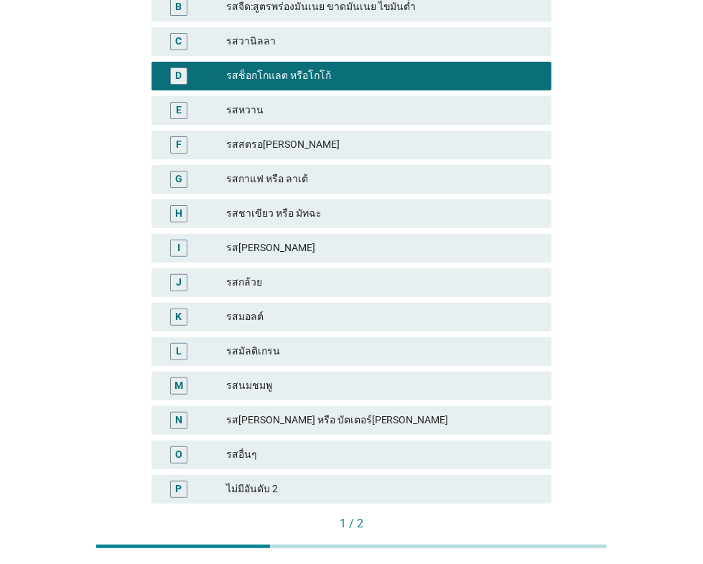
scroll to position [320, 0]
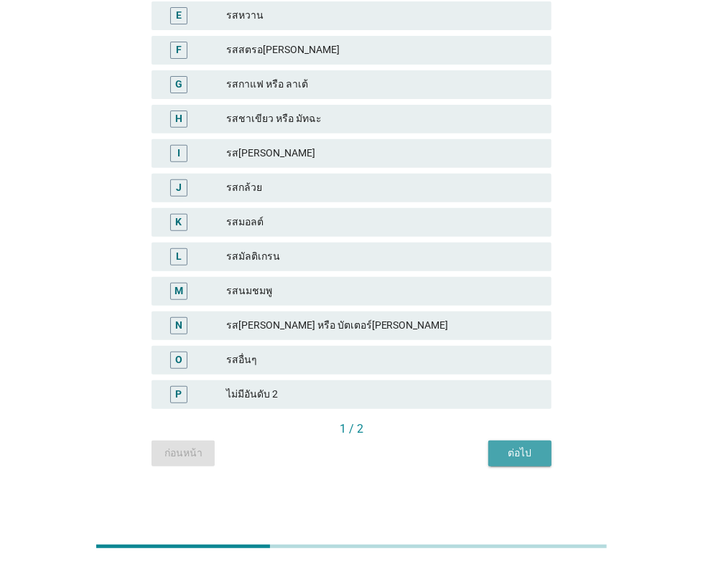
click at [533, 454] on div "ต่อไป" at bounding box center [520, 453] width 40 height 15
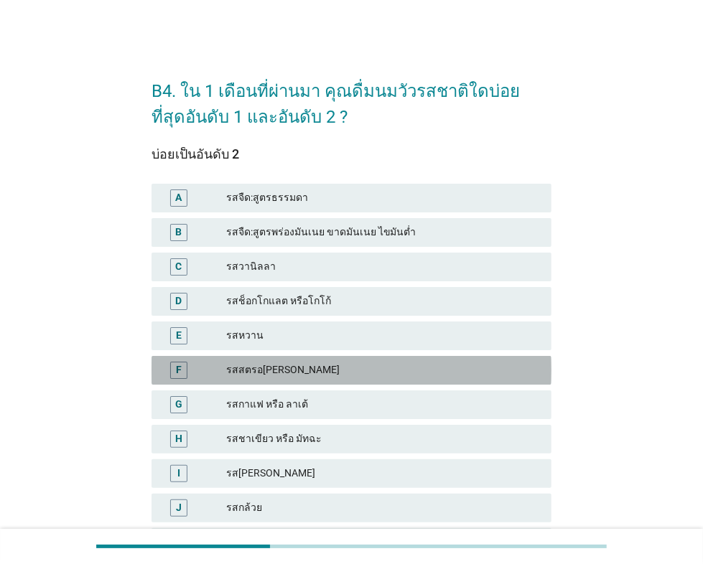
click at [312, 367] on div "รสสตรอ[PERSON_NAME]" at bounding box center [383, 370] width 314 height 17
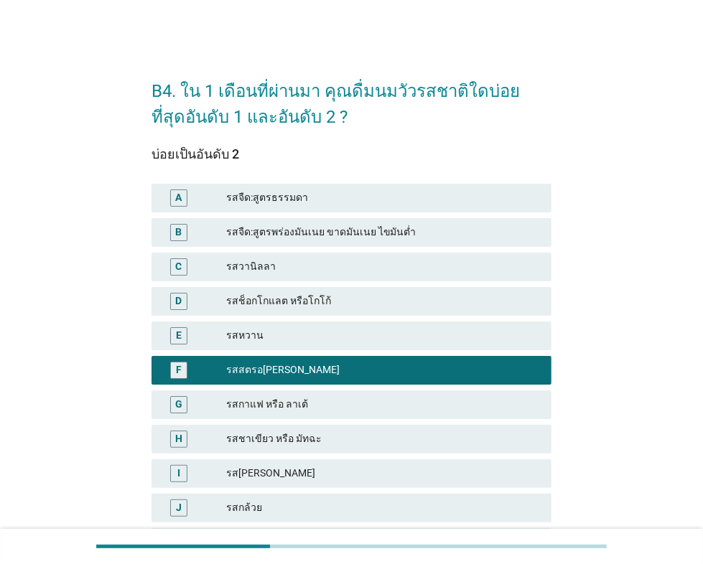
scroll to position [320, 0]
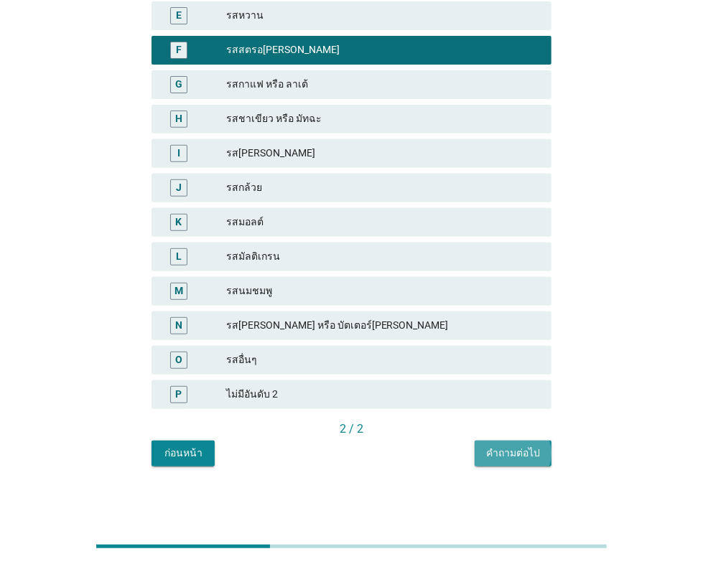
click at [515, 447] on div "คำถามต่อไป" at bounding box center [513, 453] width 54 height 15
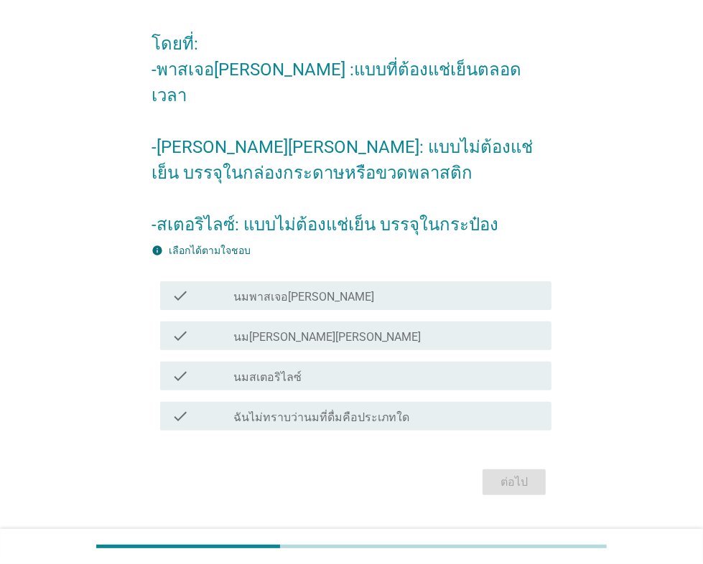
scroll to position [132, 0]
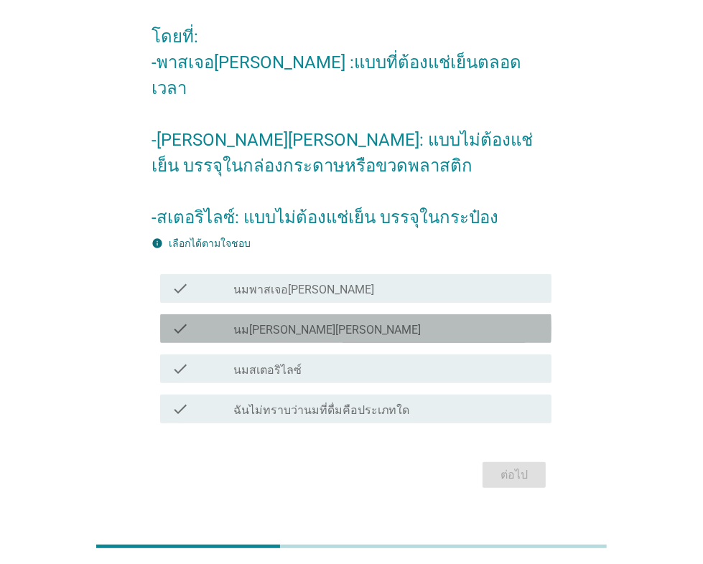
click at [339, 320] on div "check_box_outline_blank นม[PERSON_NAME][PERSON_NAME]" at bounding box center [386, 328] width 307 height 17
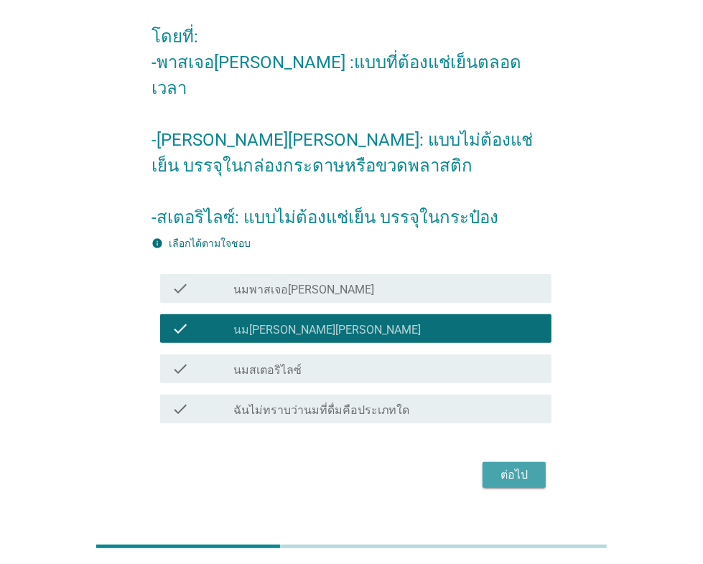
click at [516, 467] on div "ต่อไป" at bounding box center [514, 475] width 40 height 17
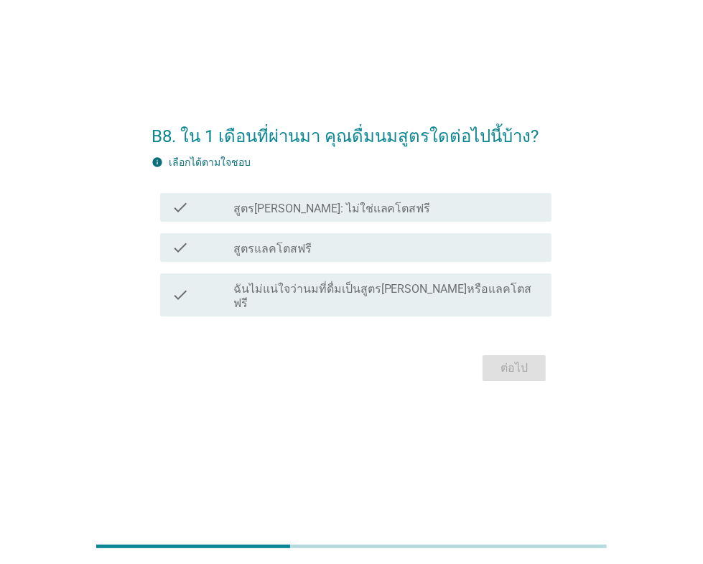
scroll to position [0, 0]
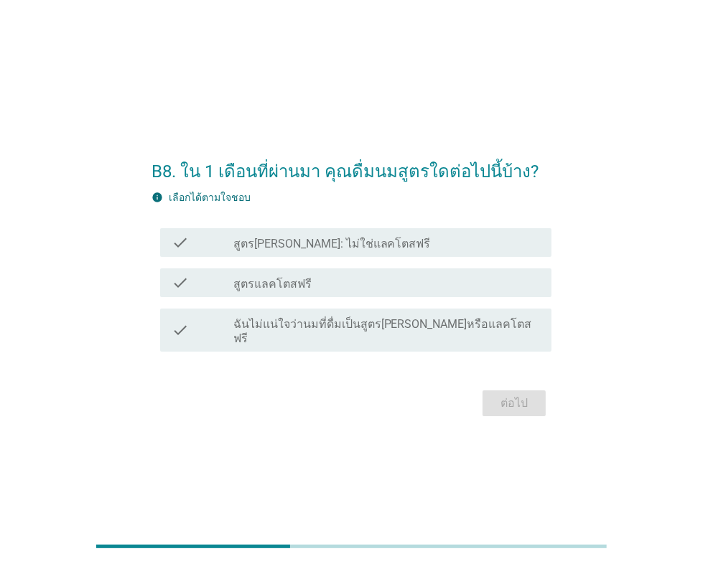
click at [352, 251] on label "สูตร[PERSON_NAME]: ไม่ใช่แลคโตสฟรี" at bounding box center [331, 244] width 197 height 14
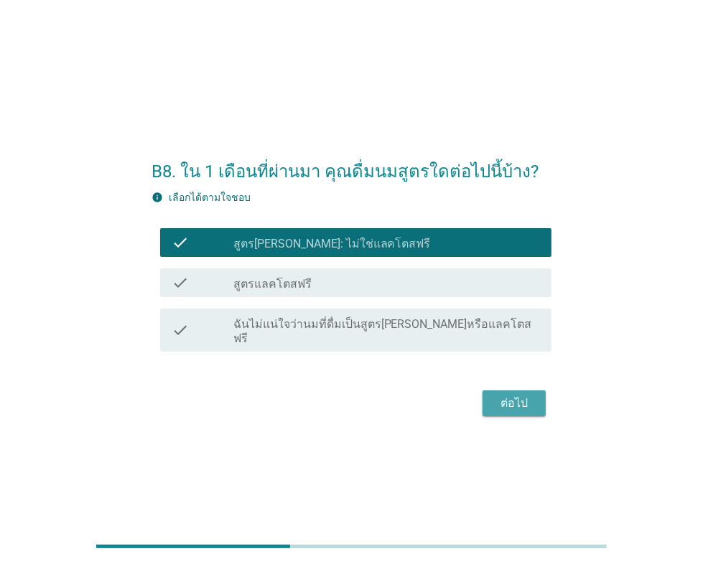
click at [511, 396] on div "ต่อไป" at bounding box center [514, 403] width 40 height 17
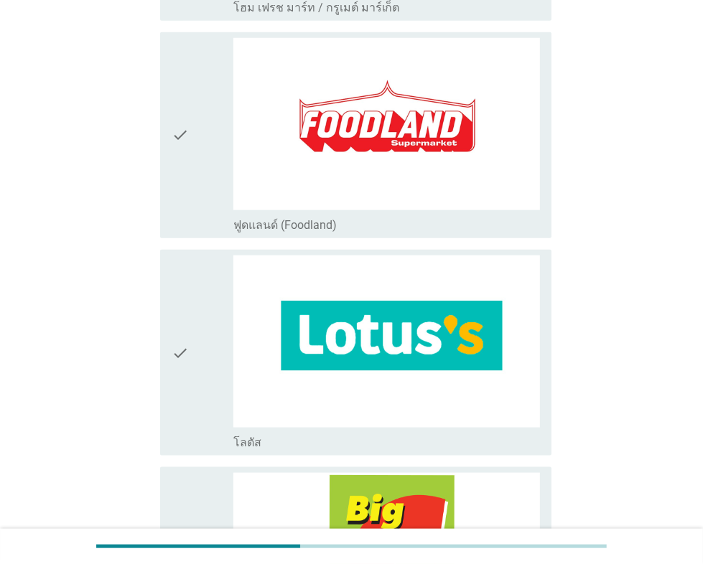
scroll to position [1075, 0]
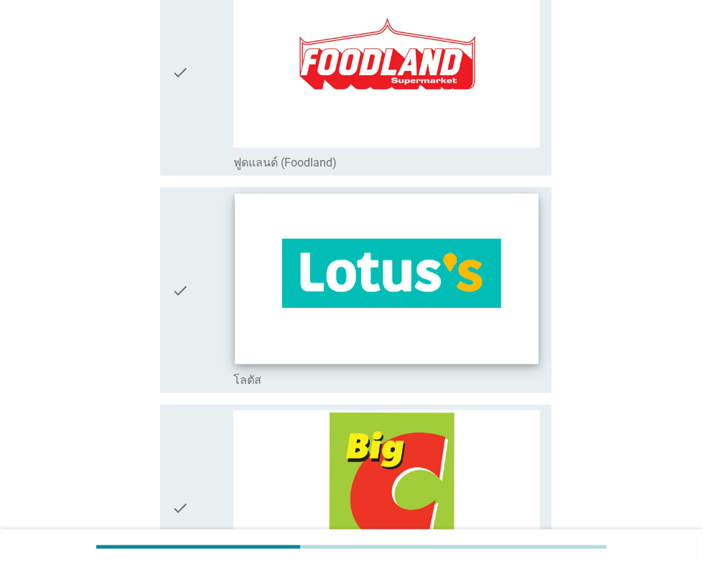
click at [432, 326] on img at bounding box center [387, 279] width 304 height 171
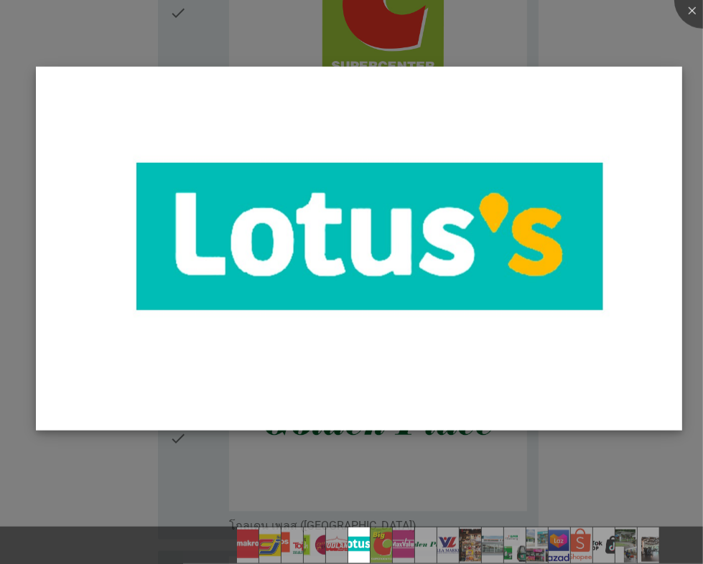
scroll to position [1157, 0]
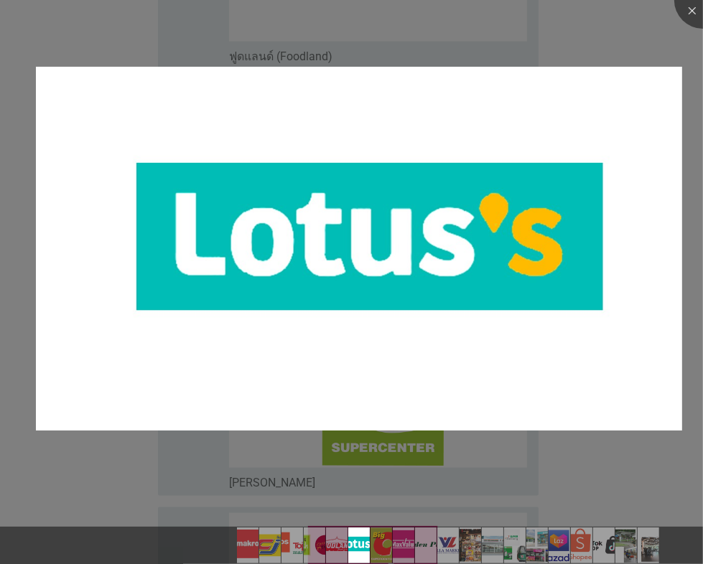
click at [658, 50] on div at bounding box center [351, 282] width 703 height 564
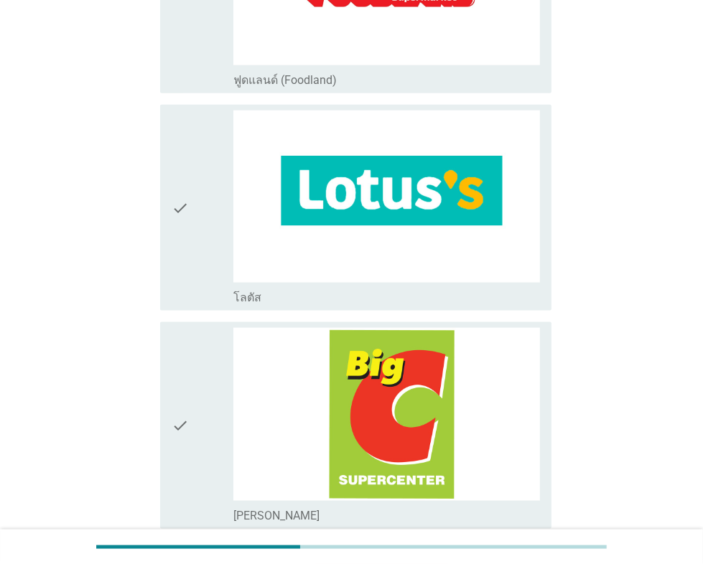
click at [187, 248] on icon "check" at bounding box center [180, 208] width 17 height 195
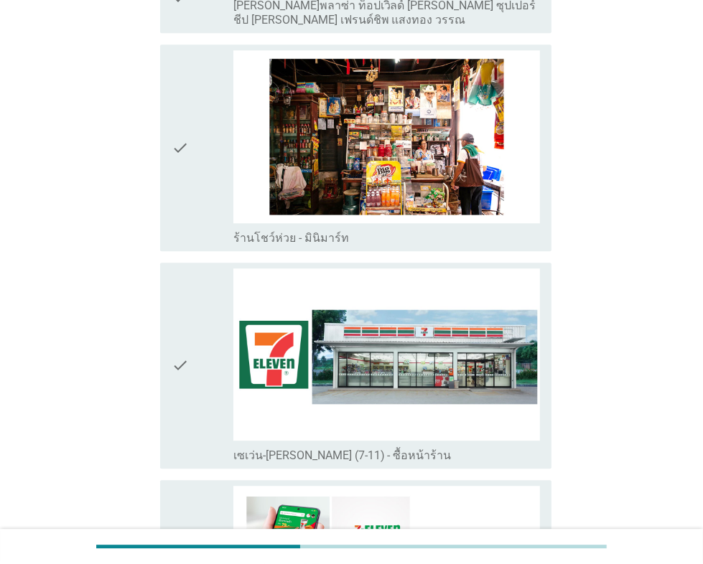
scroll to position [2563, 0]
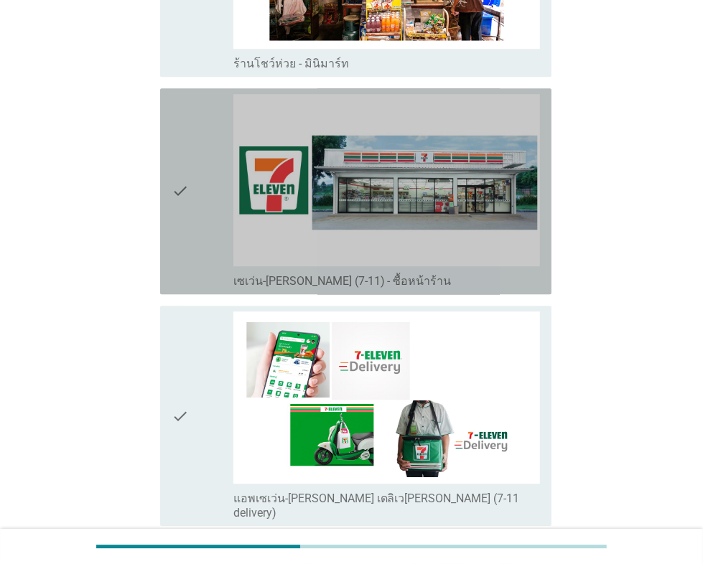
click at [163, 255] on div "check check_box_outline_blank เซเว่น-[PERSON_NAME] (7-11) - ซื้อหน้าร้าน" at bounding box center [355, 191] width 391 height 206
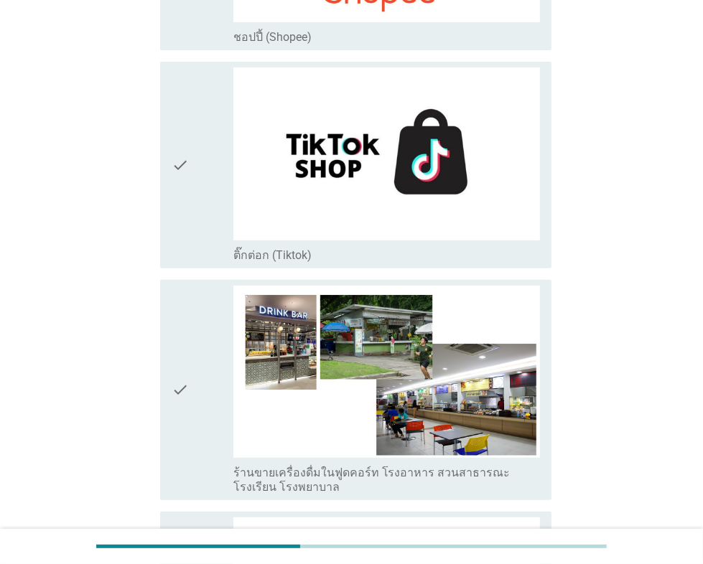
scroll to position [4093, 0]
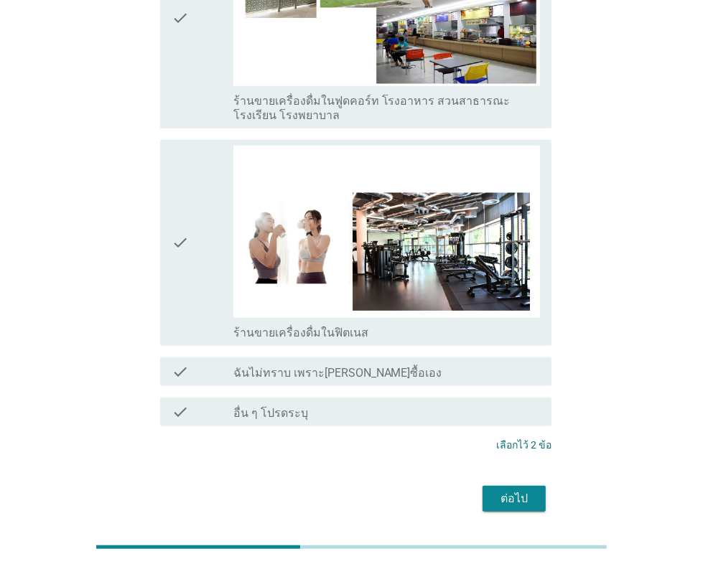
click at [518, 490] on div "ต่อไป" at bounding box center [514, 498] width 40 height 17
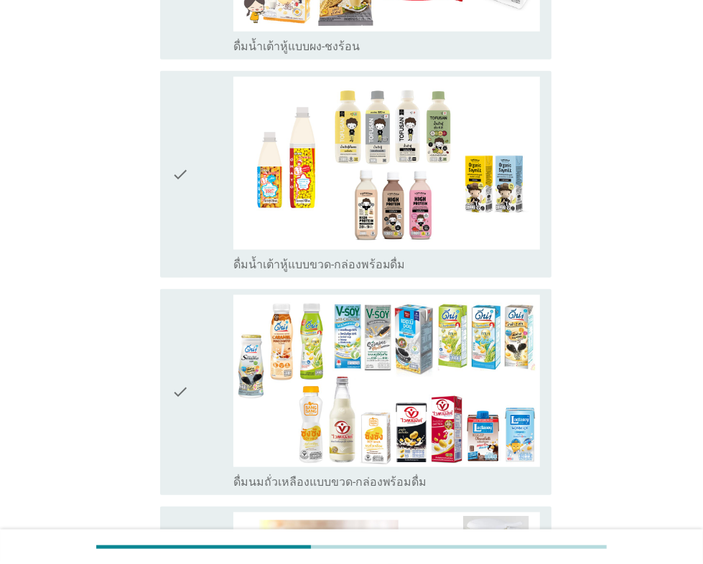
scroll to position [909, 0]
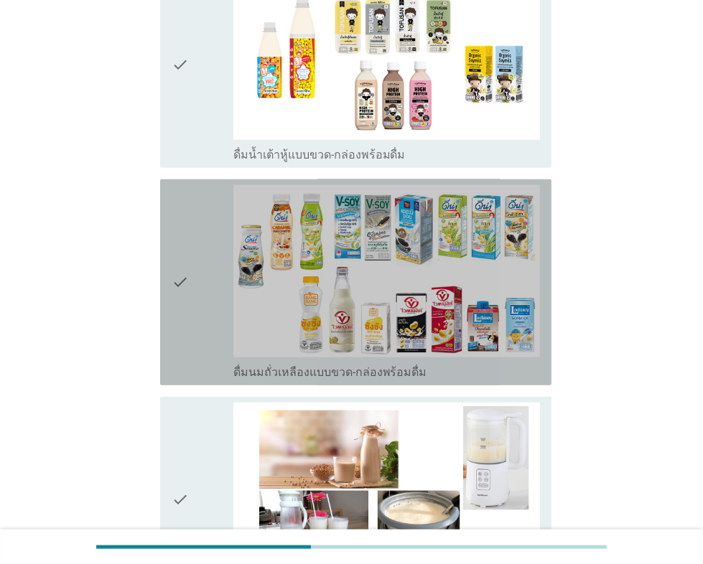
click at [194, 323] on div "check" at bounding box center [202, 282] width 61 height 195
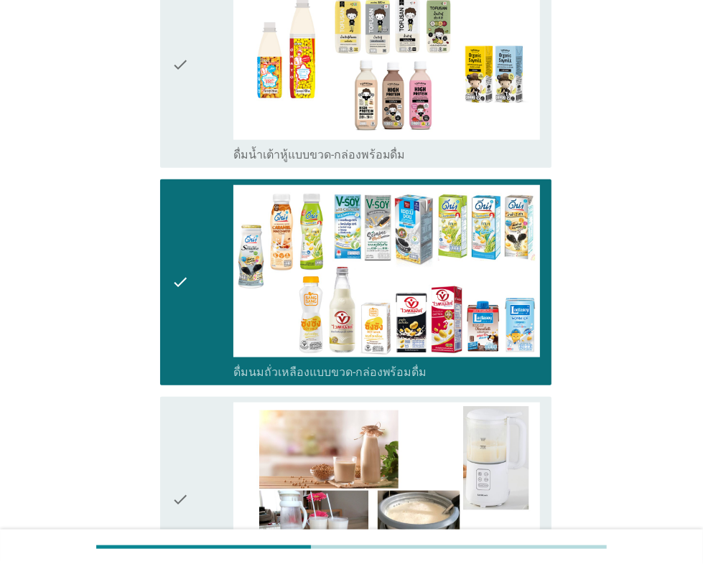
scroll to position [1194, 0]
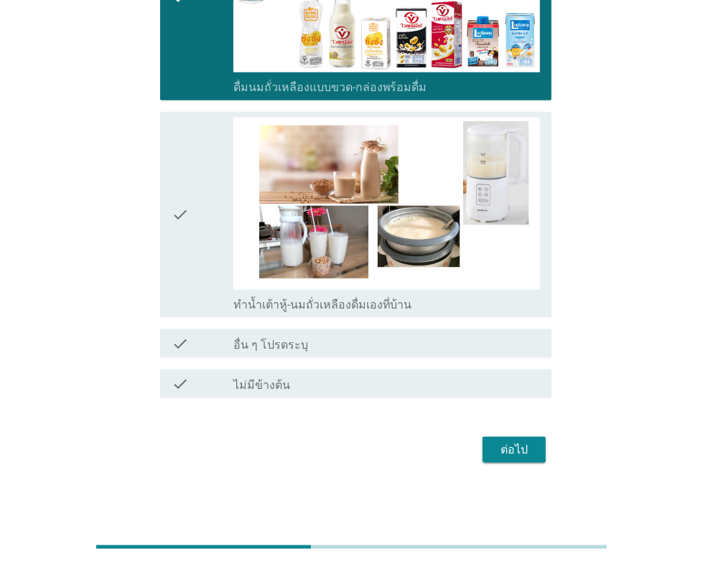
click at [524, 449] on div "ต่อไป" at bounding box center [514, 449] width 40 height 17
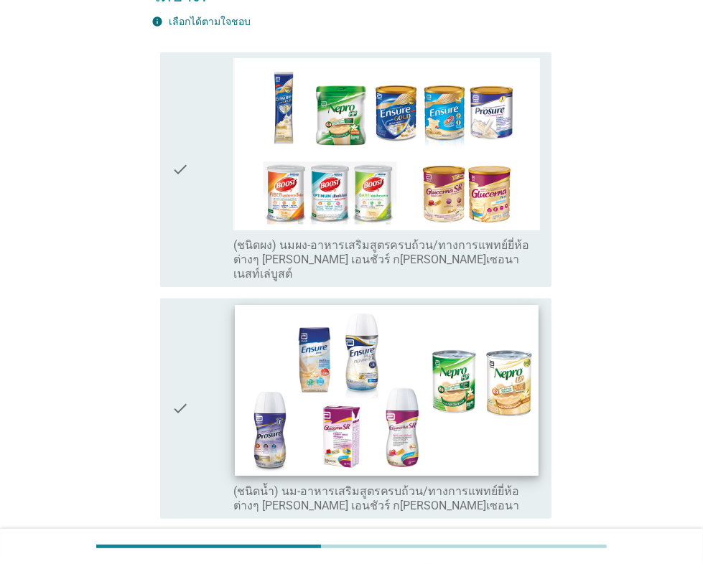
scroll to position [165, 0]
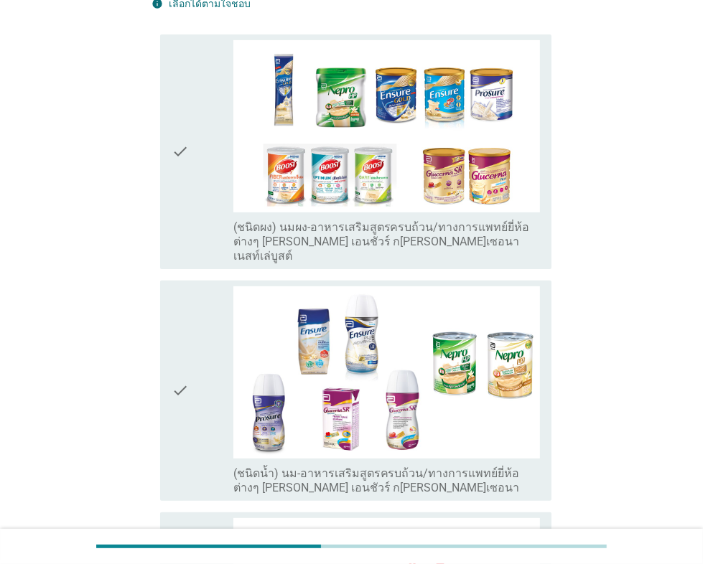
click at [187, 340] on icon "check" at bounding box center [180, 390] width 17 height 209
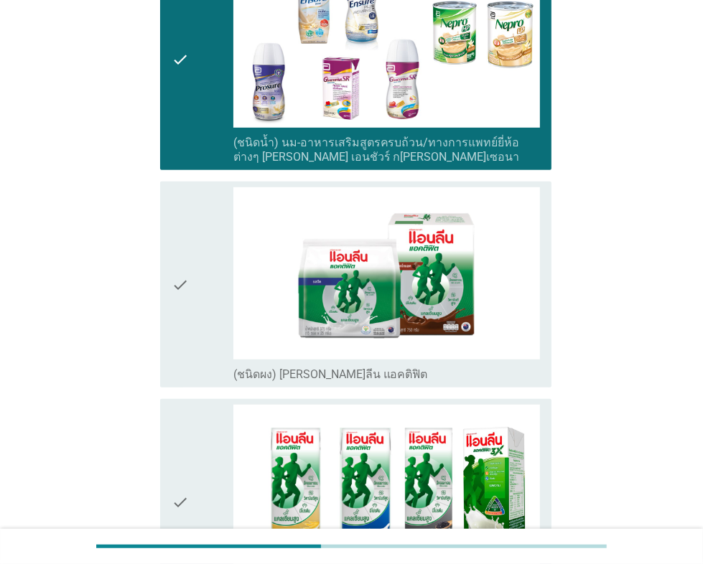
scroll to position [661, 0]
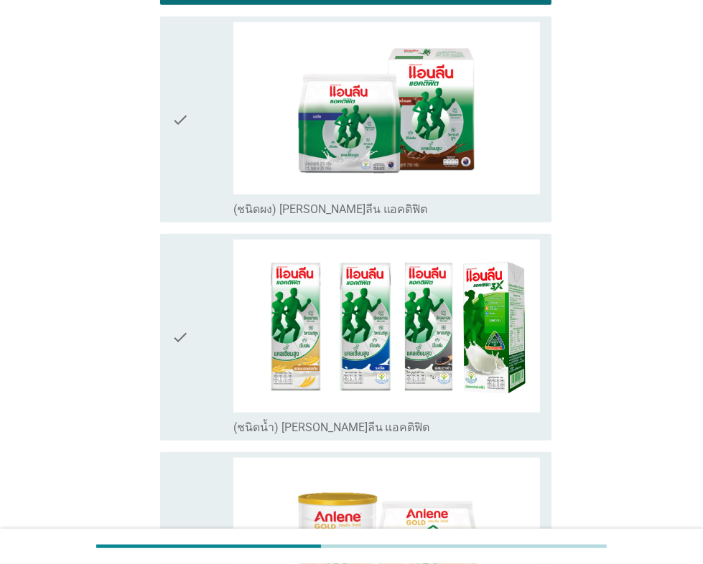
click at [192, 303] on div "check" at bounding box center [202, 337] width 61 height 195
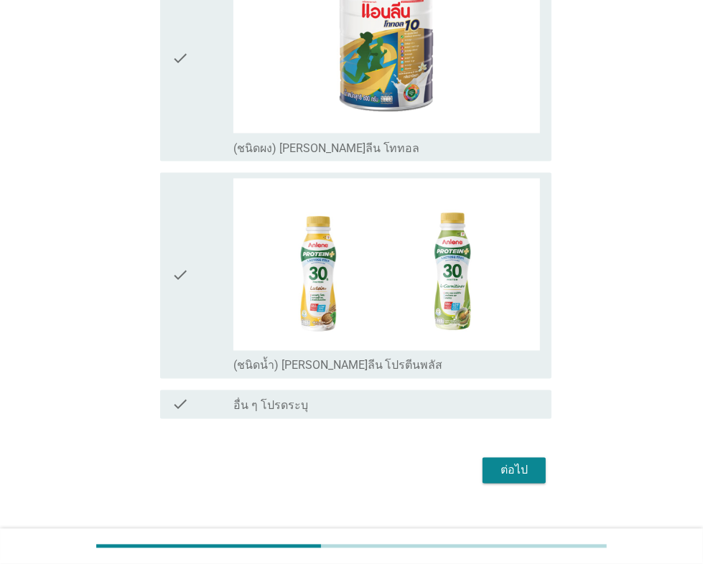
scroll to position [1598, 0]
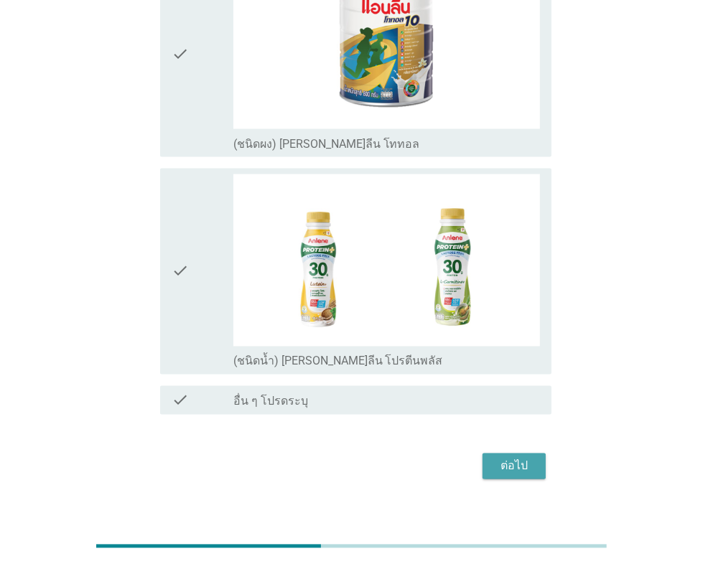
click at [510, 454] on button "ต่อไป" at bounding box center [513, 467] width 63 height 26
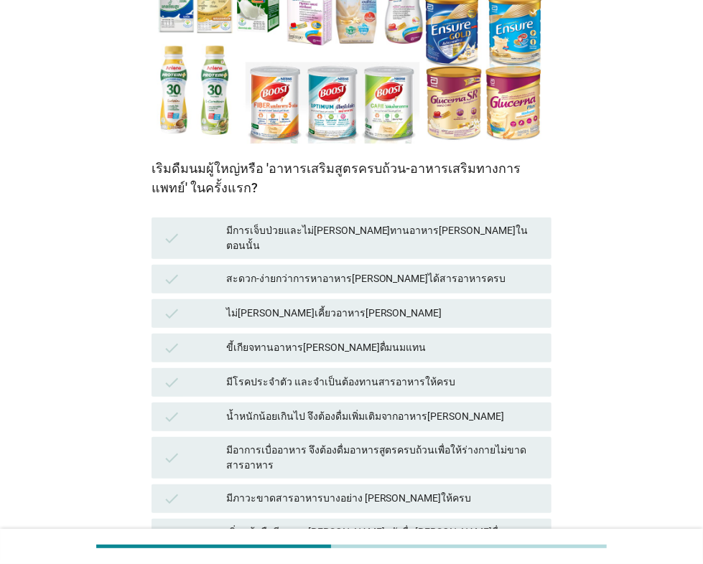
scroll to position [248, 0]
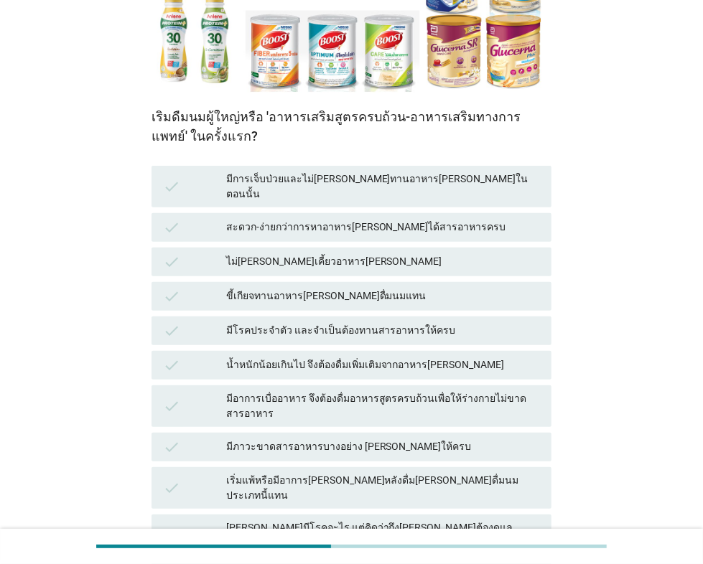
click at [316, 219] on div "สะดวก-ง่ายกว่าการหาอาหาร[PERSON_NAME]ได้สารอาหารครบ" at bounding box center [383, 227] width 314 height 17
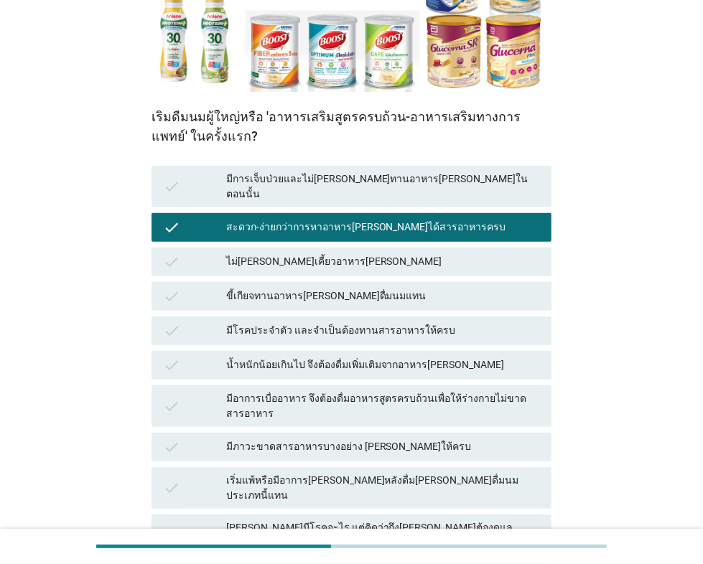
click at [294, 288] on div "ขี้เกียจทานอาหาร[PERSON_NAME]ดื่มนมแทน" at bounding box center [383, 296] width 314 height 17
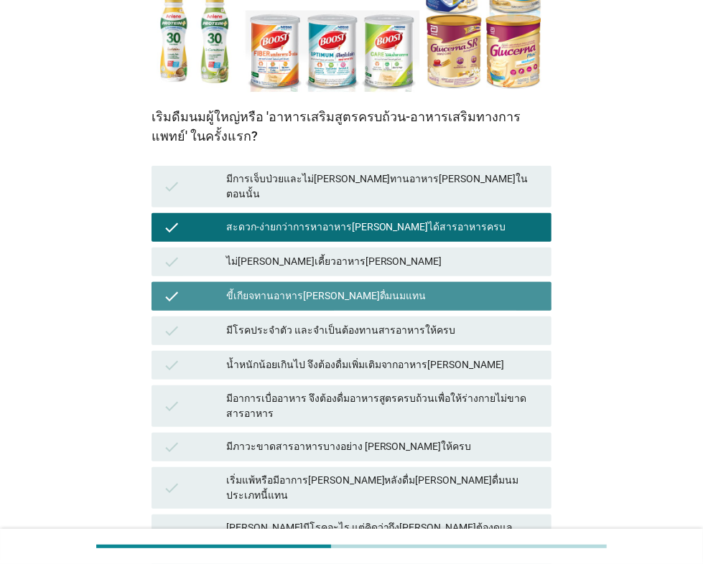
click at [306, 362] on div "check น้ำหนักน้อยเกินไป จึงต้องดื่มเพิ่มเติมจากอาหาร[PERSON_NAME]" at bounding box center [351, 365] width 400 height 29
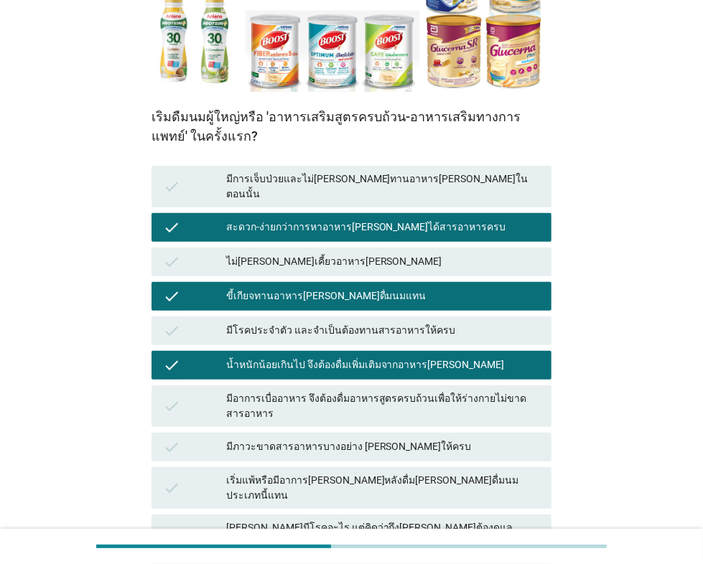
click at [300, 451] on div "check มีภาวะขาดสารอาหารบางอย่าง [PERSON_NAME]ให้ครบ" at bounding box center [352, 447] width 406 height 34
click at [268, 449] on div "check มีภาวะขาดสารอาหารบางอย่าง [PERSON_NAME]ให้ครบ" at bounding box center [352, 447] width 406 height 34
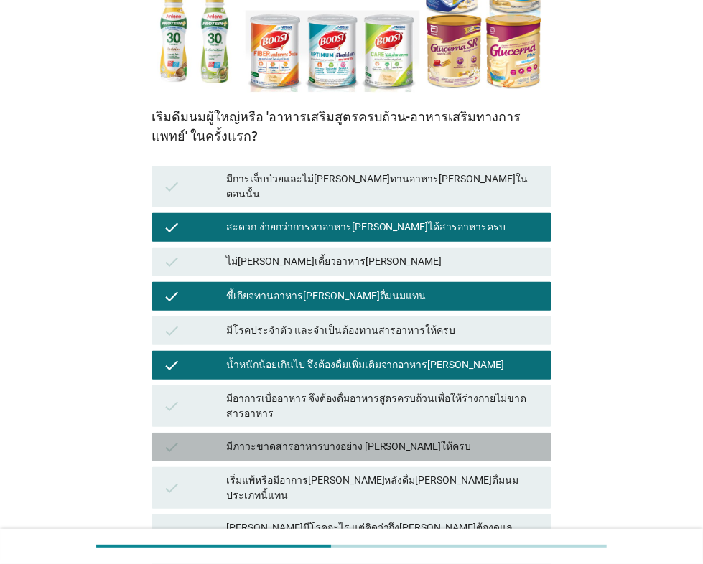
click at [233, 447] on div "check มีภาวะขาดสารอาหารบางอย่าง [PERSON_NAME]ให้ครบ" at bounding box center [351, 447] width 400 height 29
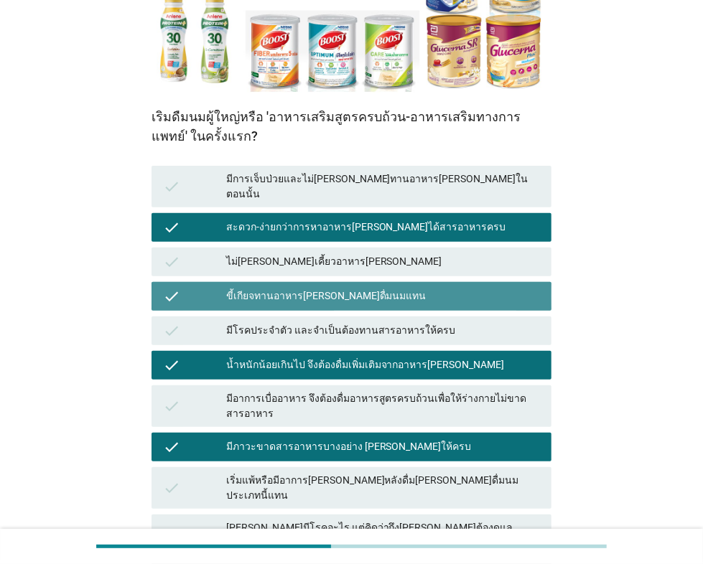
click at [279, 288] on div "ขี้เกียจทานอาหาร[PERSON_NAME]ดื่มนมแทน" at bounding box center [383, 296] width 314 height 17
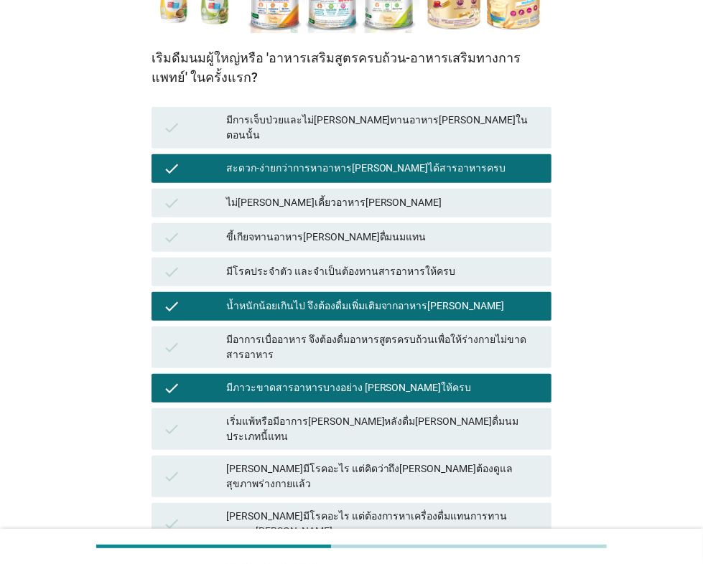
scroll to position [494, 0]
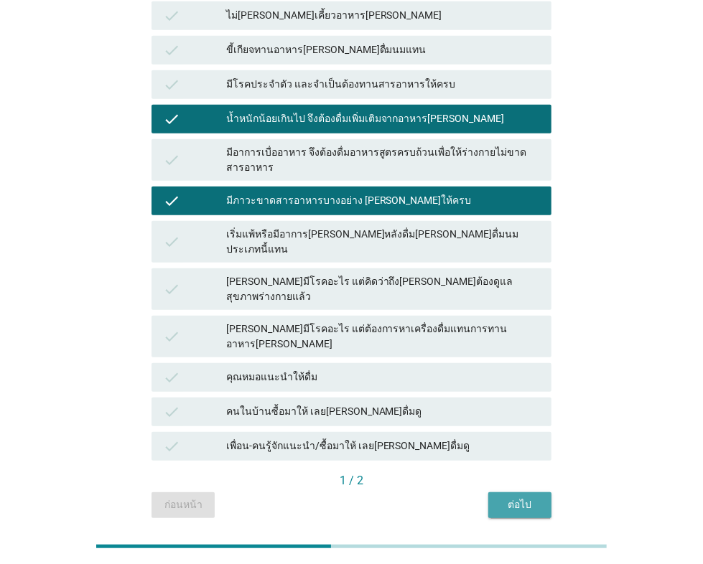
click at [524, 497] on div "ต่อไป" at bounding box center [520, 504] width 40 height 15
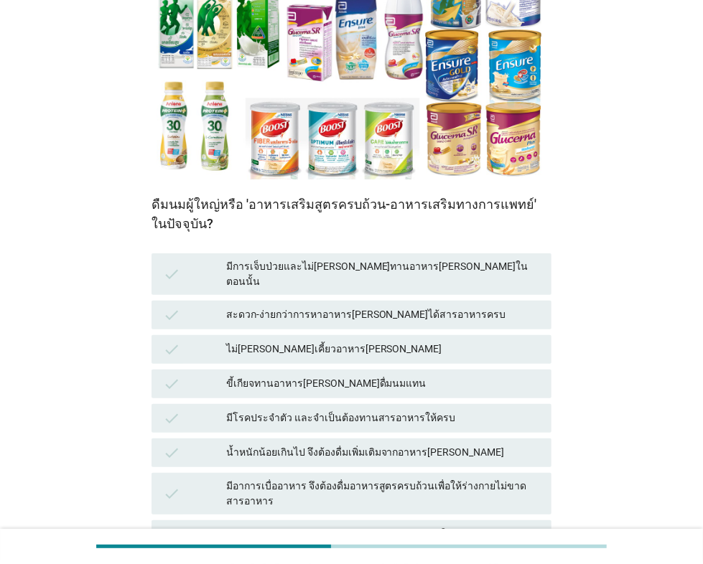
scroll to position [165, 0]
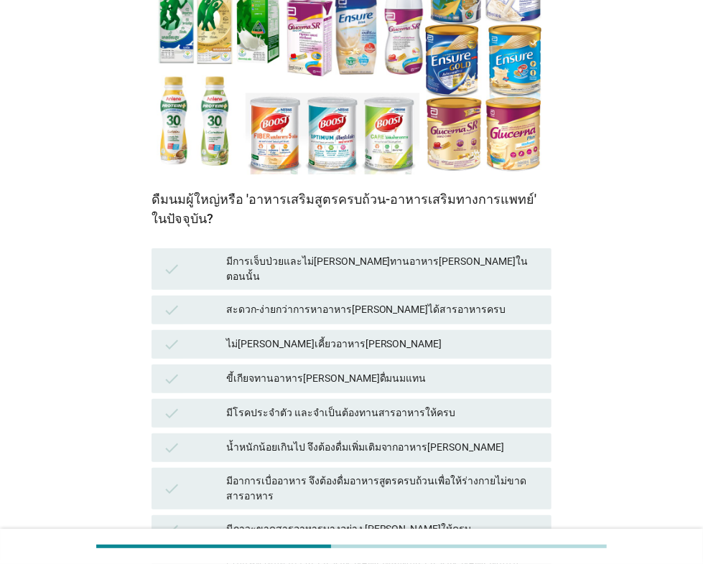
click at [205, 302] on div "check" at bounding box center [194, 309] width 62 height 17
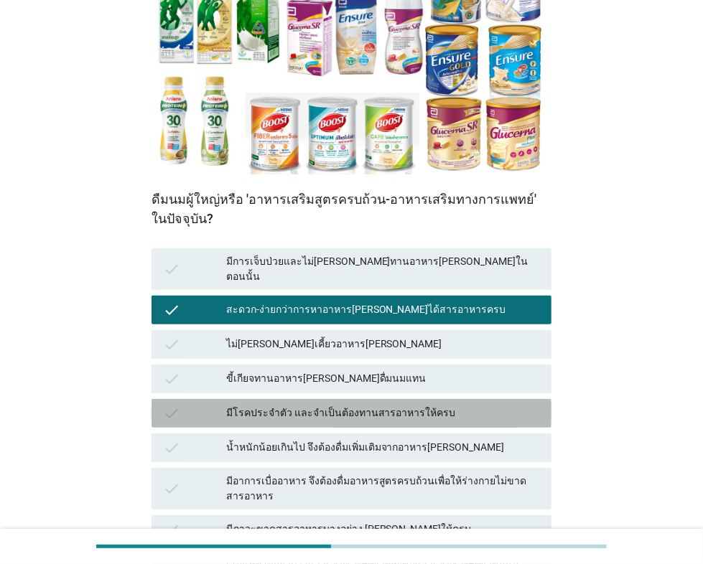
click at [225, 405] on div "check" at bounding box center [194, 413] width 62 height 17
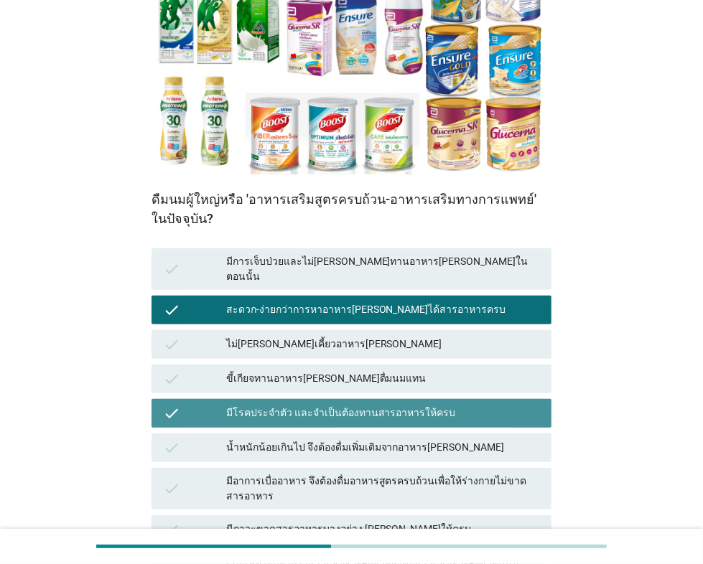
click at [243, 405] on div "มีโรคประจำตัว และจำเป็นต้องทานสารอาหารให้ครบ" at bounding box center [383, 413] width 314 height 17
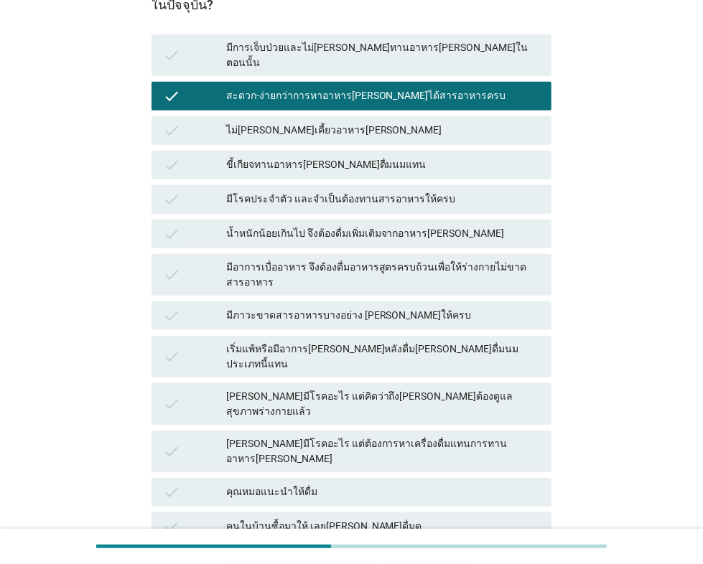
scroll to position [494, 0]
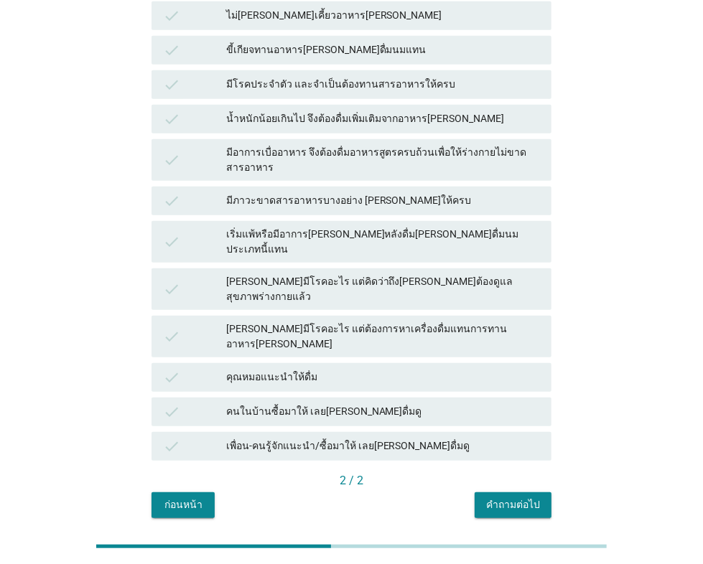
click at [504, 497] on div "คำถามต่อไป" at bounding box center [513, 504] width 54 height 15
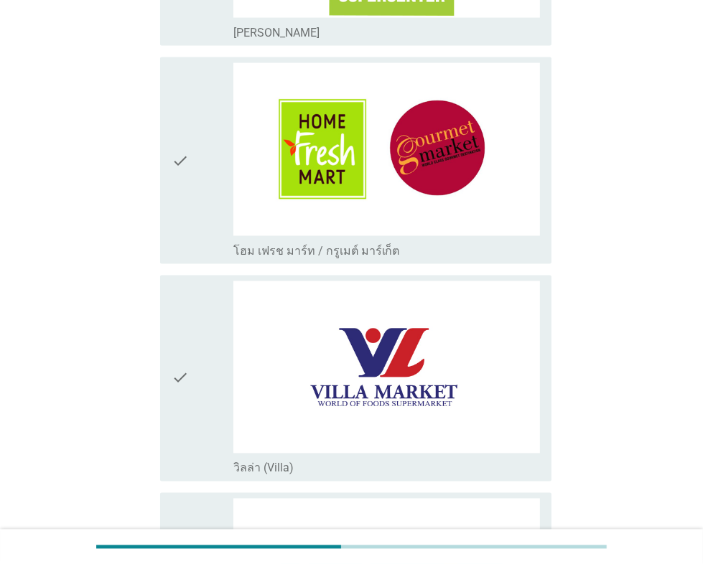
scroll to position [1984, 0]
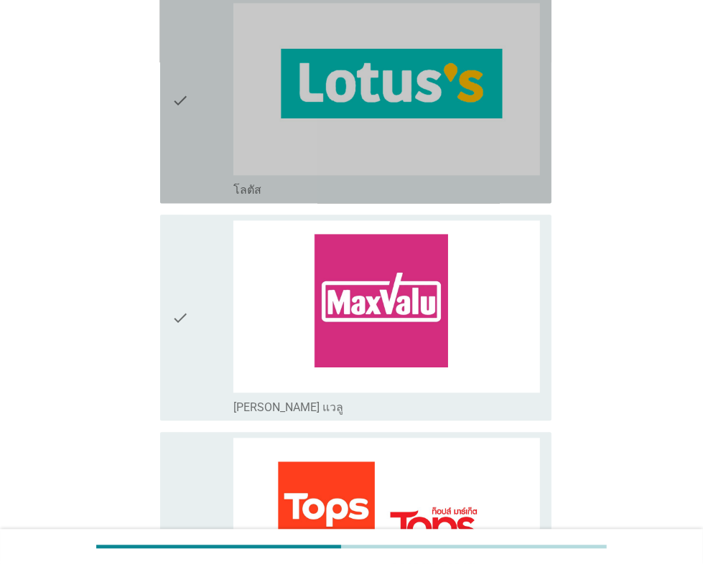
click at [207, 148] on div "check" at bounding box center [202, 100] width 61 height 195
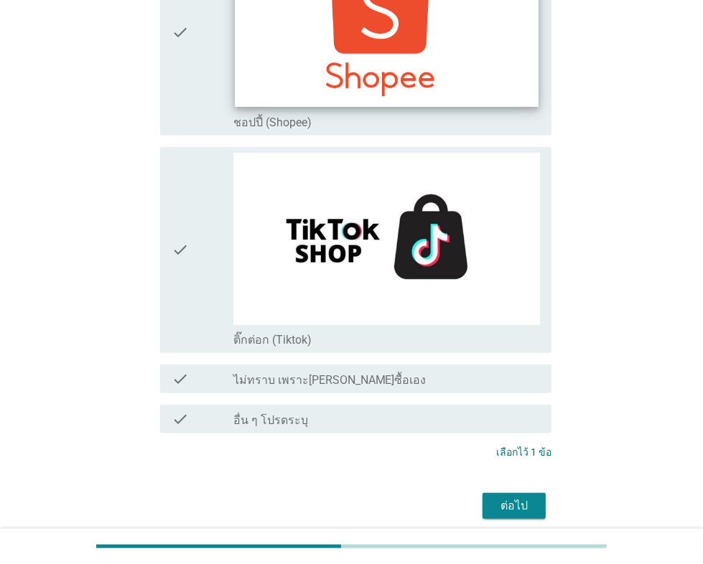
scroll to position [4145, 0]
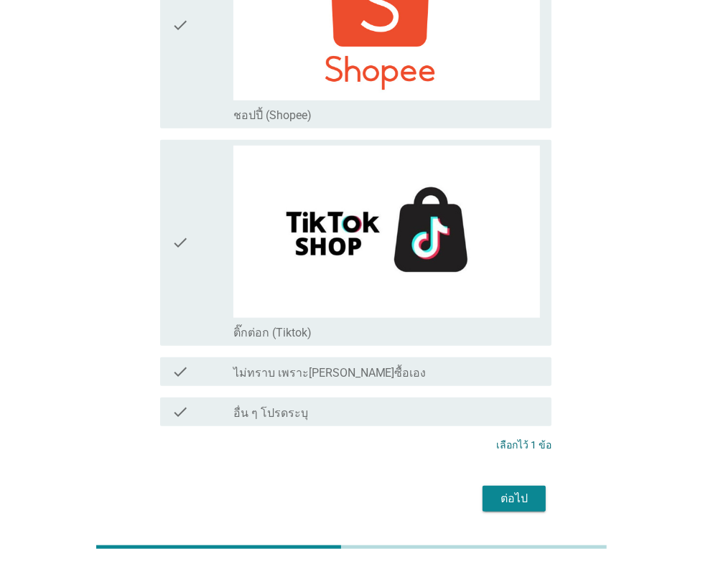
click at [518, 490] on div "ต่อไป" at bounding box center [514, 498] width 40 height 17
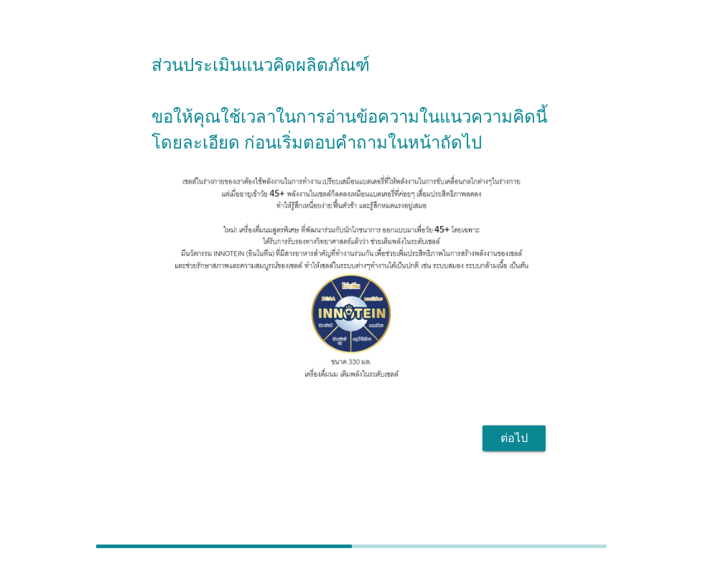
scroll to position [0, 0]
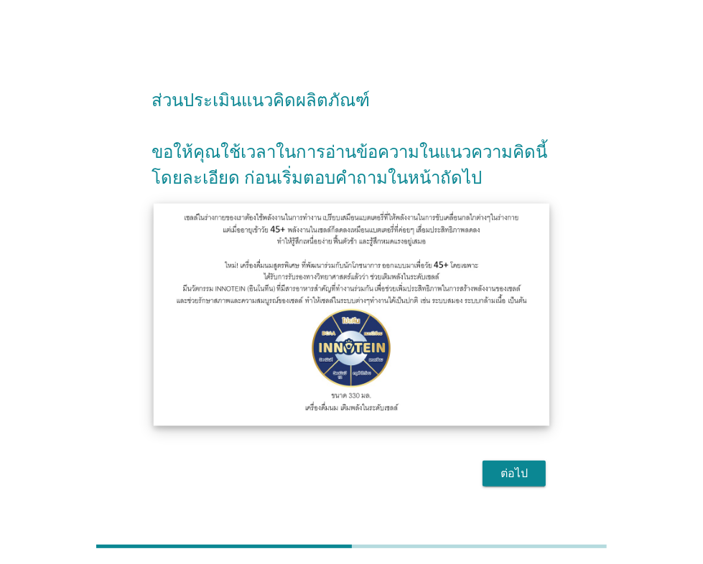
click at [243, 256] on img at bounding box center [352, 315] width 396 height 223
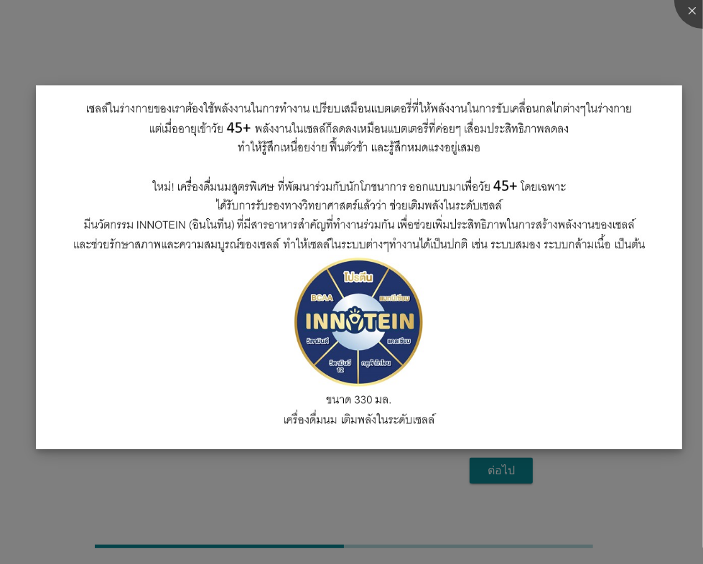
click at [594, 363] on img at bounding box center [359, 266] width 646 height 363
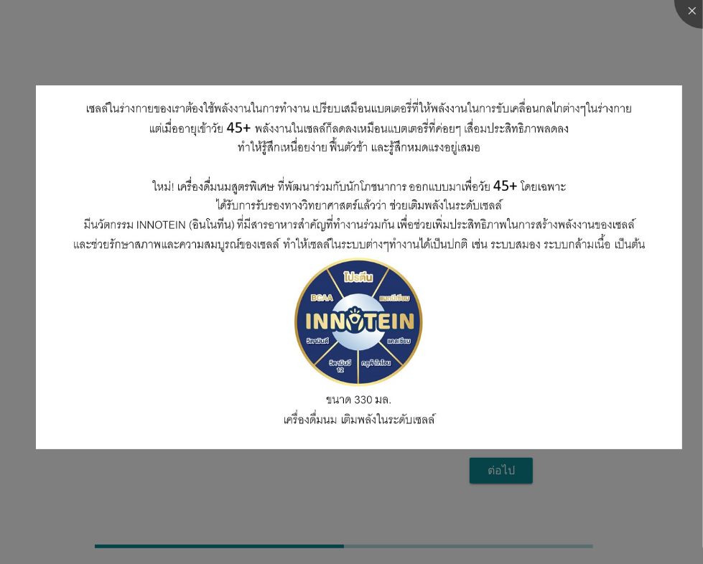
click at [412, 494] on div at bounding box center [351, 282] width 703 height 564
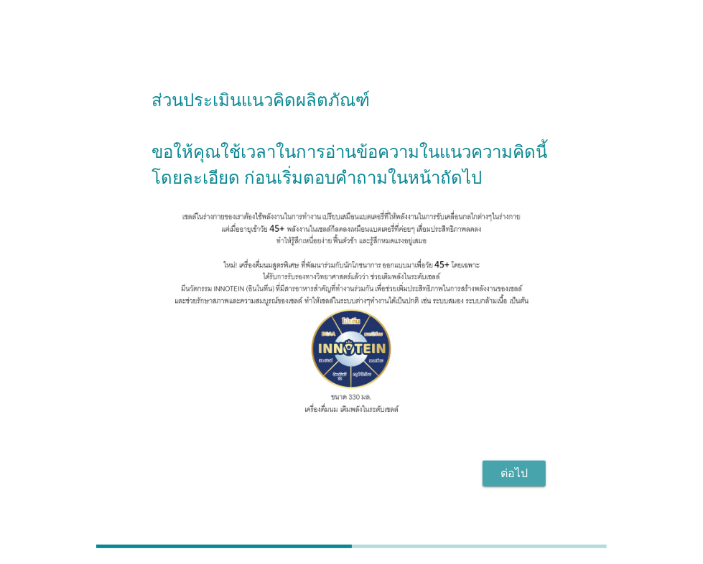
click at [509, 482] on div "ต่อไป" at bounding box center [514, 473] width 40 height 17
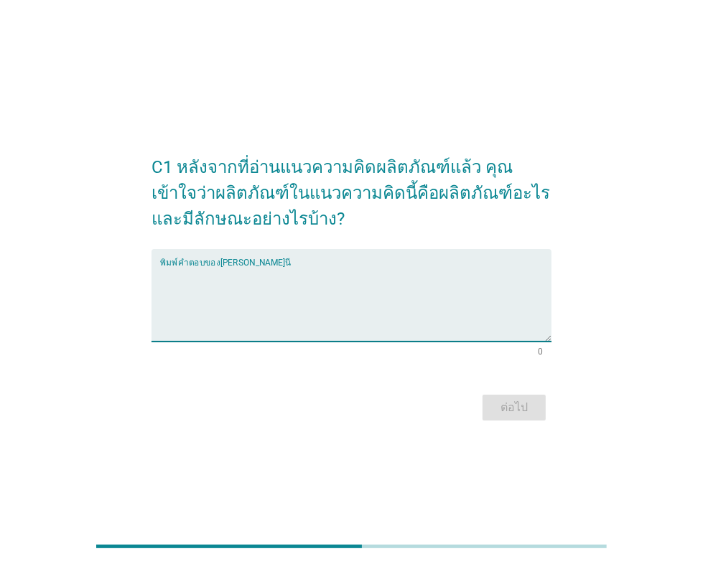
click at [235, 266] on textarea "พิมพ์คำตอบของคุณ ที่นี่" at bounding box center [355, 303] width 391 height 75
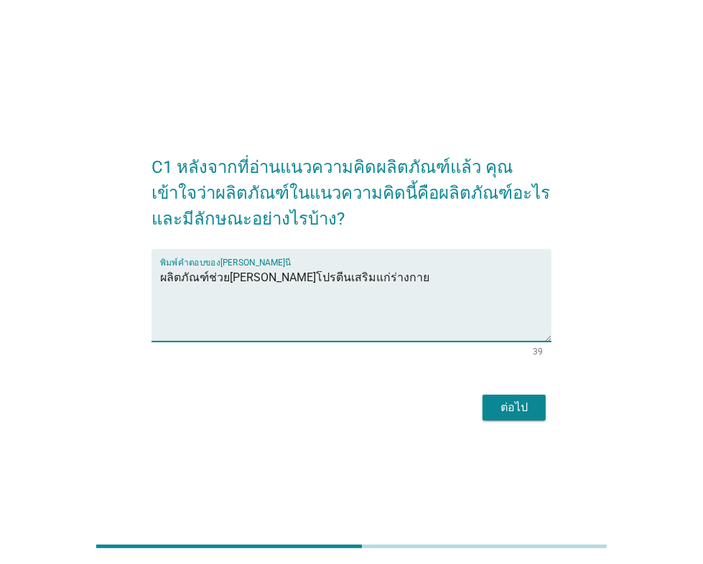
type textarea "ผลิตภัณฑ์ช่วย[PERSON_NAME]โปรตีนเสริมแก่ร่างกาย"
click at [510, 409] on div "ต่อไป" at bounding box center [514, 407] width 40 height 17
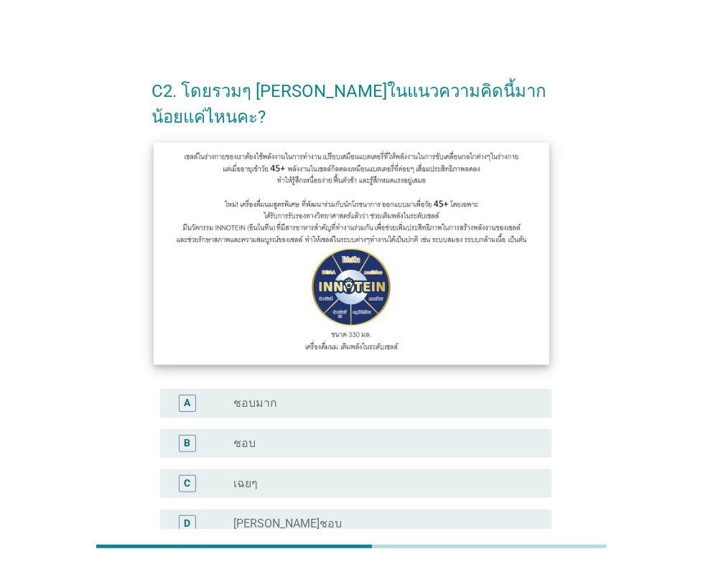
click at [319, 208] on img at bounding box center [352, 253] width 396 height 223
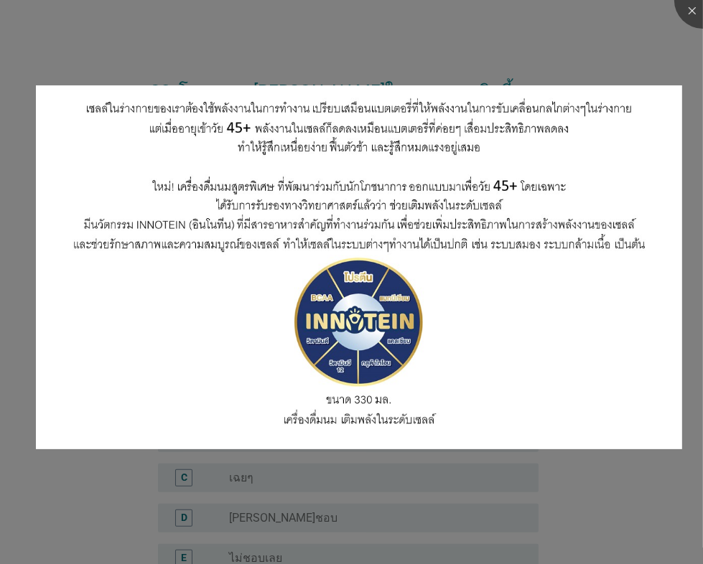
click at [66, 485] on div at bounding box center [351, 282] width 703 height 564
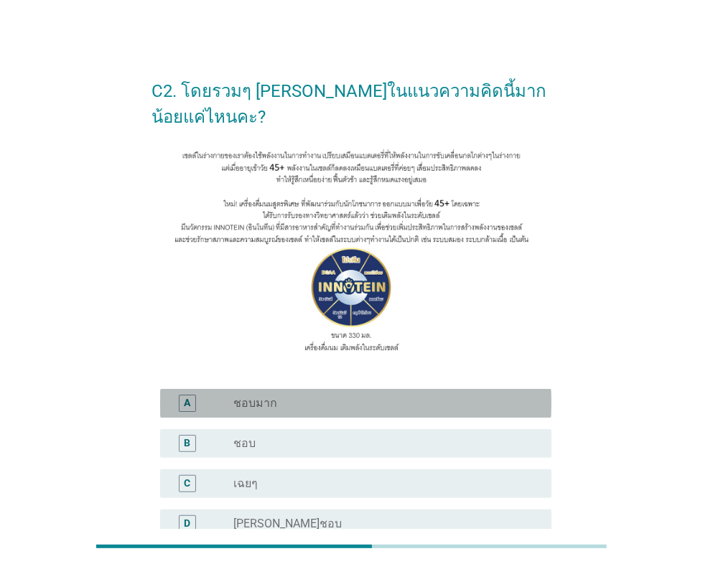
click at [314, 406] on div "radio_button_unchecked ชอบมาก" at bounding box center [380, 403] width 295 height 14
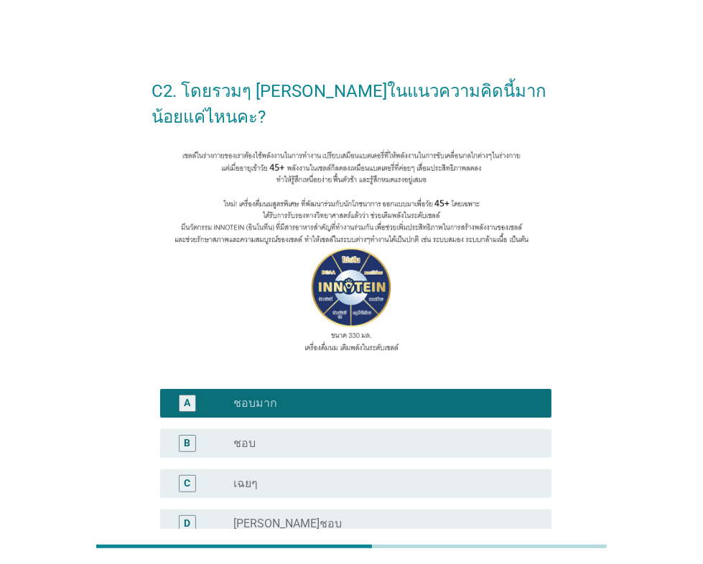
scroll to position [198, 0]
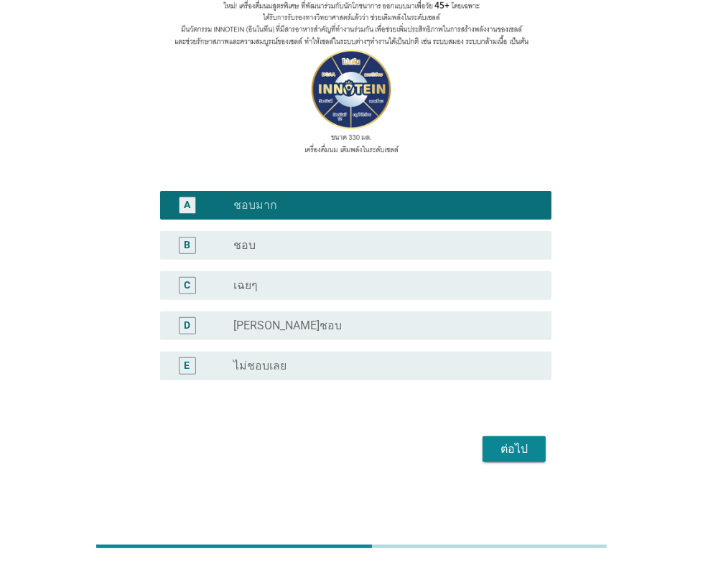
click at [521, 446] on div "ต่อไป" at bounding box center [514, 449] width 40 height 17
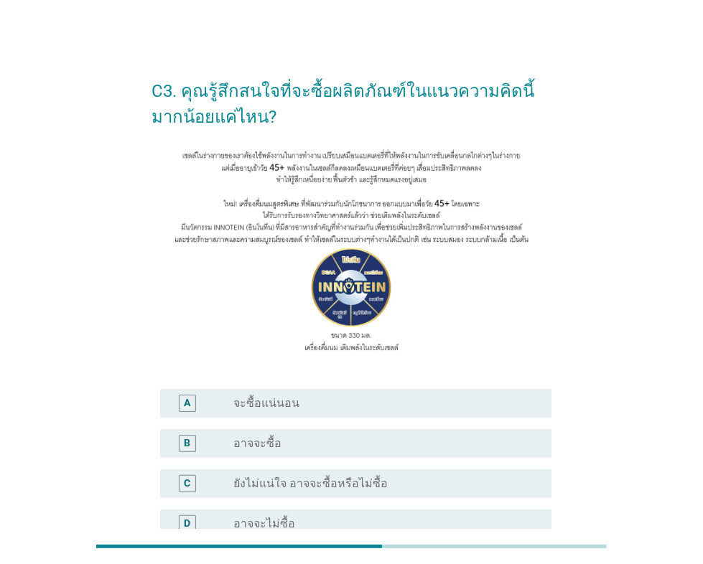
click at [319, 408] on div "radio_button_unchecked จะซื้อแน่นอน" at bounding box center [380, 403] width 295 height 14
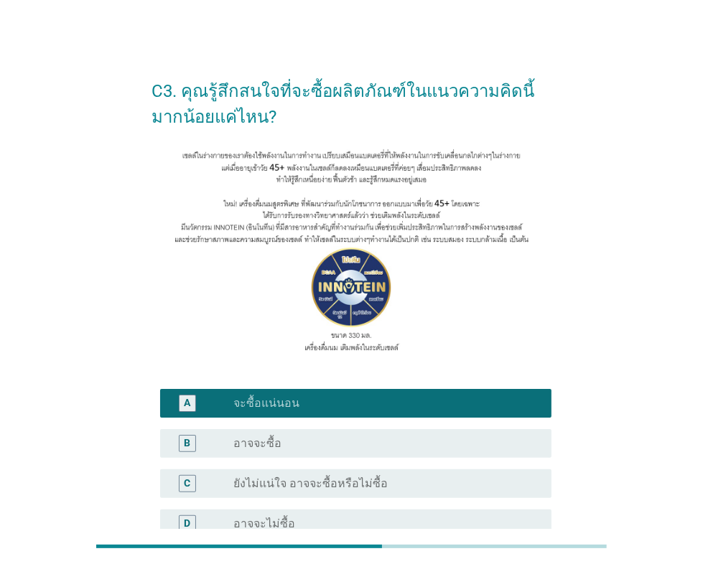
scroll to position [198, 0]
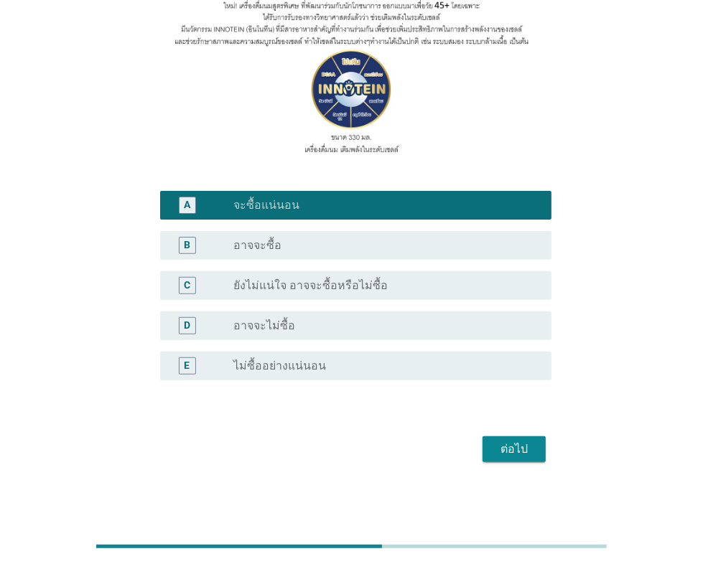
click at [507, 444] on div "ต่อไป" at bounding box center [514, 449] width 40 height 17
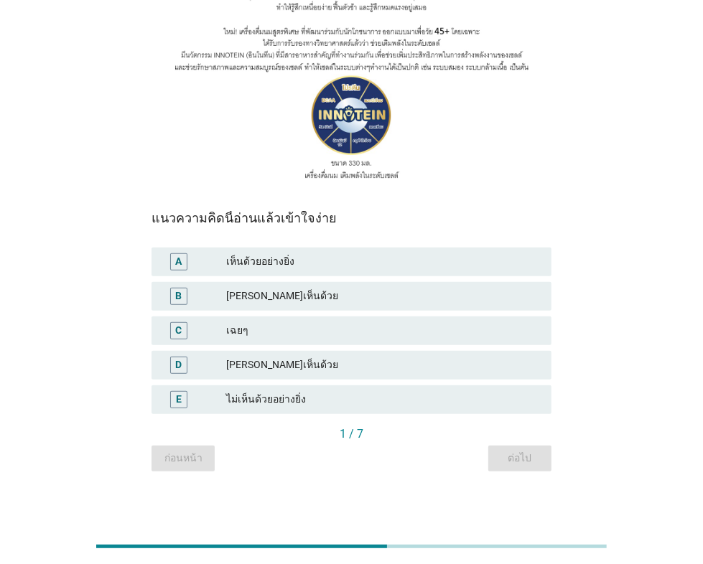
scroll to position [0, 0]
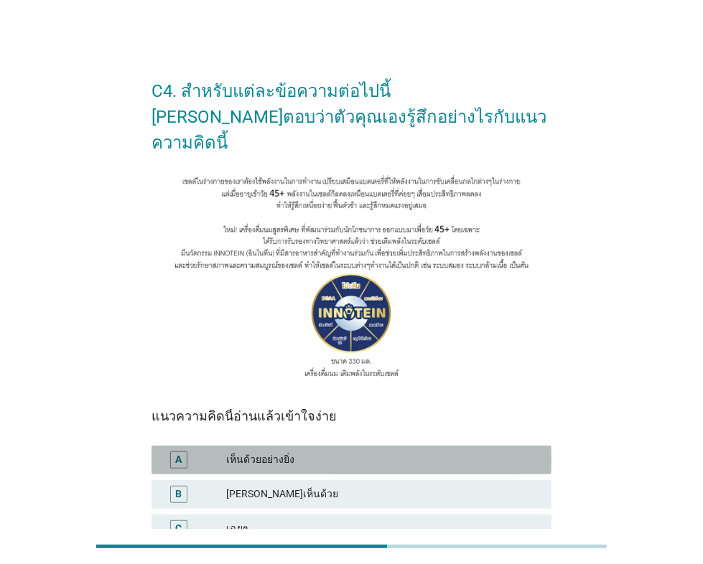
click at [307, 452] on div "เห็นด้วยอย่างยิ่ง" at bounding box center [383, 460] width 314 height 17
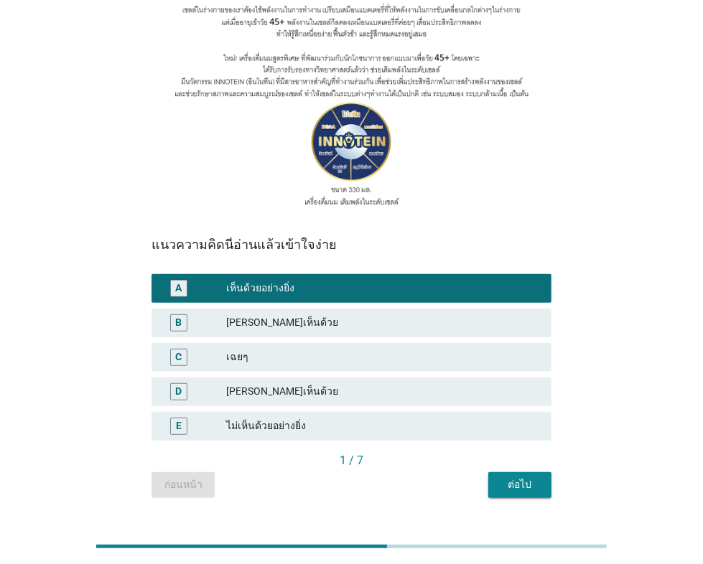
scroll to position [178, 0]
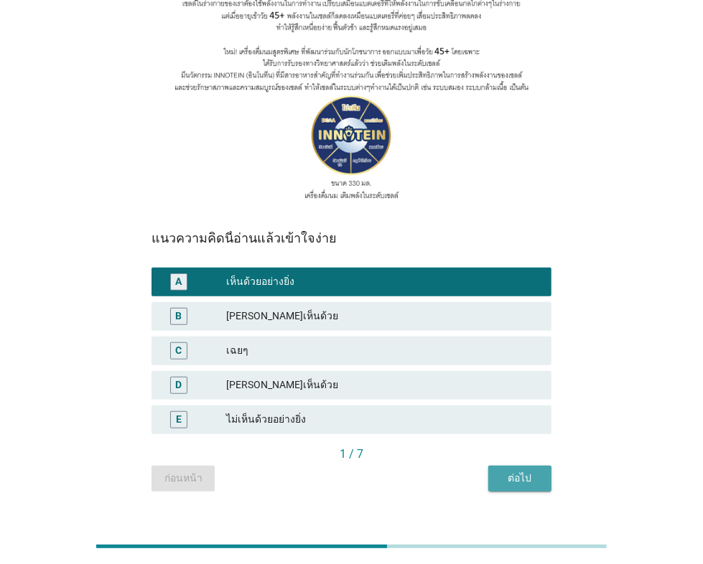
click at [520, 471] on div "ต่อไป" at bounding box center [520, 478] width 40 height 15
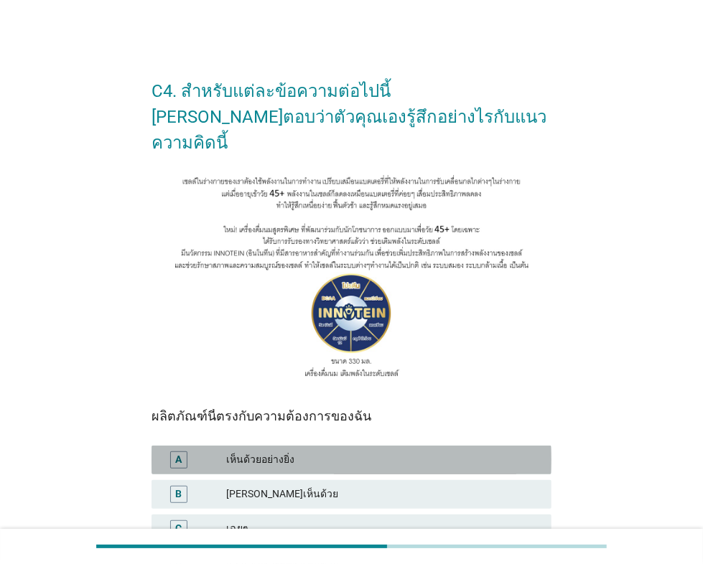
click at [358, 452] on div "เห็นด้วยอย่างยิ่ง" at bounding box center [383, 460] width 314 height 17
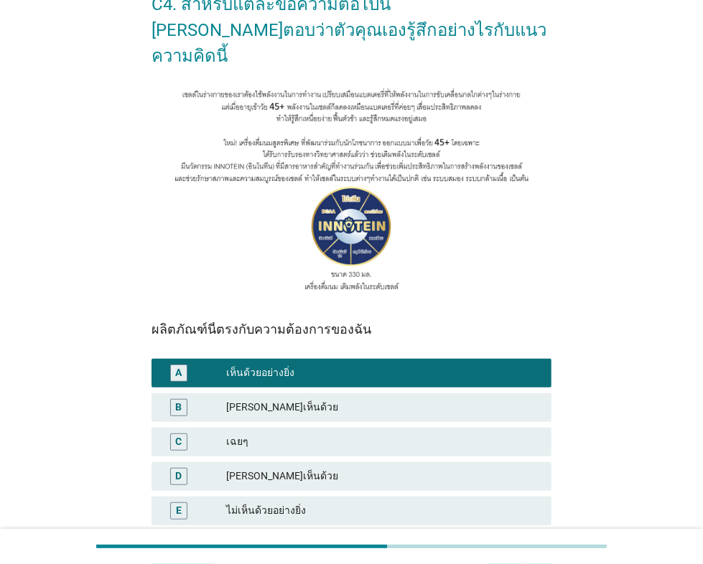
scroll to position [178, 0]
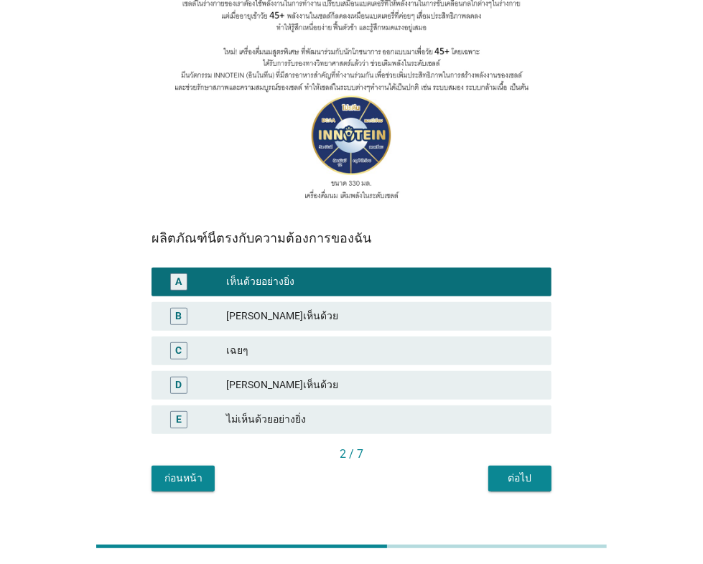
click at [517, 471] on div "ต่อไป" at bounding box center [520, 478] width 40 height 15
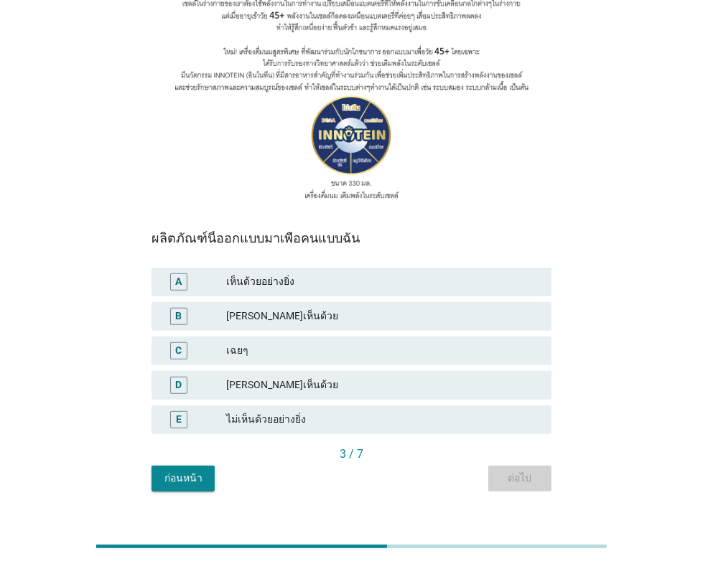
scroll to position [0, 0]
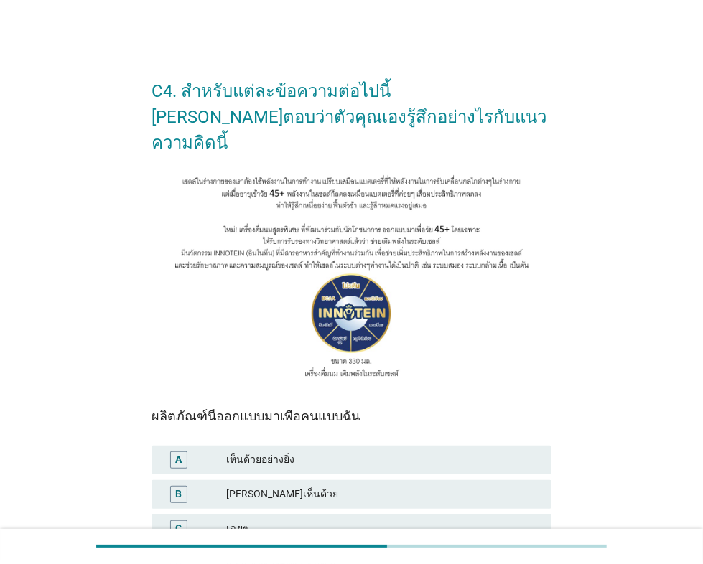
click at [342, 486] on div "[PERSON_NAME]เห็นด้วย" at bounding box center [383, 494] width 314 height 17
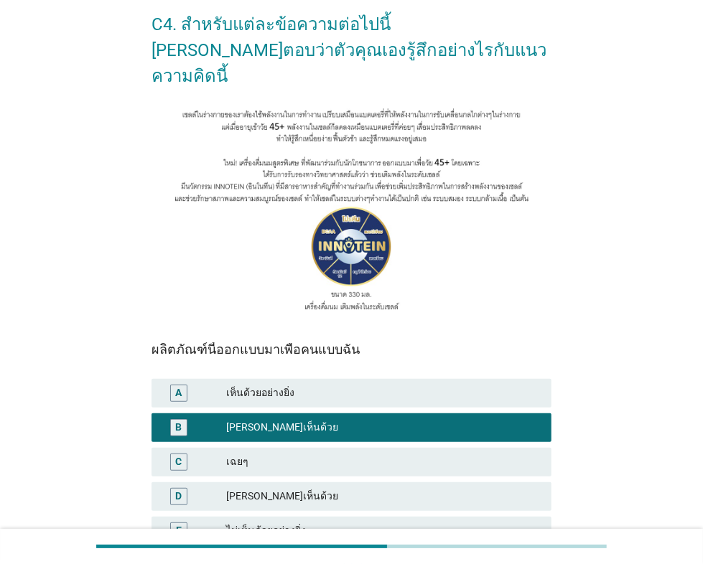
scroll to position [178, 0]
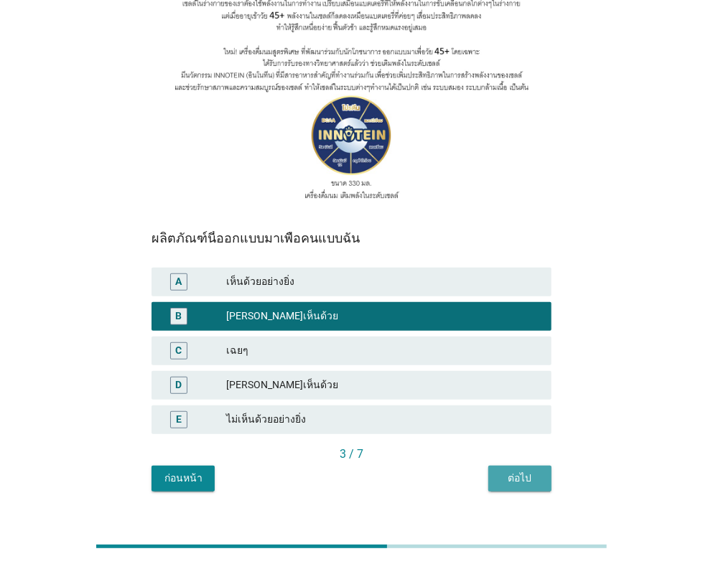
click at [520, 471] on div "ต่อไป" at bounding box center [520, 478] width 40 height 15
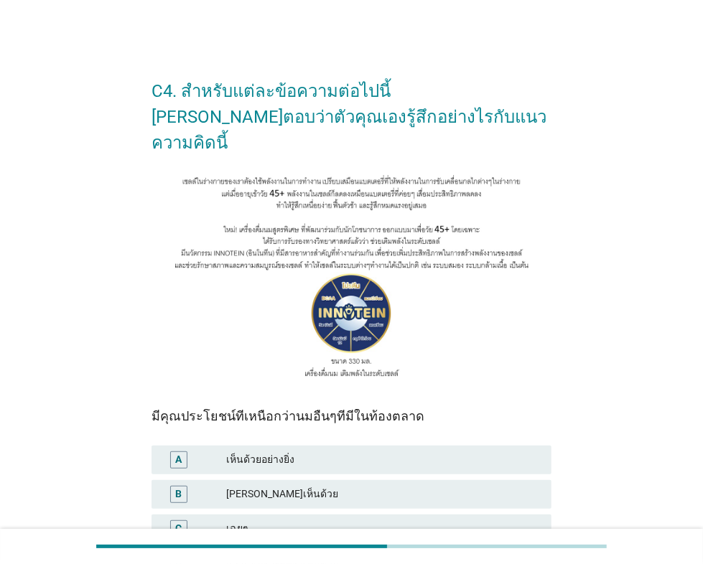
click at [361, 452] on div "เห็นด้วยอย่างยิ่ง" at bounding box center [383, 460] width 314 height 17
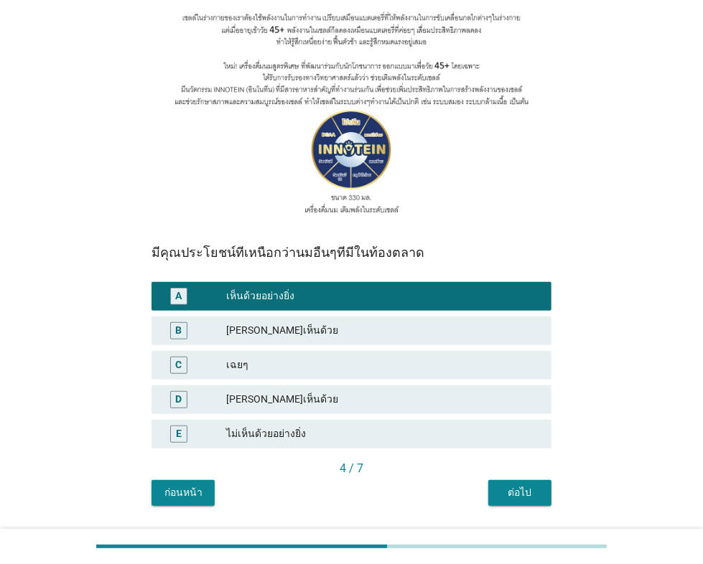
scroll to position [178, 0]
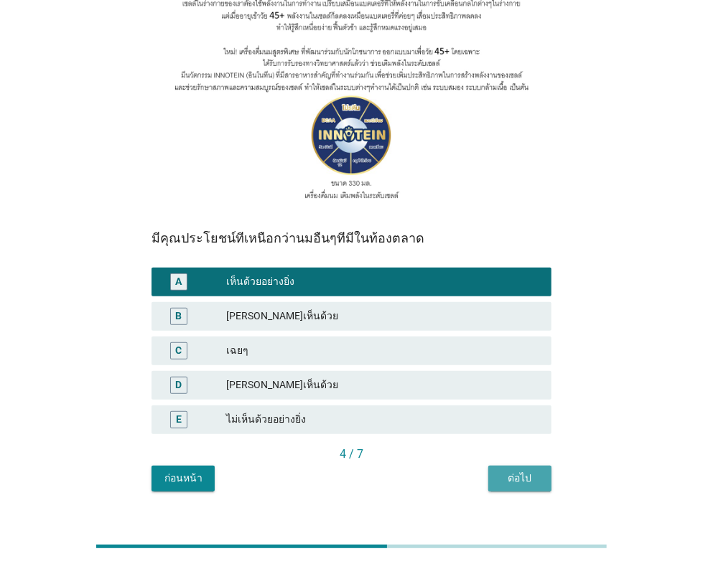
click at [524, 471] on div "ต่อไป" at bounding box center [520, 478] width 40 height 15
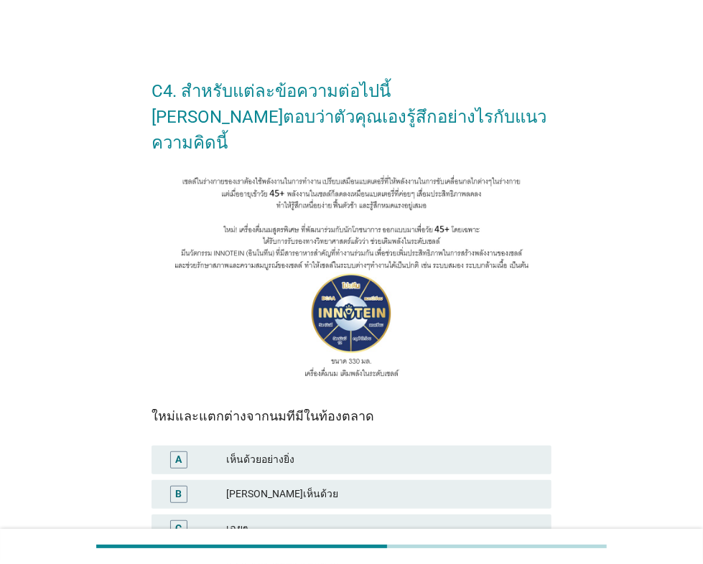
click at [358, 486] on div "[PERSON_NAME]เห็นด้วย" at bounding box center [383, 494] width 314 height 17
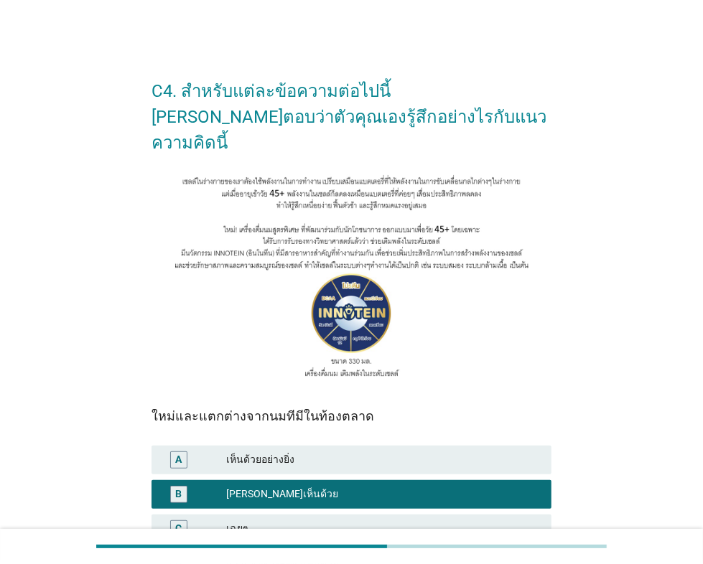
scroll to position [178, 0]
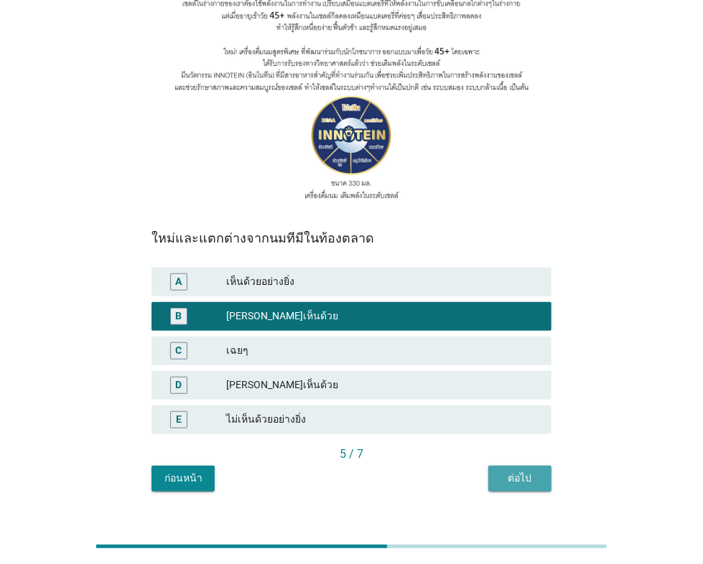
click at [515, 471] on div "ต่อไป" at bounding box center [520, 478] width 40 height 15
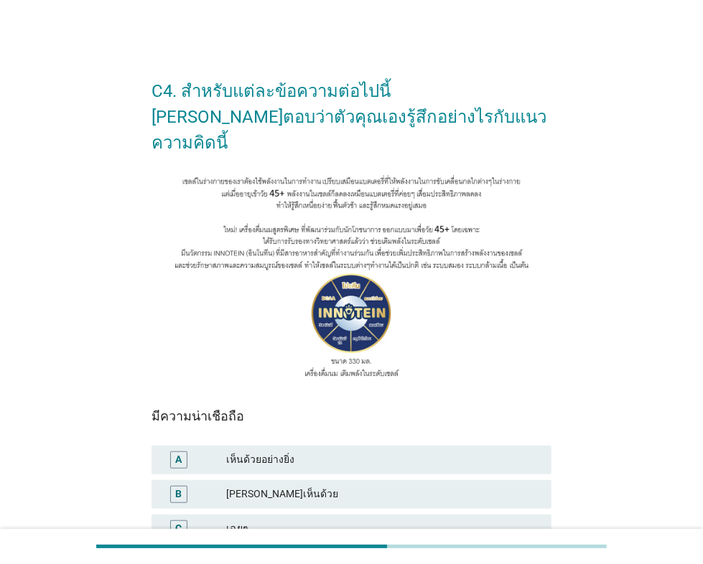
click at [372, 452] on div "เห็นด้วยอย่างยิ่ง" at bounding box center [383, 460] width 314 height 17
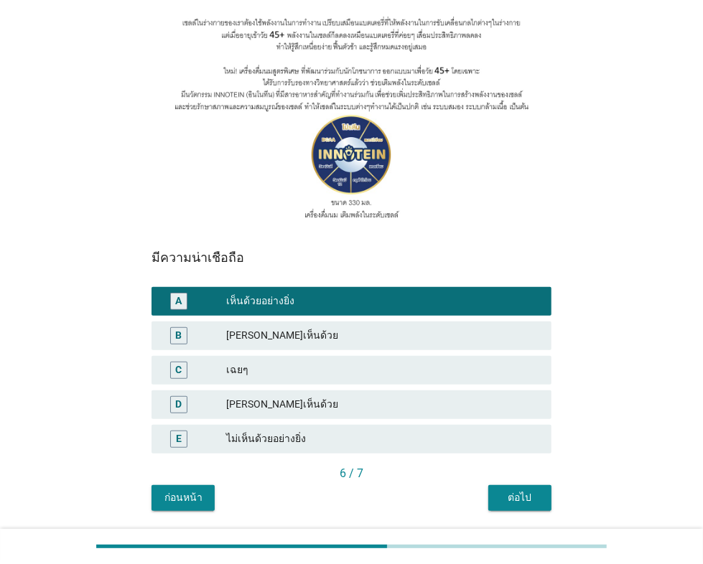
scroll to position [178, 0]
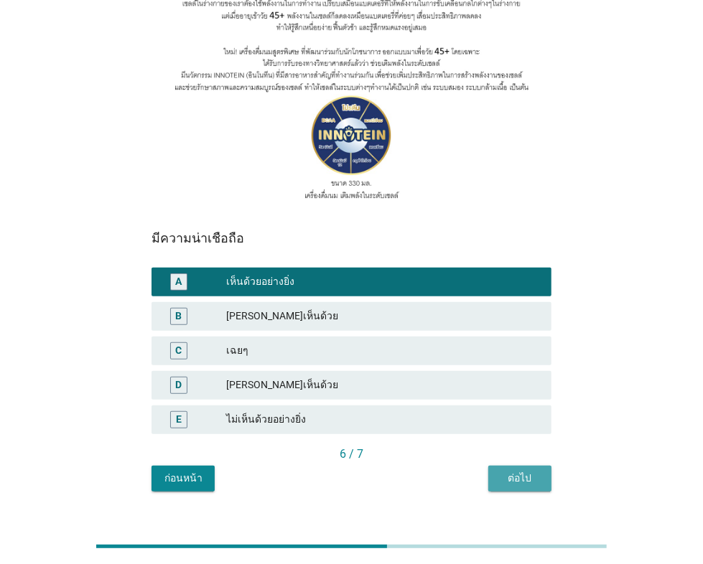
click at [519, 471] on div "ต่อไป" at bounding box center [520, 478] width 40 height 15
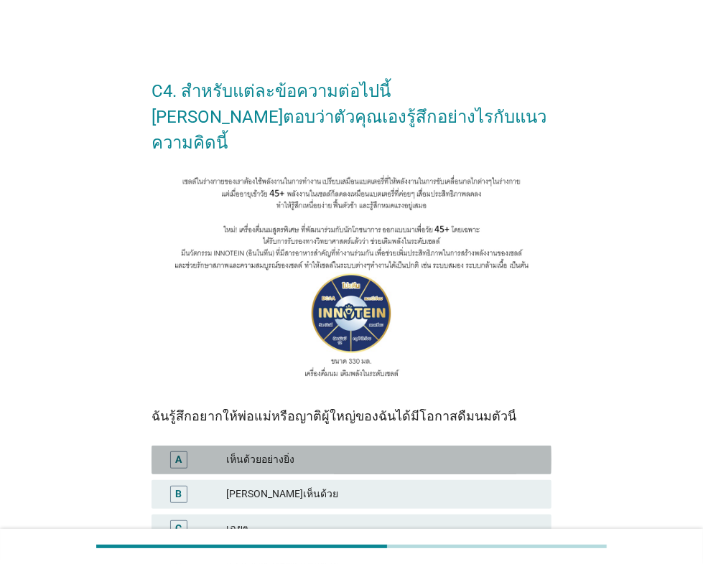
click at [392, 452] on div "เห็นด้วยอย่างยิ่ง" at bounding box center [383, 460] width 314 height 17
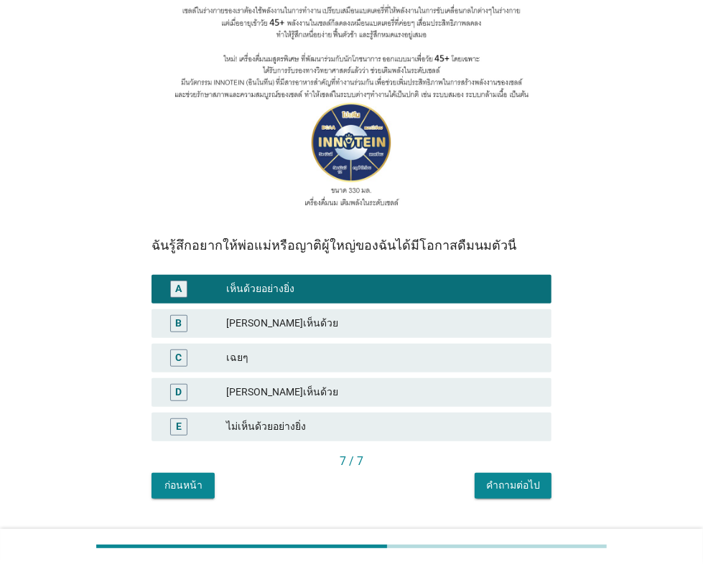
scroll to position [178, 0]
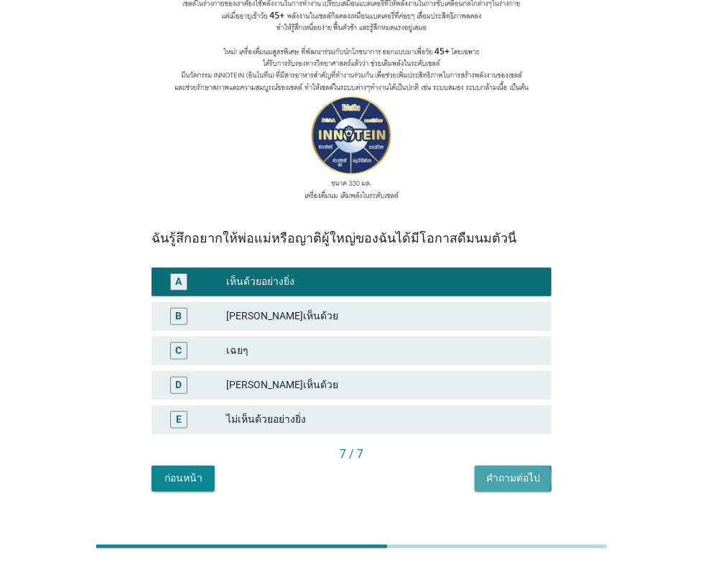
click at [526, 471] on div "คำถามต่อไป" at bounding box center [513, 478] width 54 height 15
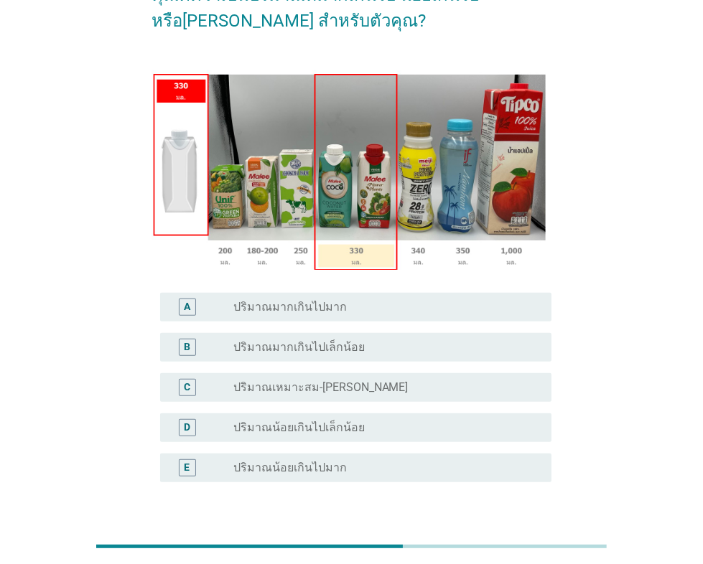
scroll to position [165, 0]
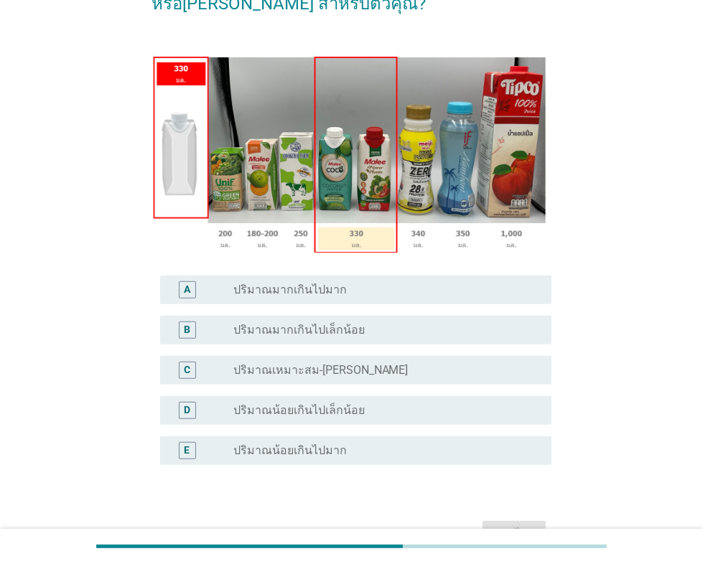
click at [347, 408] on label "ปริมาณน้อยเกินไปเล็กน้อย" at bounding box center [298, 410] width 131 height 14
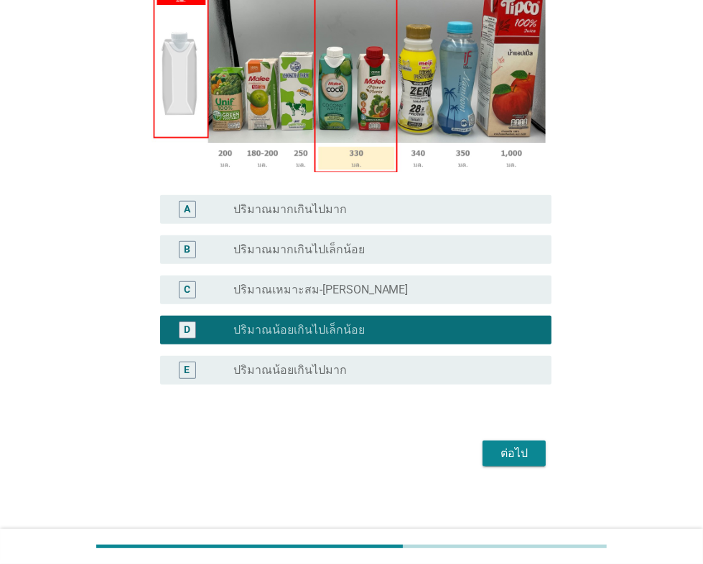
scroll to position [250, 0]
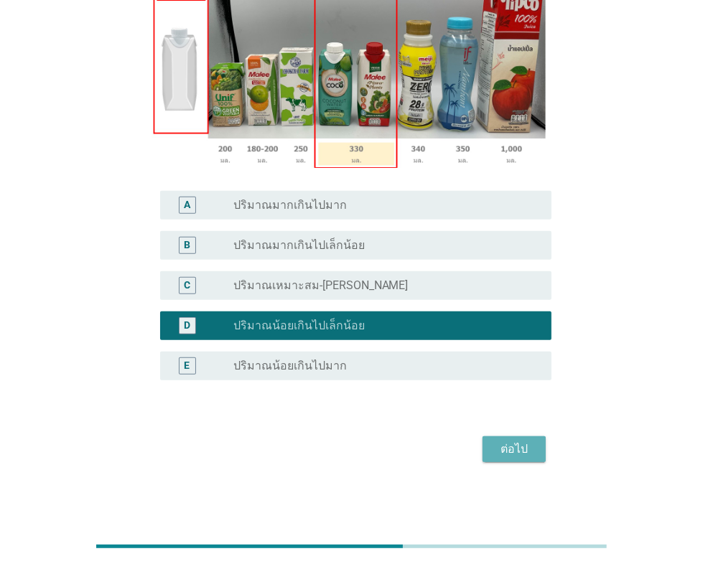
click at [513, 449] on div "ต่อไป" at bounding box center [514, 449] width 40 height 17
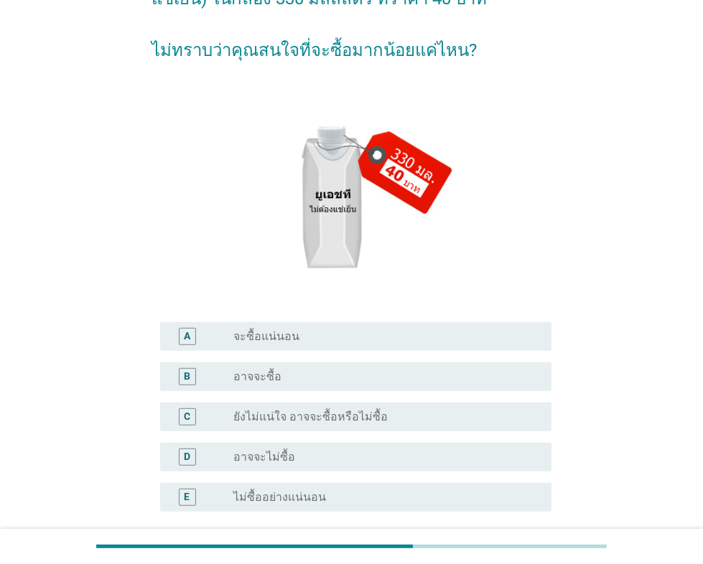
scroll to position [165, 0]
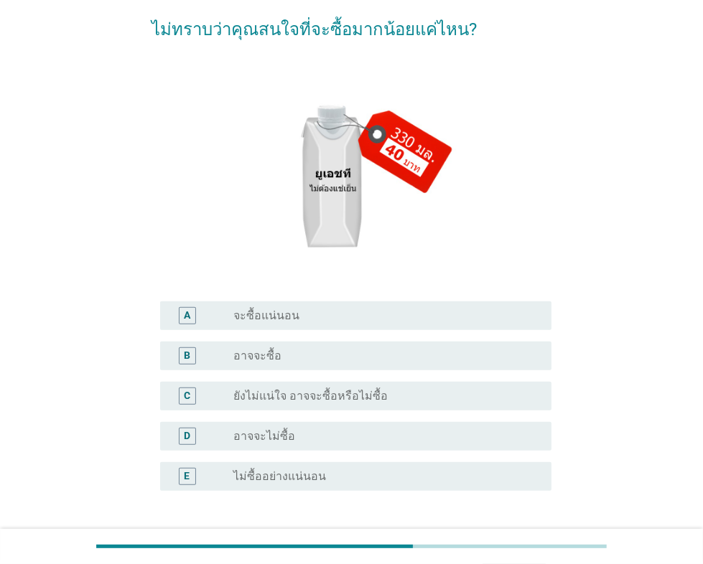
click at [323, 355] on div "radio_button_unchecked อาจจะซื้อ" at bounding box center [380, 356] width 295 height 14
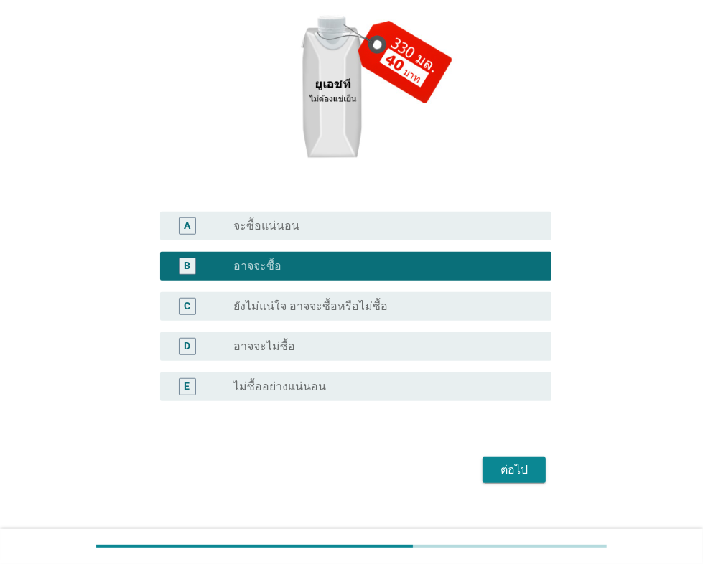
scroll to position [276, 0]
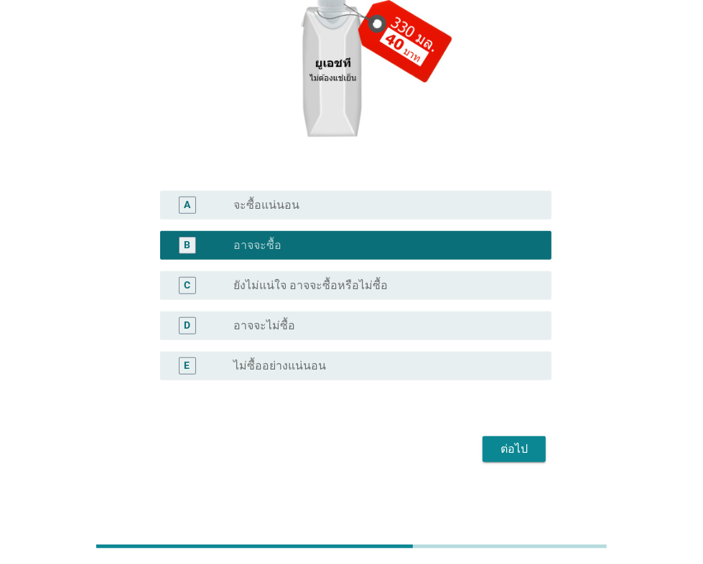
click at [535, 454] on button "ต่อไป" at bounding box center [513, 449] width 63 height 26
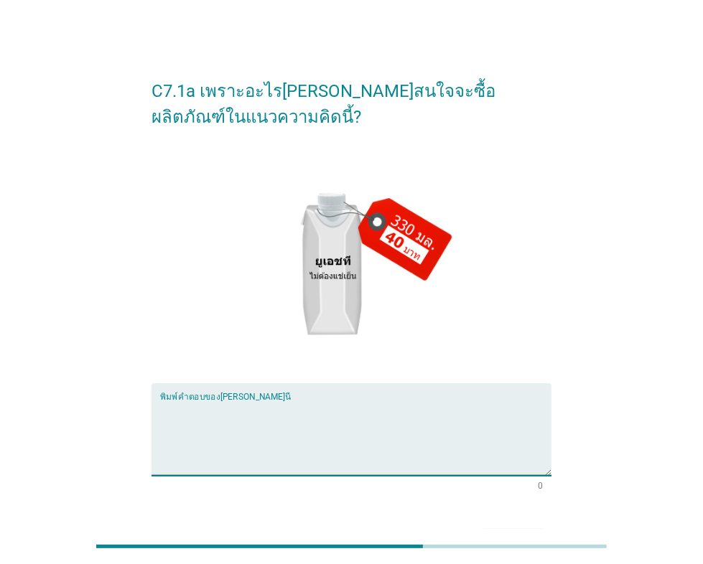
click at [309, 401] on textarea "พิมพ์คำตอบของคุณ ที่นี่" at bounding box center [355, 438] width 391 height 75
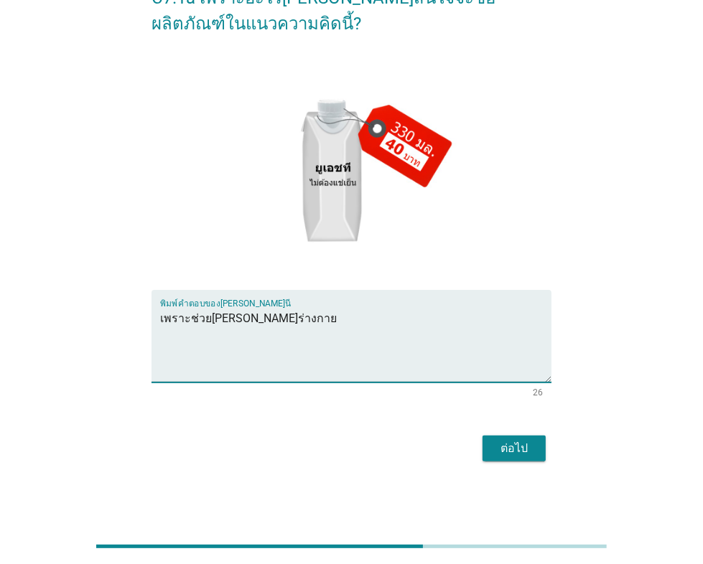
scroll to position [108, 0]
type textarea "เพราะช่วย[PERSON_NAME]ร่างกาย"
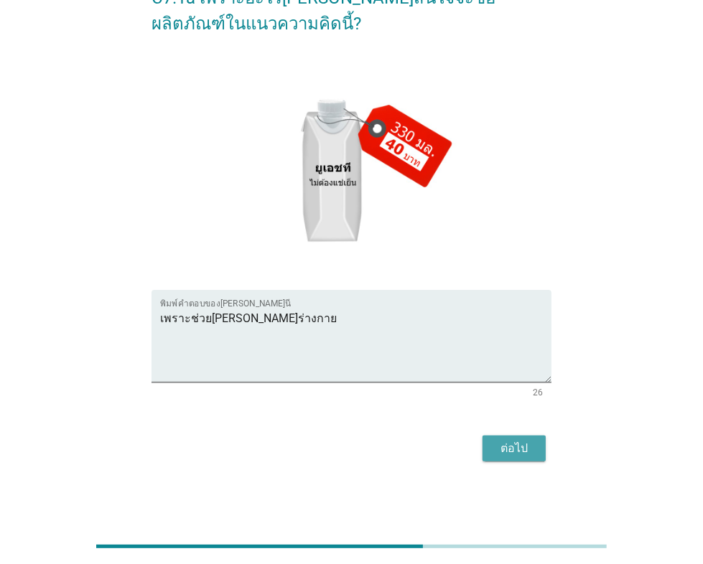
click at [514, 446] on div "ต่อไป" at bounding box center [514, 448] width 40 height 17
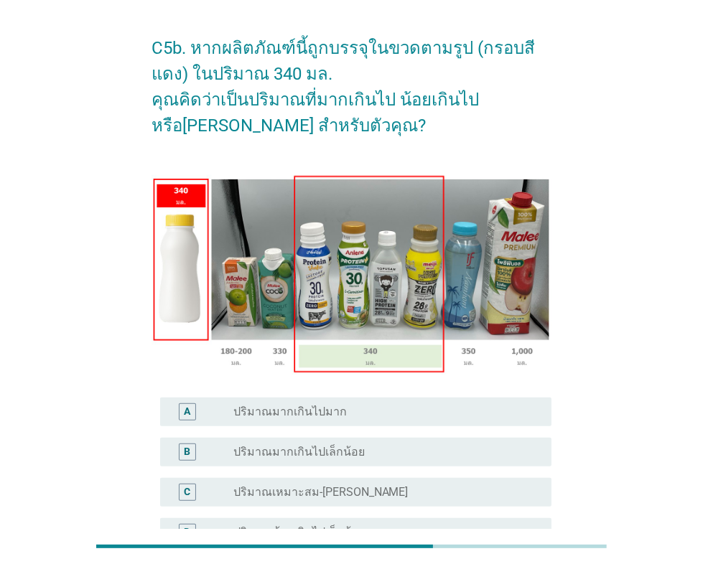
scroll to position [83, 0]
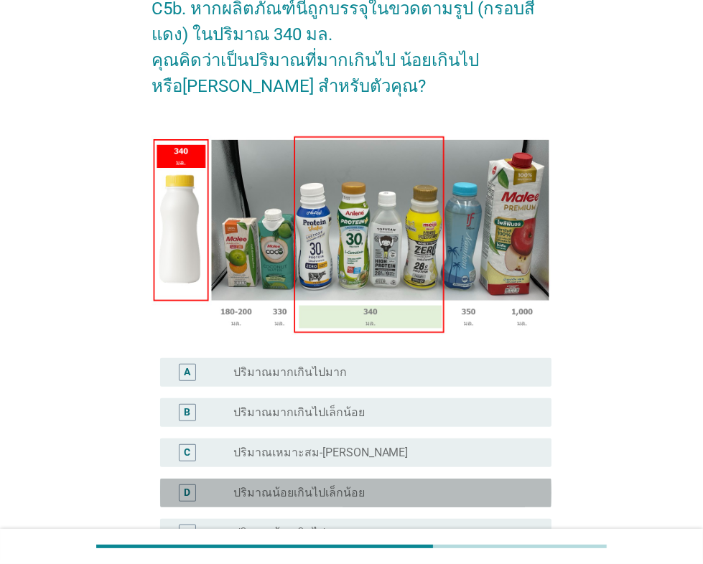
click at [356, 487] on label "ปริมาณน้อยเกินไปเล็กน้อย" at bounding box center [298, 493] width 131 height 14
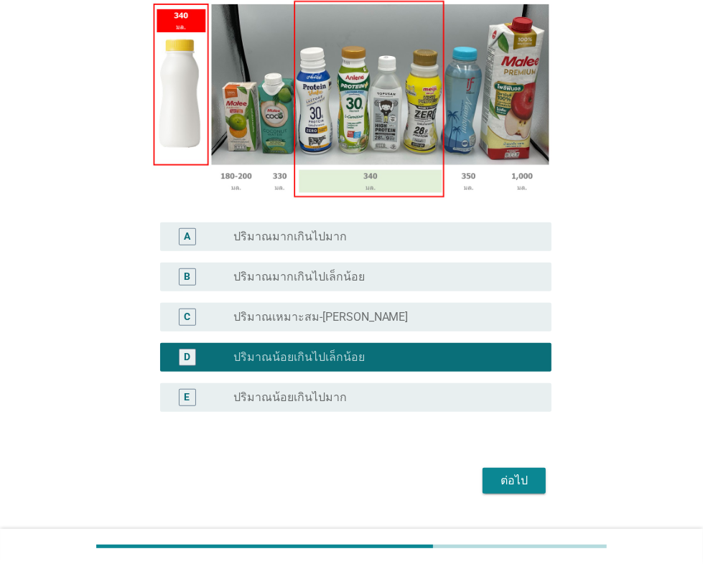
scroll to position [250, 0]
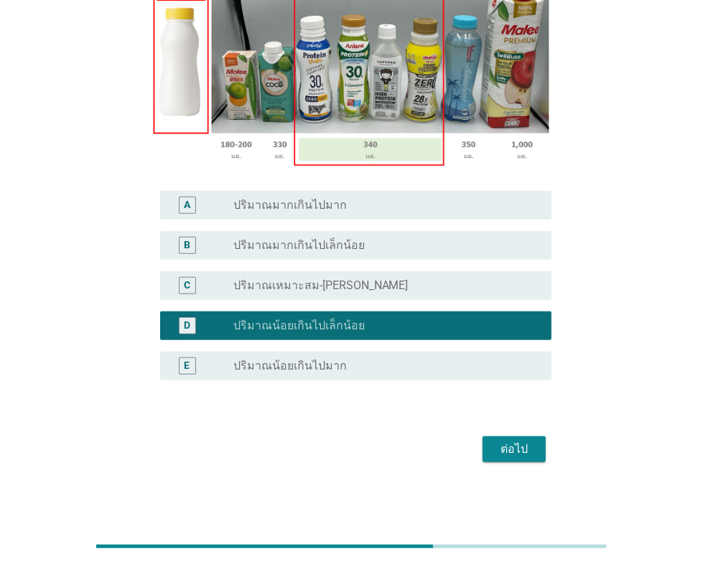
click at [503, 451] on div "ต่อไป" at bounding box center [514, 449] width 40 height 17
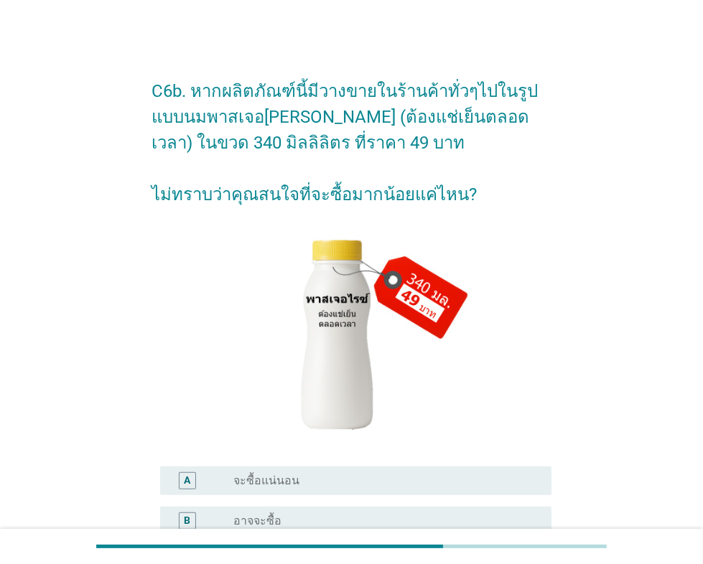
scroll to position [165, 0]
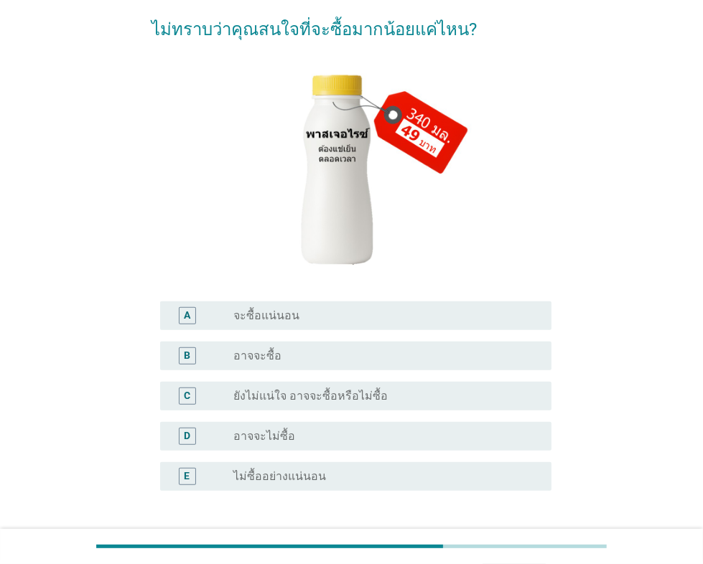
click at [323, 355] on div "radio_button_unchecked อาจจะซื้อ" at bounding box center [380, 356] width 295 height 14
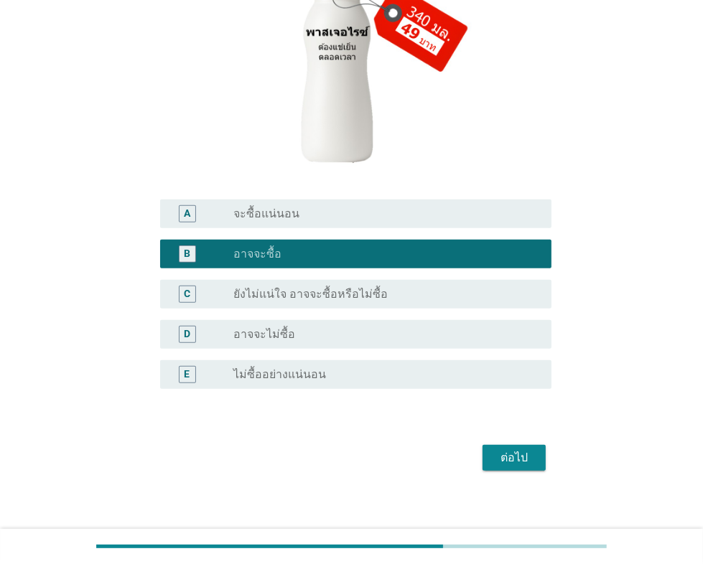
scroll to position [276, 0]
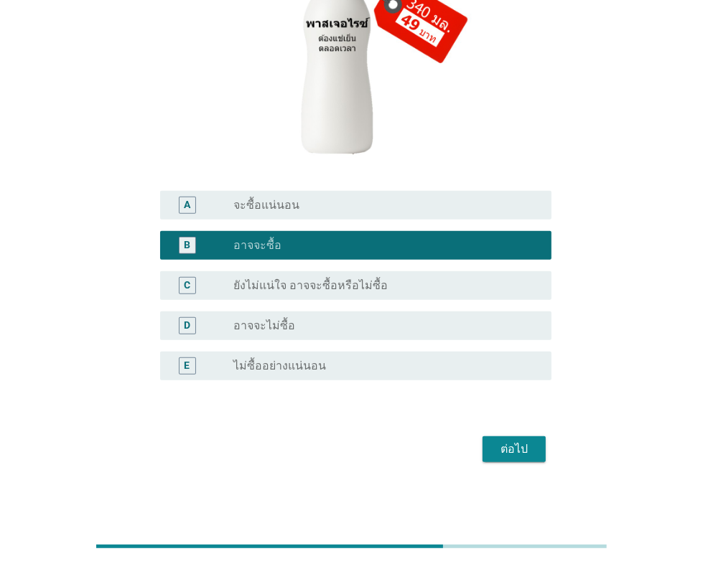
click at [519, 449] on div "ต่อไป" at bounding box center [514, 449] width 40 height 17
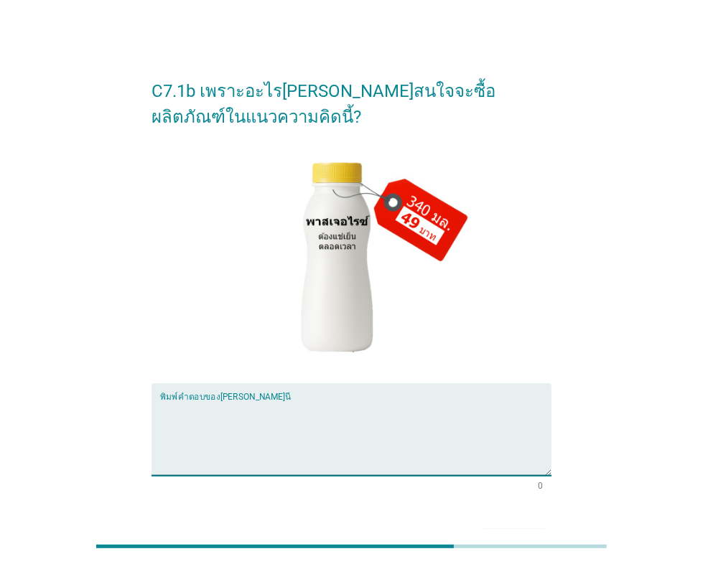
click at [292, 405] on textarea "พิมพ์คำตอบของคุณ ที่นี่" at bounding box center [355, 438] width 391 height 75
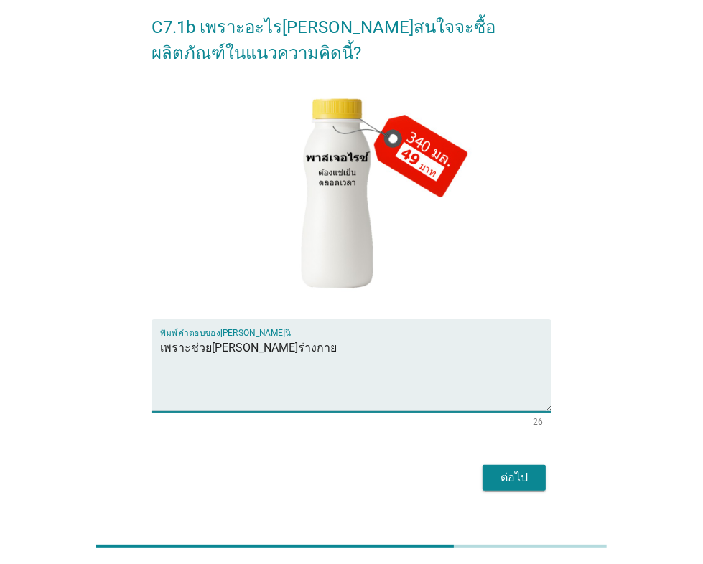
scroll to position [108, 0]
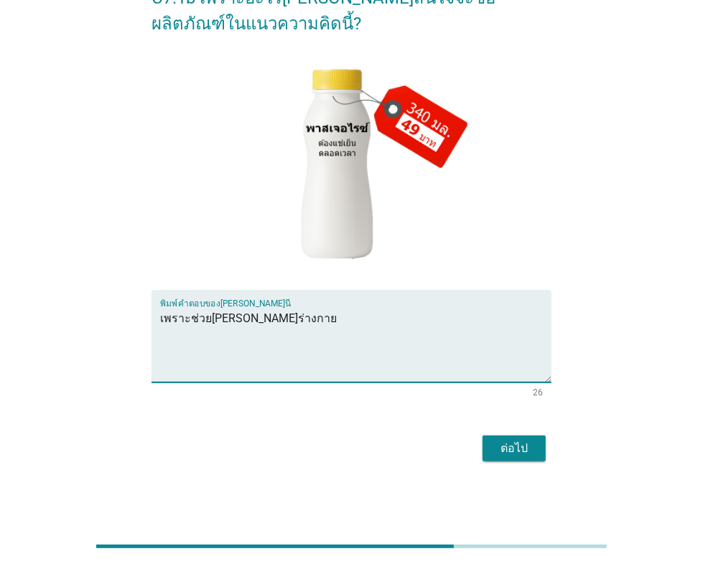
type textarea "เพราะช่วย[PERSON_NAME]ร่างกาย"
click at [513, 445] on div "ต่อไป" at bounding box center [514, 448] width 40 height 17
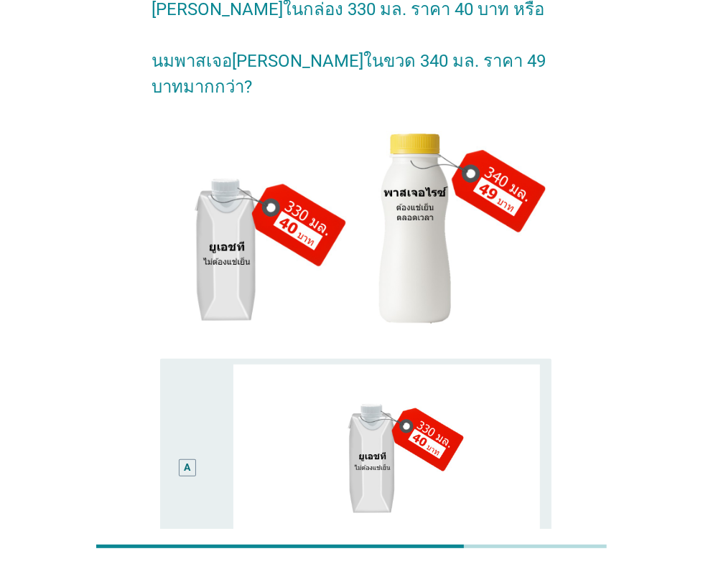
scroll to position [0, 0]
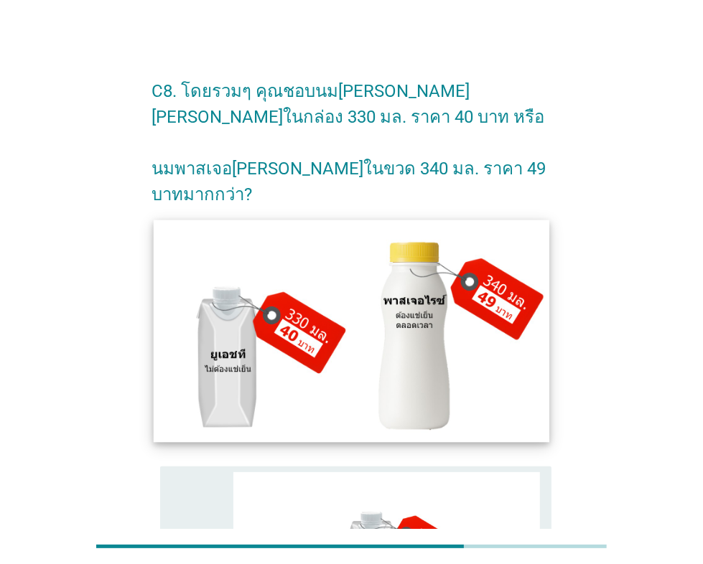
click at [270, 332] on img at bounding box center [352, 331] width 396 height 223
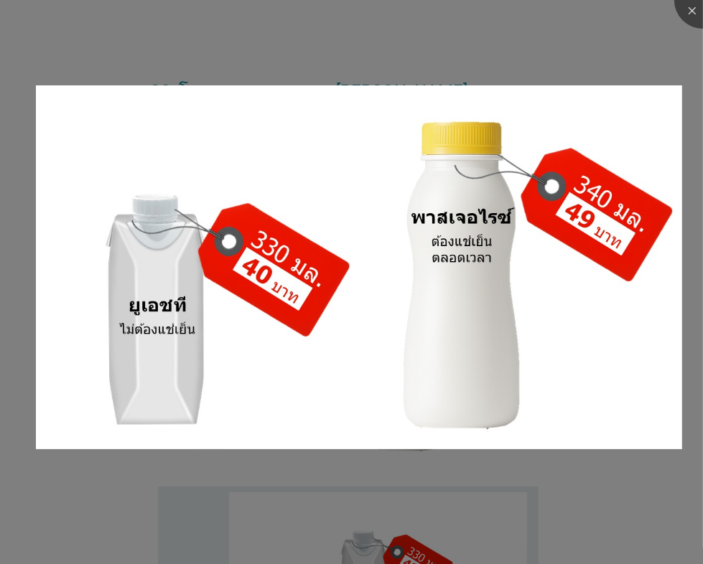
click at [67, 477] on div at bounding box center [351, 282] width 703 height 564
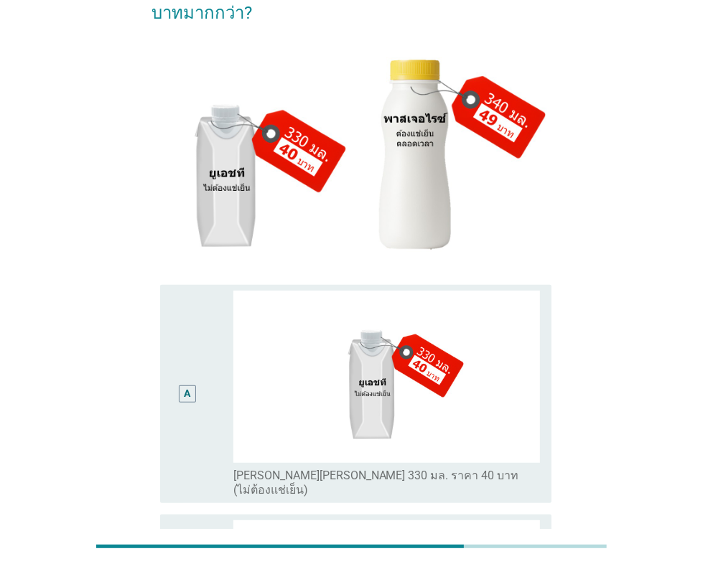
scroll to position [248, 0]
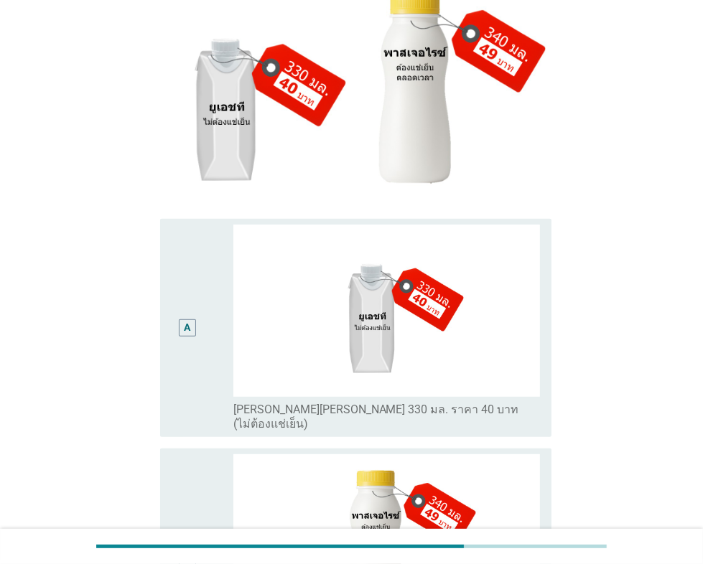
click at [195, 350] on div "A" at bounding box center [187, 328] width 31 height 207
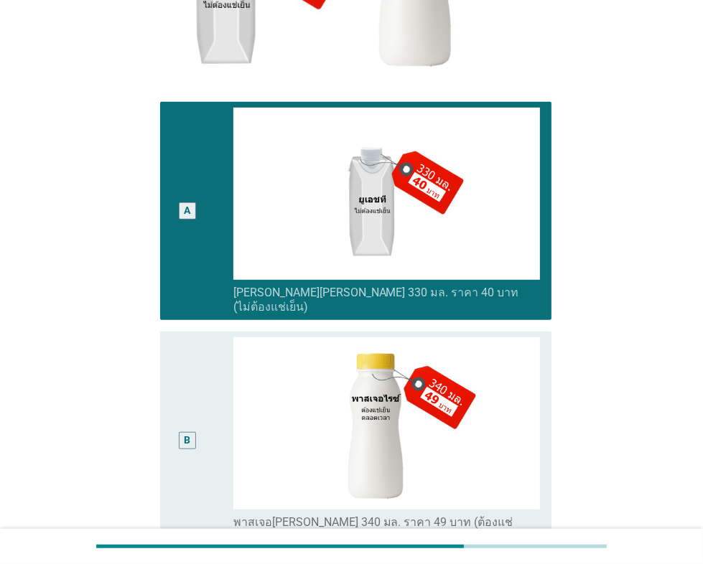
scroll to position [480, 0]
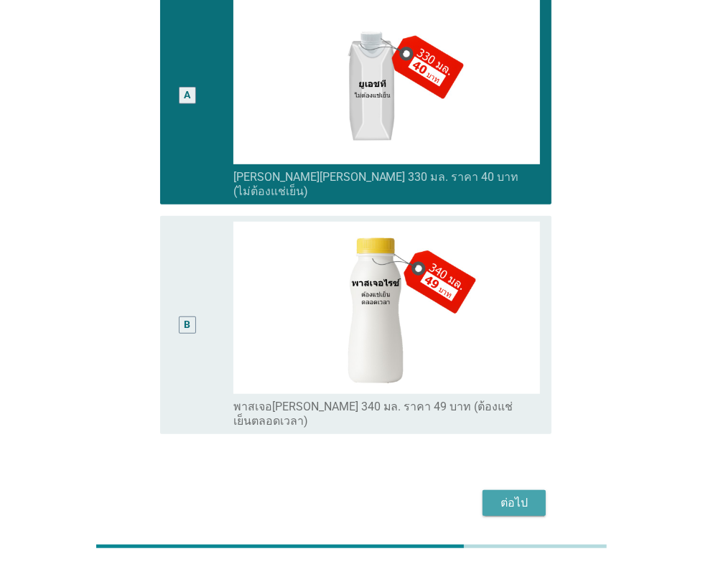
click at [515, 495] on div "ต่อไป" at bounding box center [514, 503] width 40 height 17
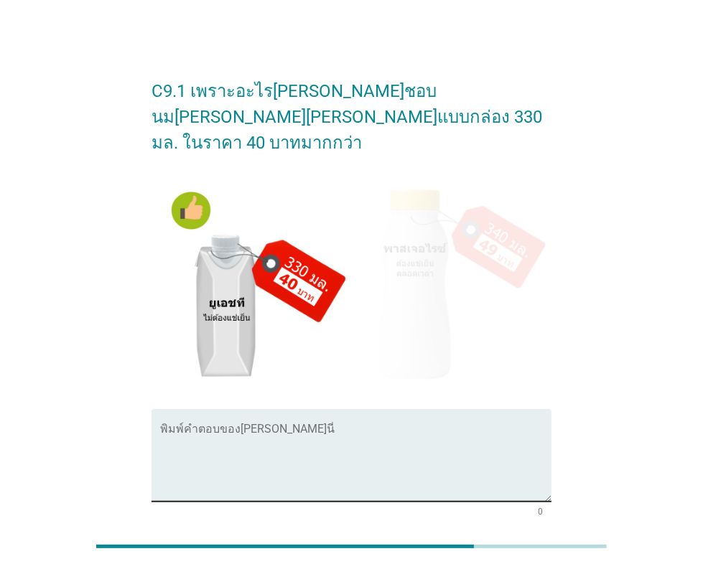
click at [340, 426] on textarea "พิมพ์คำตอบของคุณ ที่นี่" at bounding box center [355, 463] width 391 height 75
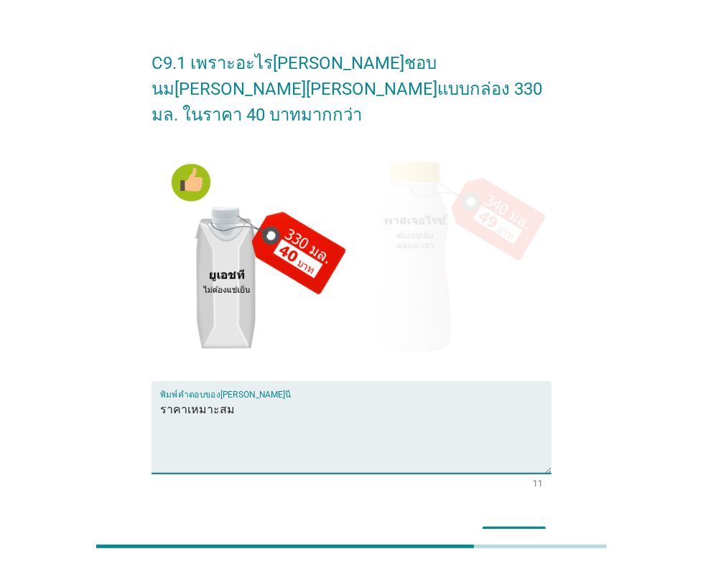
scroll to position [108, 0]
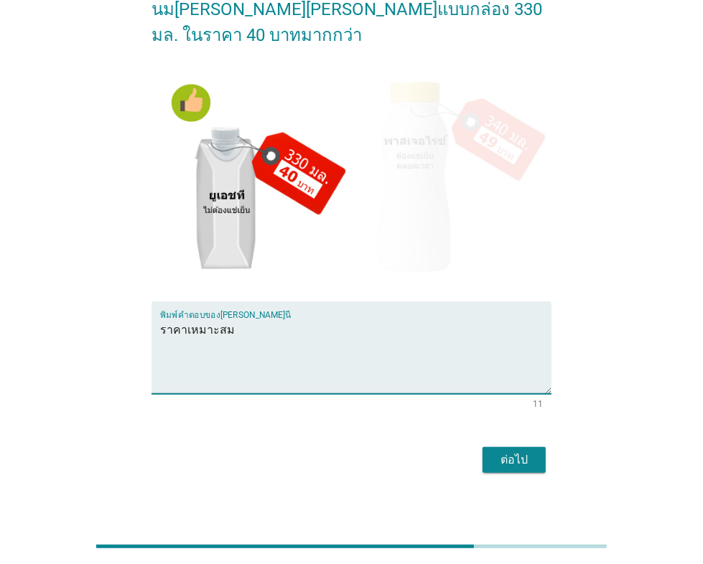
type textarea "ราคาเหมาะสม"
click at [507, 452] on div "ต่อไป" at bounding box center [514, 460] width 40 height 17
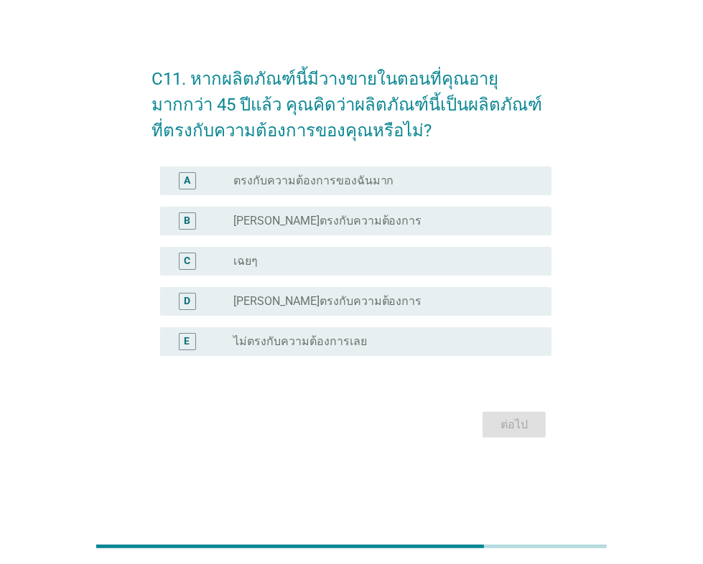
scroll to position [0, 0]
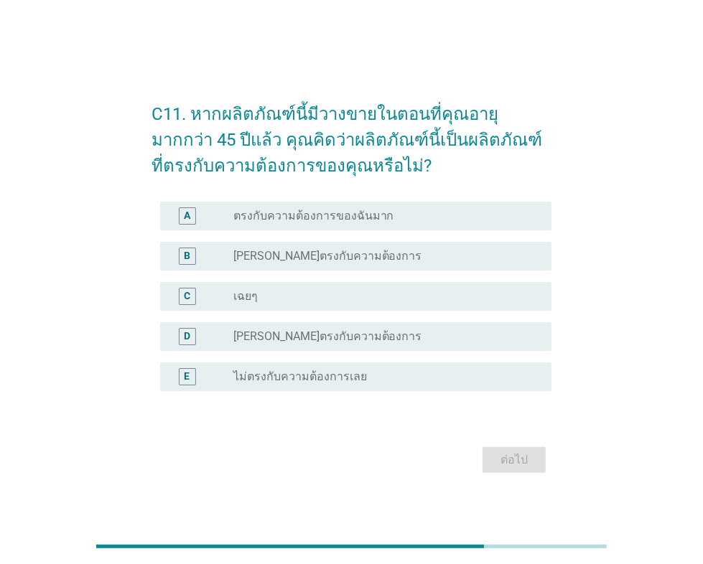
click at [355, 258] on label "[PERSON_NAME]ตรงกับความต้องการ" at bounding box center [327, 256] width 189 height 14
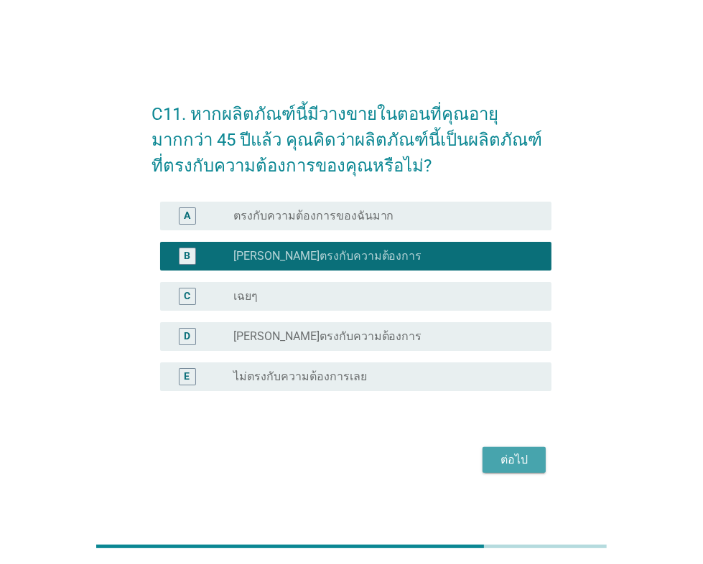
click at [514, 459] on div "ต่อไป" at bounding box center [514, 460] width 40 height 17
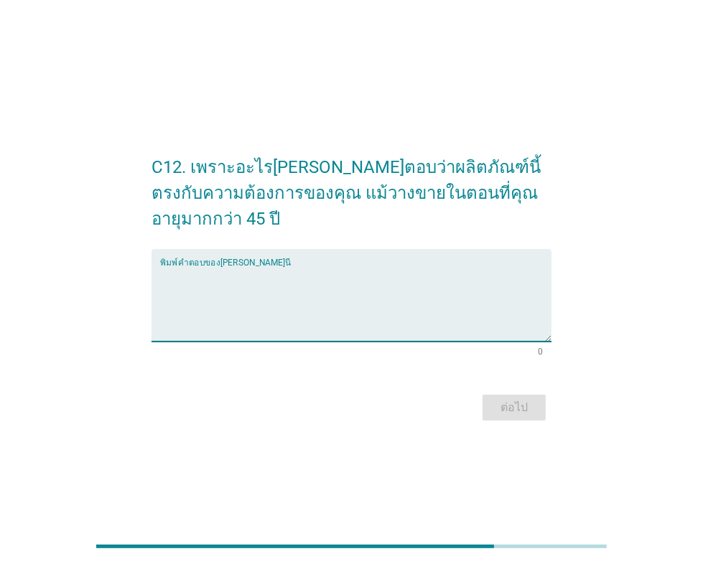
click at [432, 271] on textarea "พิมพ์คำตอบของคุณ ที่นี่" at bounding box center [355, 303] width 391 height 75
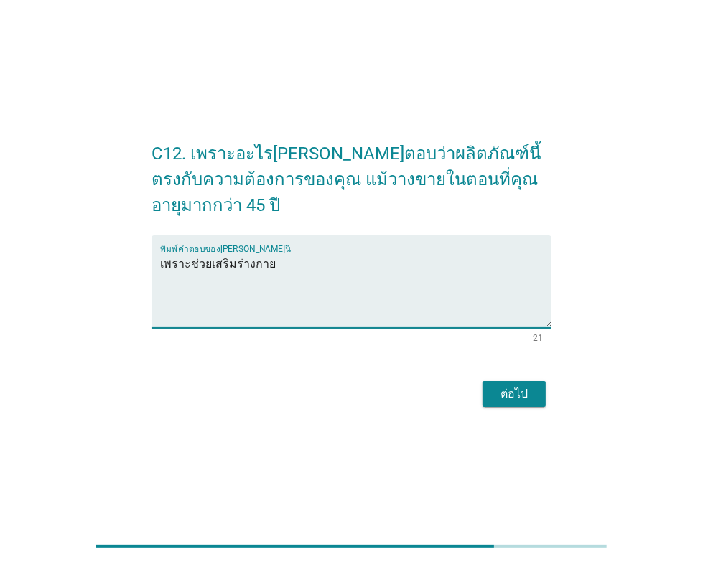
scroll to position [34, 0]
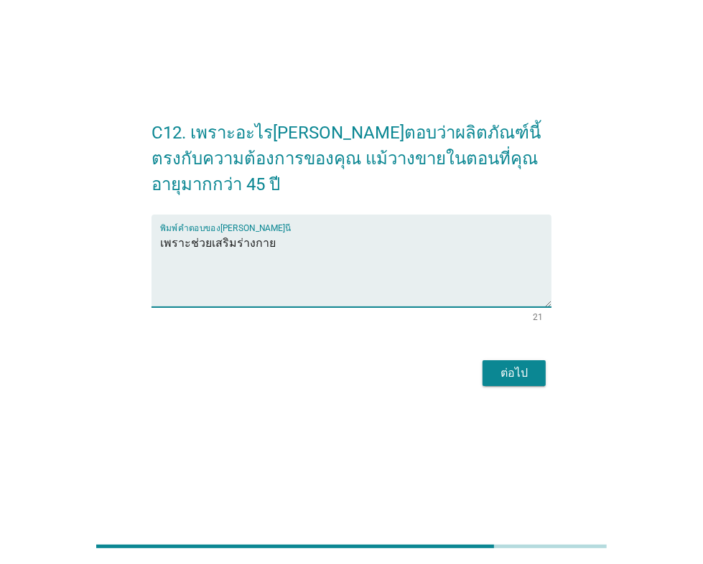
type textarea "เพราะช่วยเสริมร่างกาย"
click at [521, 368] on div "ต่อไป" at bounding box center [514, 373] width 40 height 17
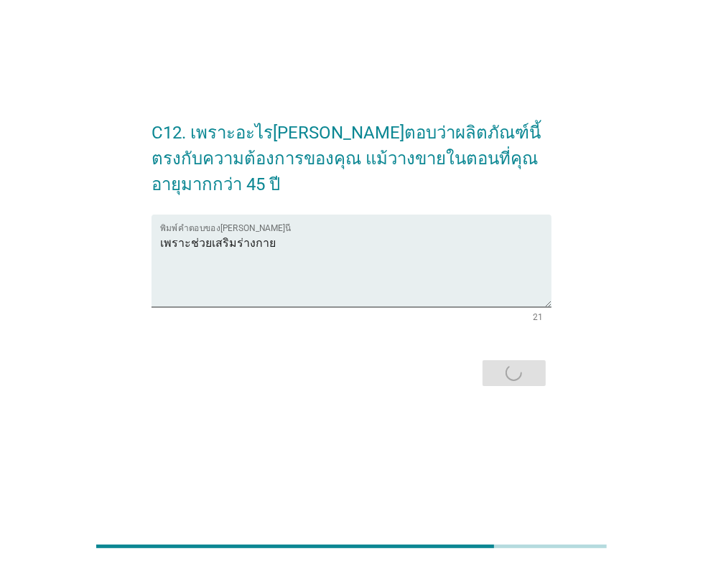
scroll to position [0, 0]
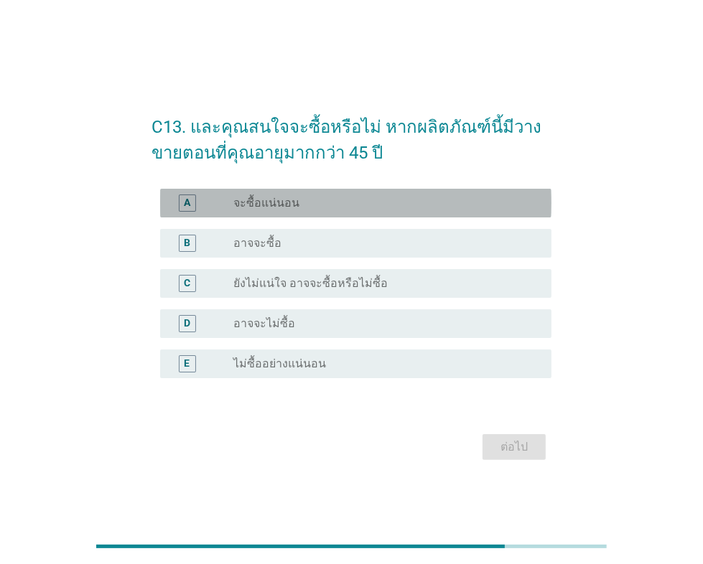
click at [337, 203] on div "radio_button_unchecked จะซื้อแน่นอน" at bounding box center [380, 203] width 295 height 14
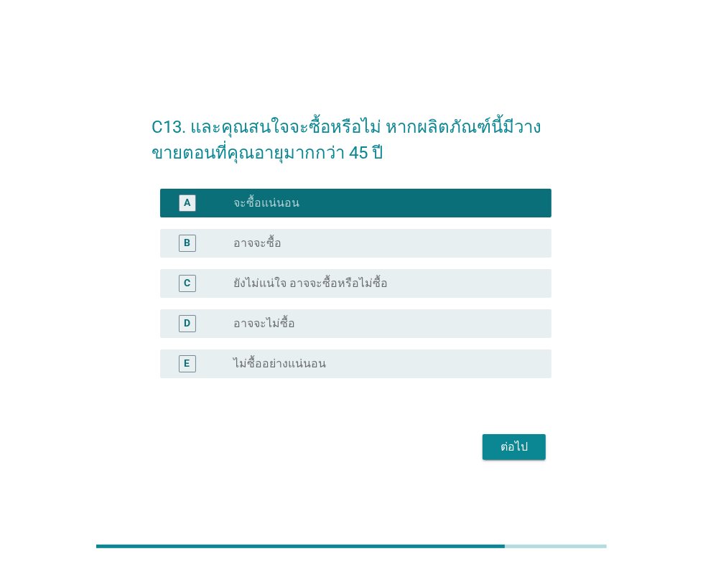
click at [521, 443] on div "ต่อไป" at bounding box center [514, 447] width 40 height 17
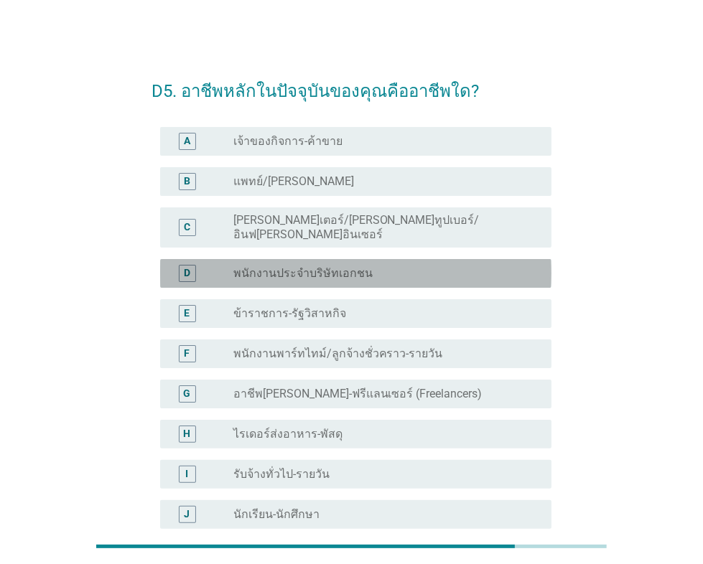
click at [360, 266] on label "พนักงานประจำบริษัทเอกชน" at bounding box center [302, 273] width 139 height 14
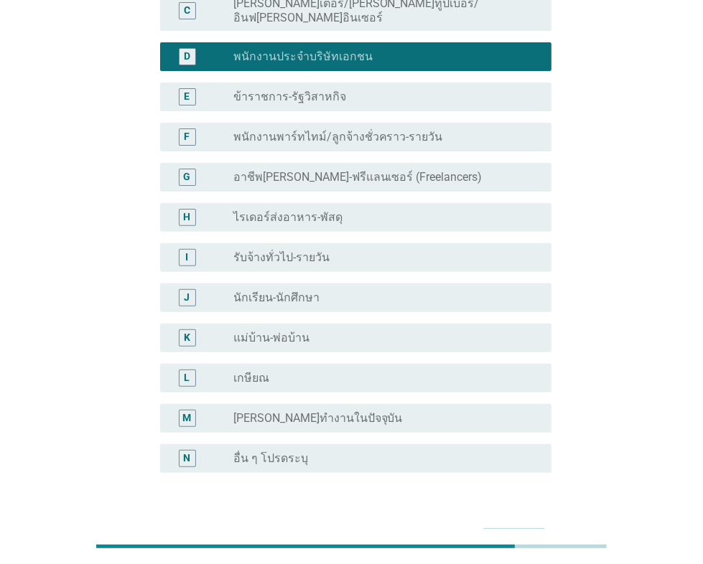
scroll to position [299, 0]
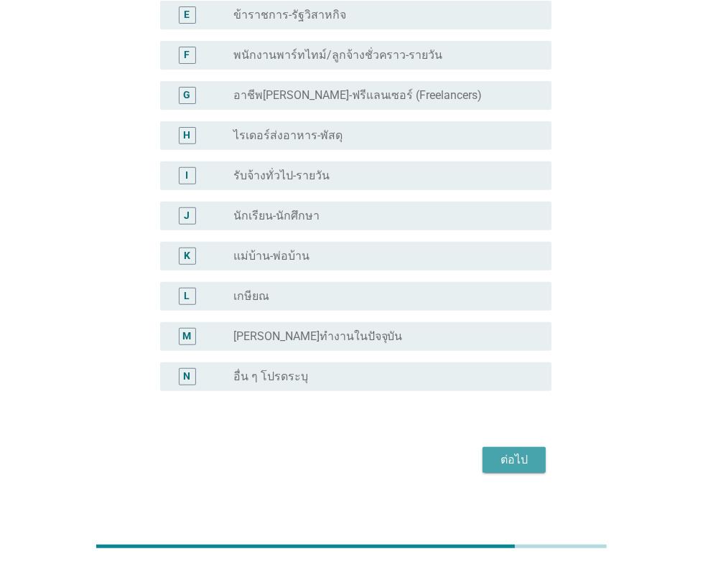
click at [523, 452] on div "ต่อไป" at bounding box center [514, 460] width 40 height 17
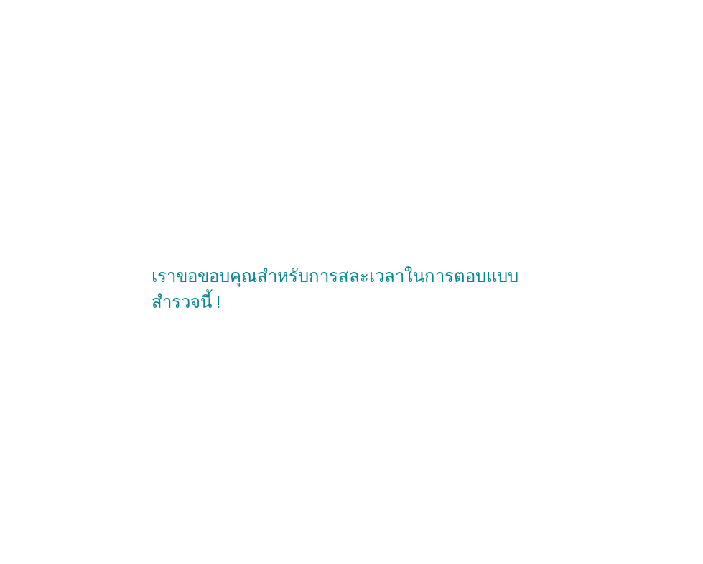
scroll to position [0, 0]
